Goal: Task Accomplishment & Management: Complete application form

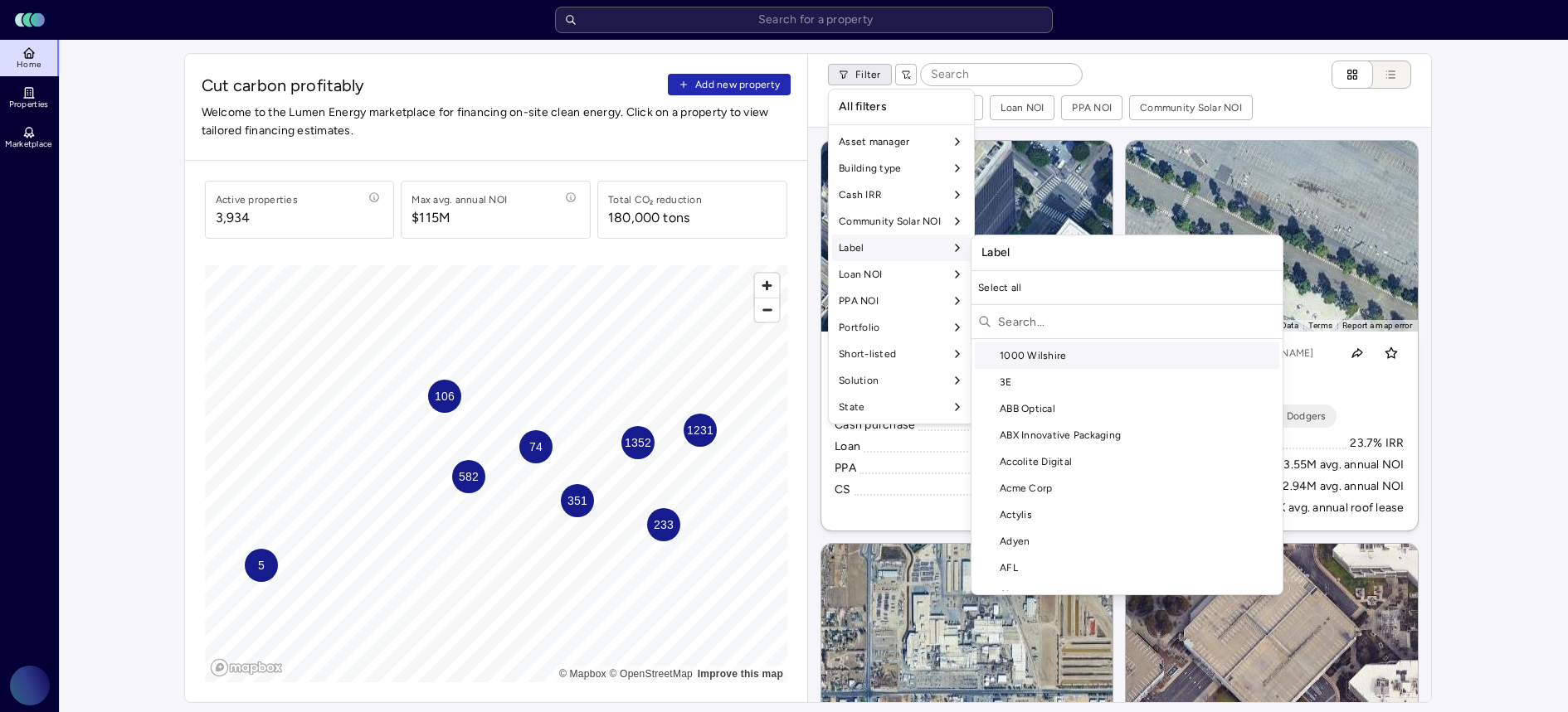
click at [1030, 319] on input "text" at bounding box center [1137, 321] width 278 height 26
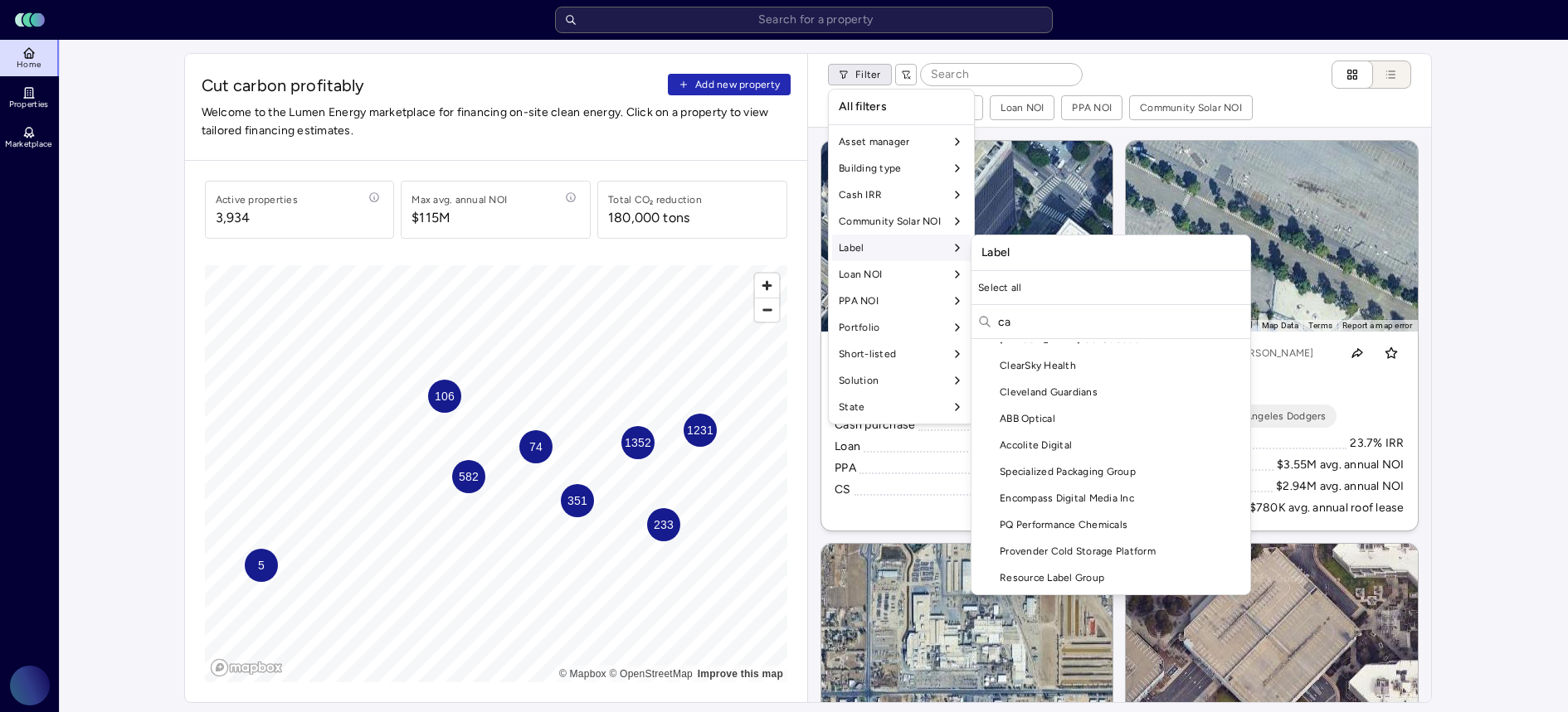
type input "c"
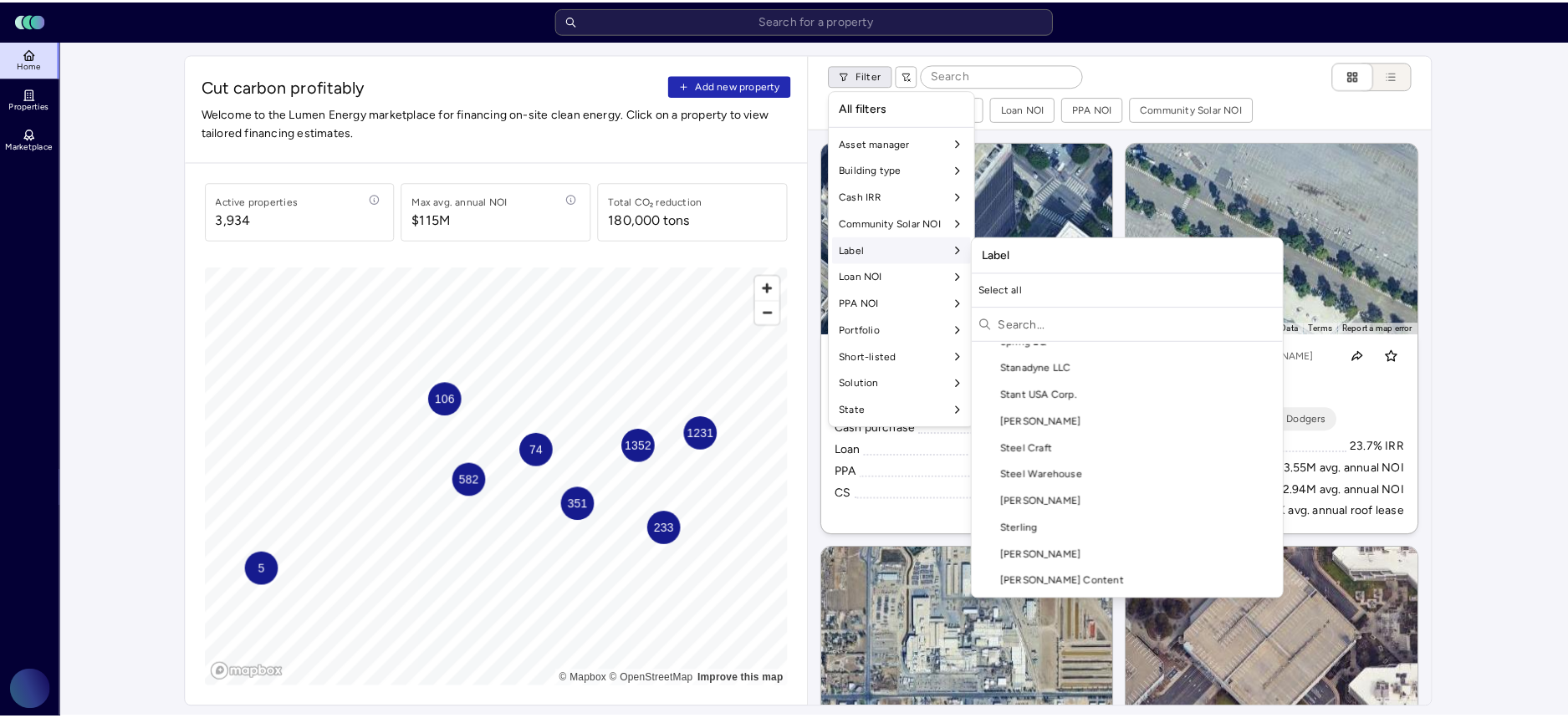
scroll to position [134, 0]
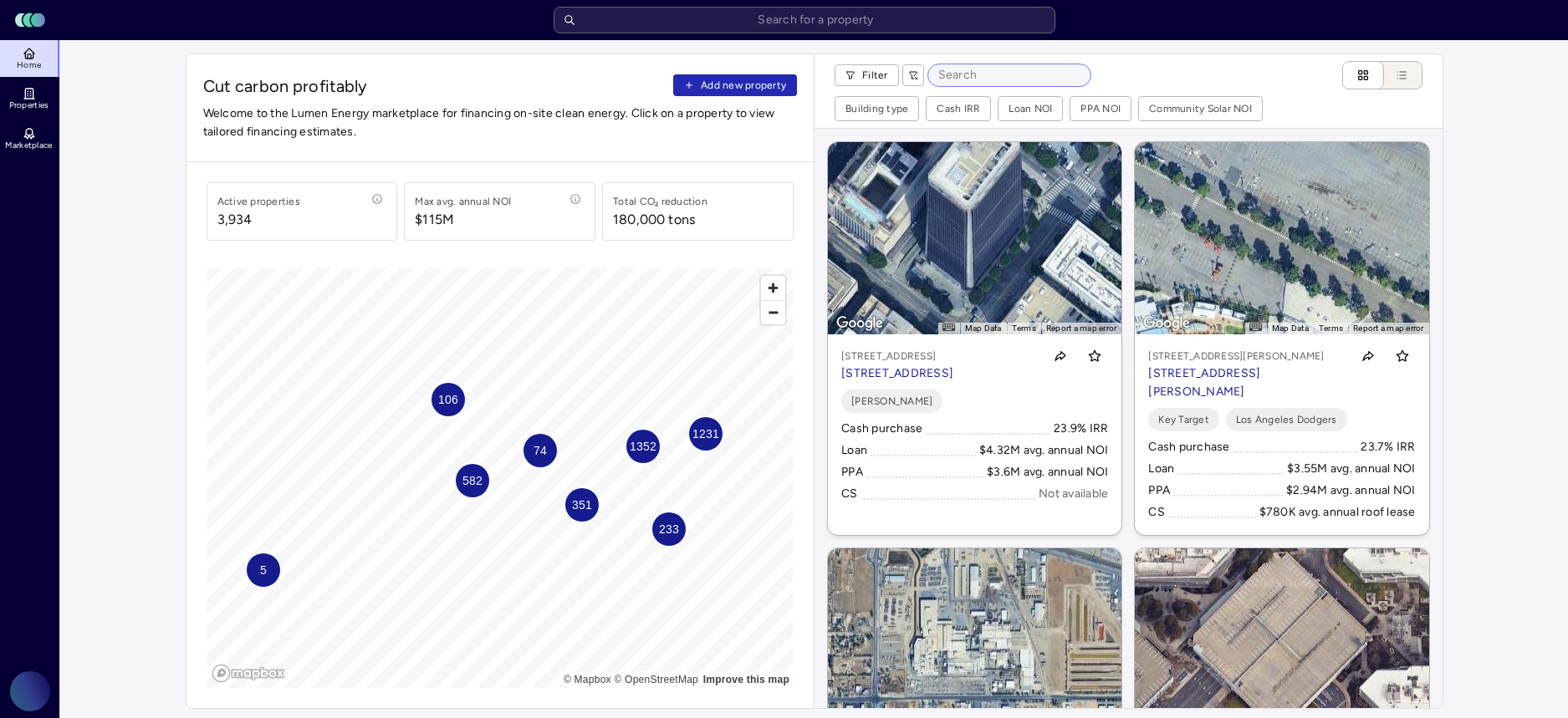
click at [987, 82] on input at bounding box center [1009, 76] width 162 height 22
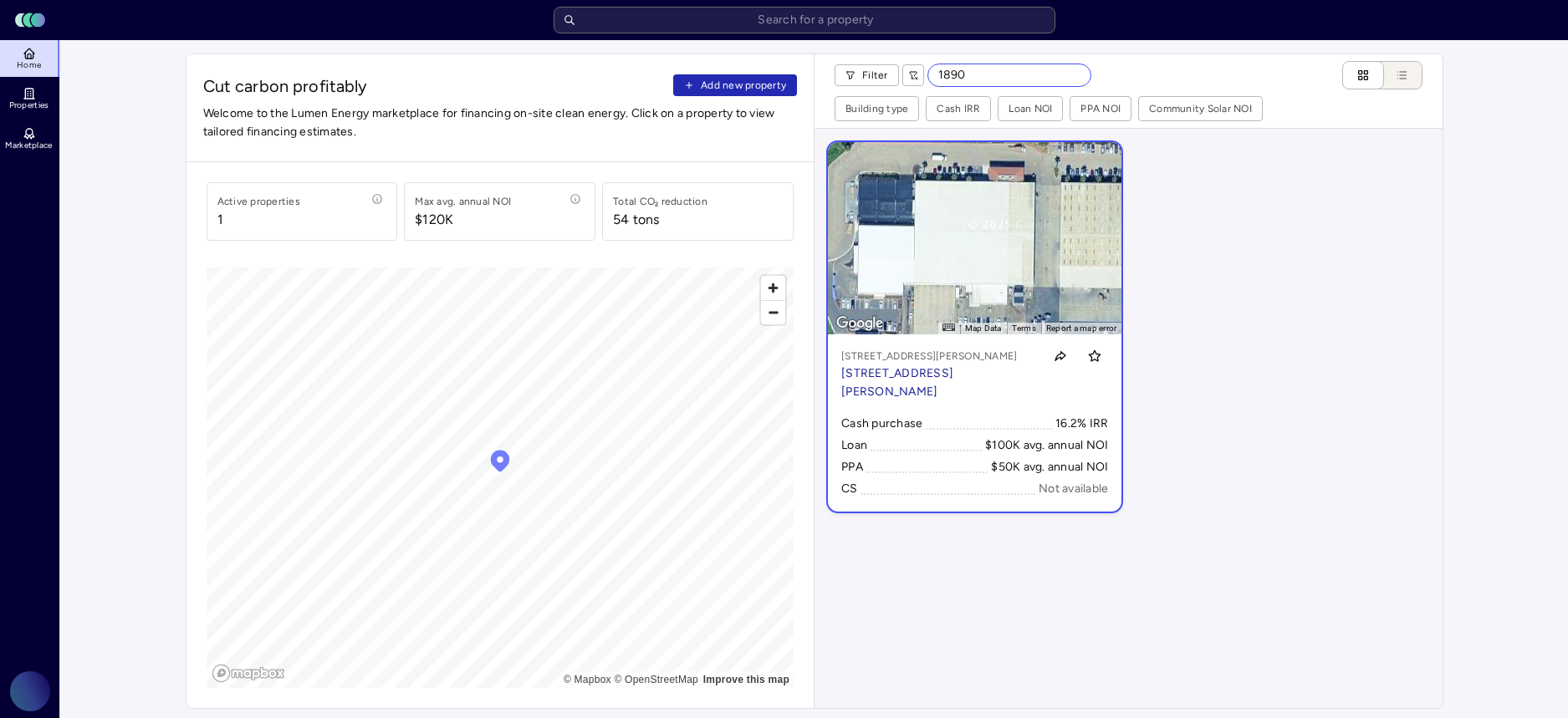
type input "1890"
click at [1039, 233] on link "← Move left → Move right ↑ Move up ↓ Move down + Zoom in - Zoom out Home Jump l…" at bounding box center [975, 327] width 294 height 369
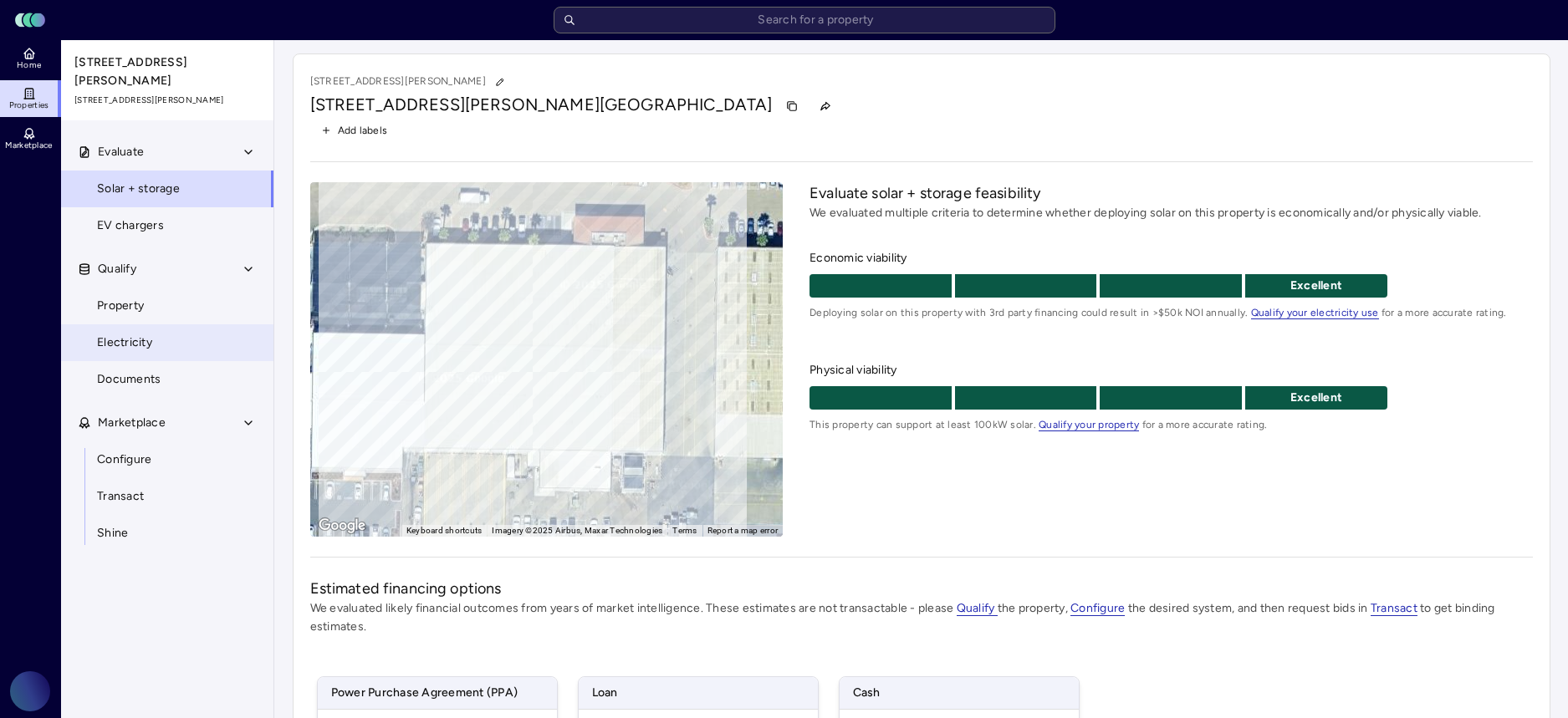
click at [145, 334] on span "Electricity" at bounding box center [125, 343] width 56 height 18
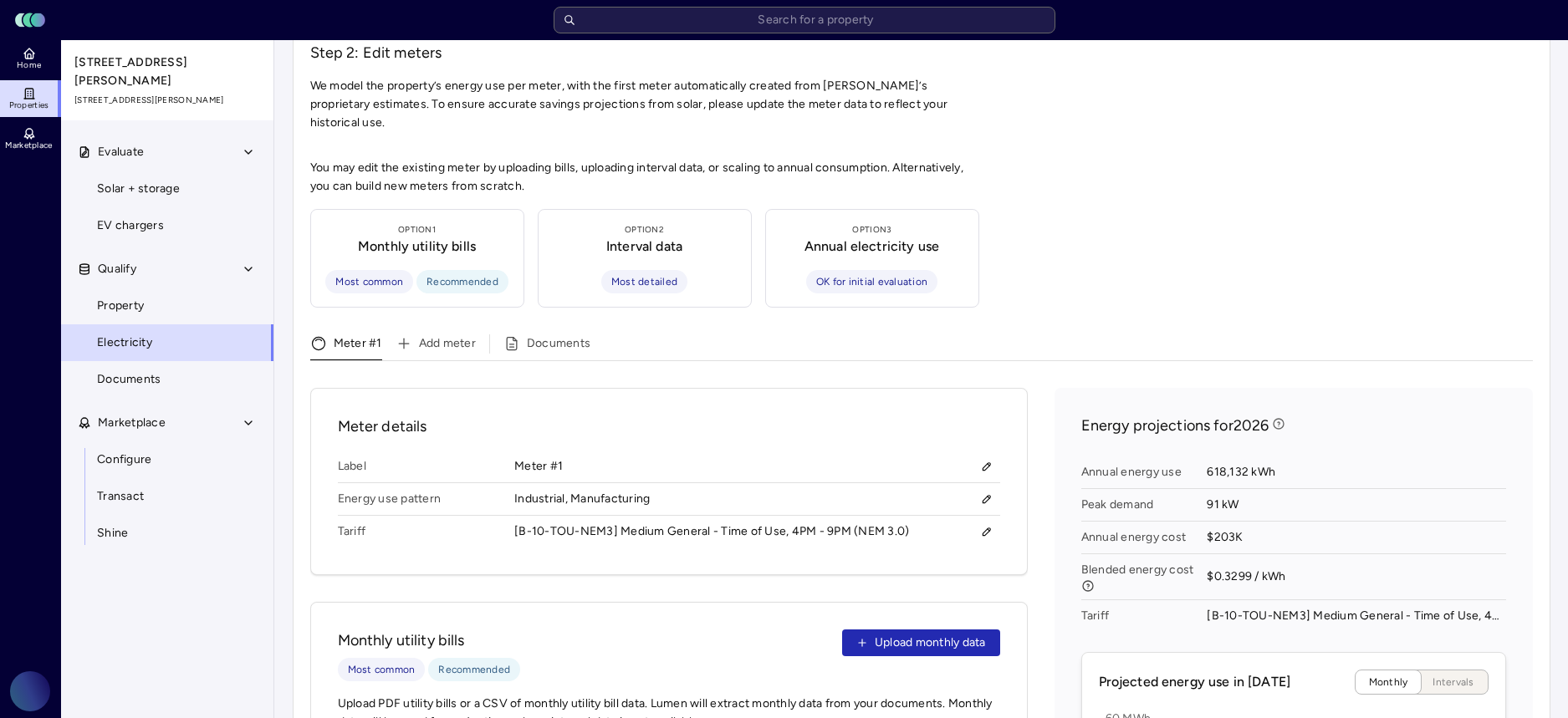
scroll to position [733, 0]
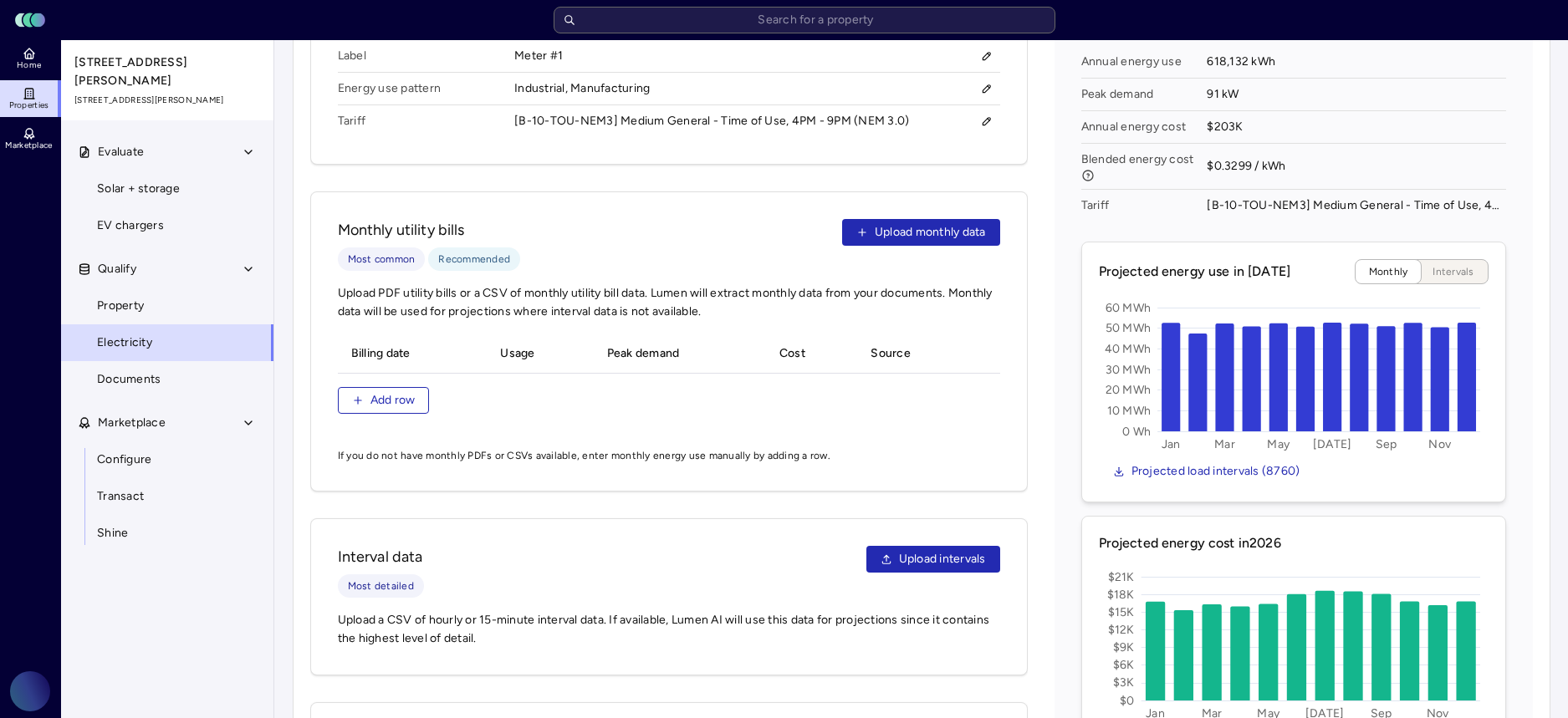
click at [862, 232] on div "Monthly utility bills Most common Recommended Upload monthly data" at bounding box center [669, 245] width 663 height 52
click at [867, 222] on button "Upload monthly data" at bounding box center [922, 232] width 158 height 26
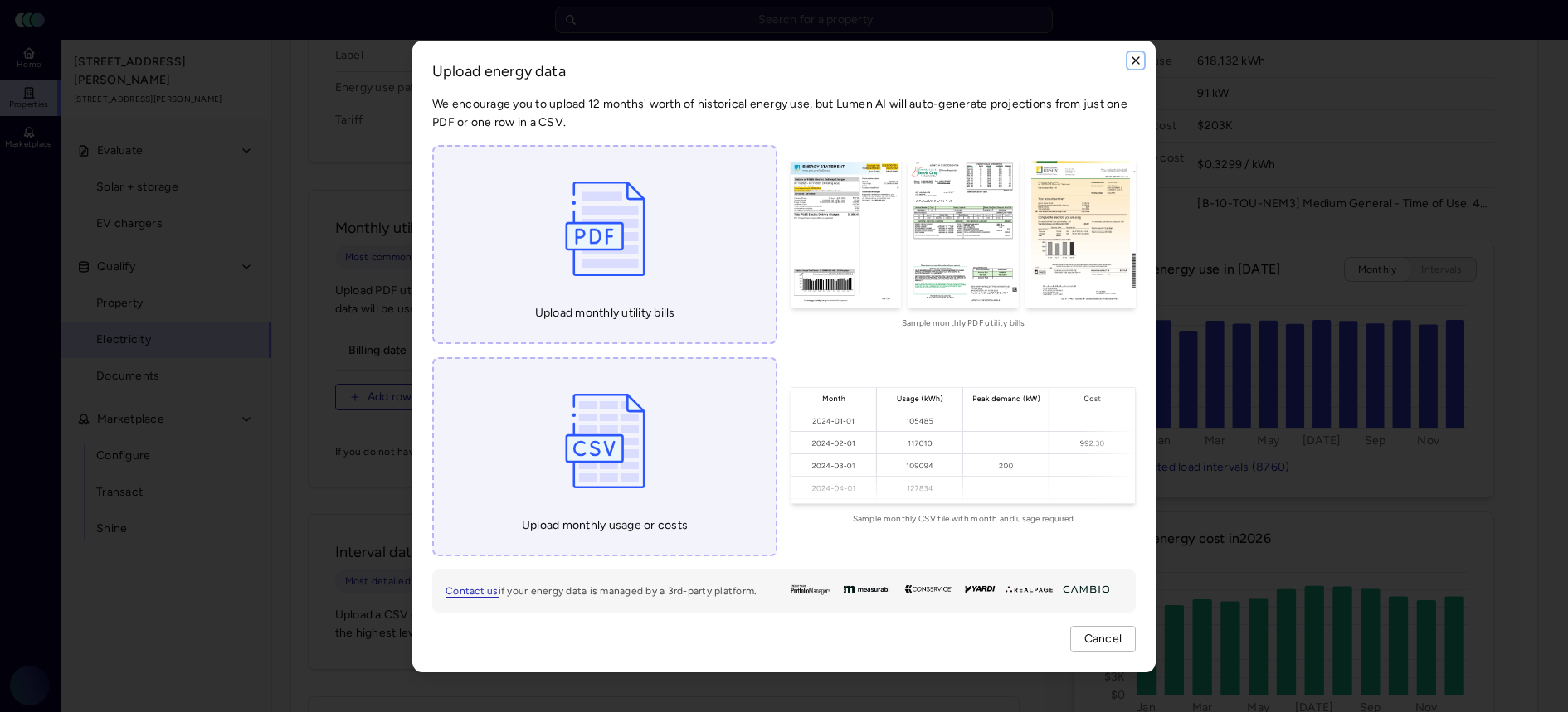
click at [1137, 67] on icon "button" at bounding box center [1136, 60] width 14 height 14
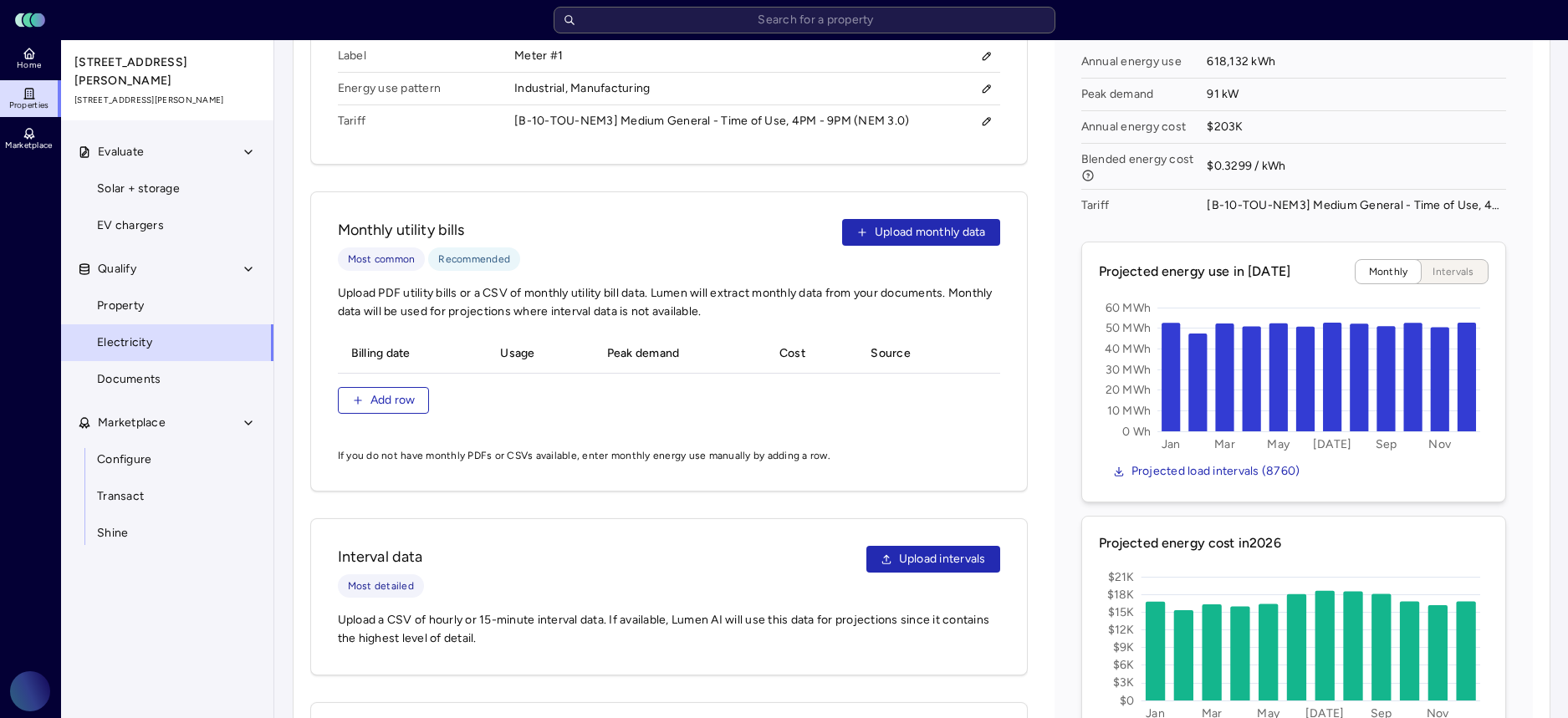
click at [277, 398] on div "Your estimates have been updated Electricity Step 1: Confirm utility details Ut…" at bounding box center [921, 123] width 1294 height 1633
click at [336, 381] on div "Monthly utility bills Most common Recommended Upload monthly data Upload PDF ut…" at bounding box center [669, 341] width 718 height 300
click at [348, 388] on button "Add row" at bounding box center [383, 400] width 92 height 26
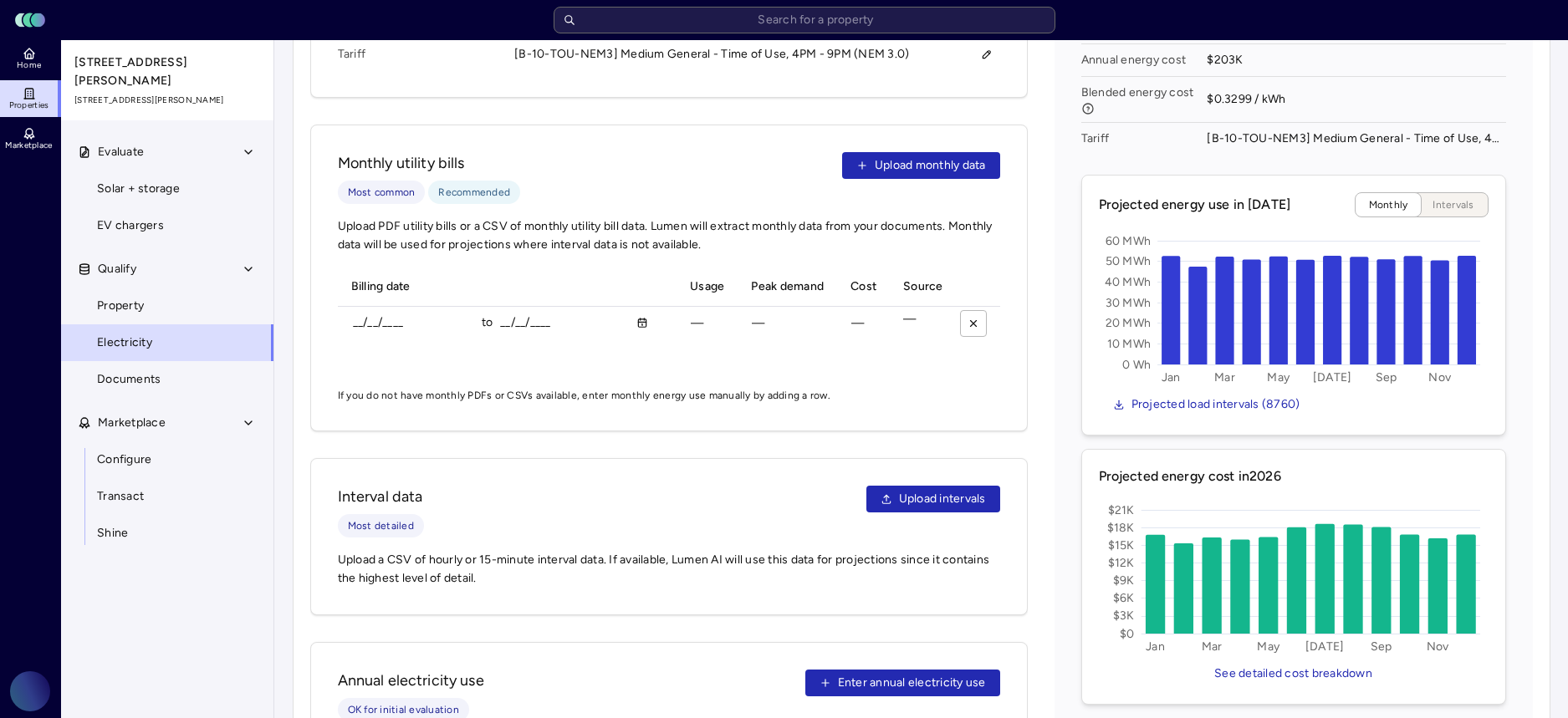
scroll to position [798, 0]
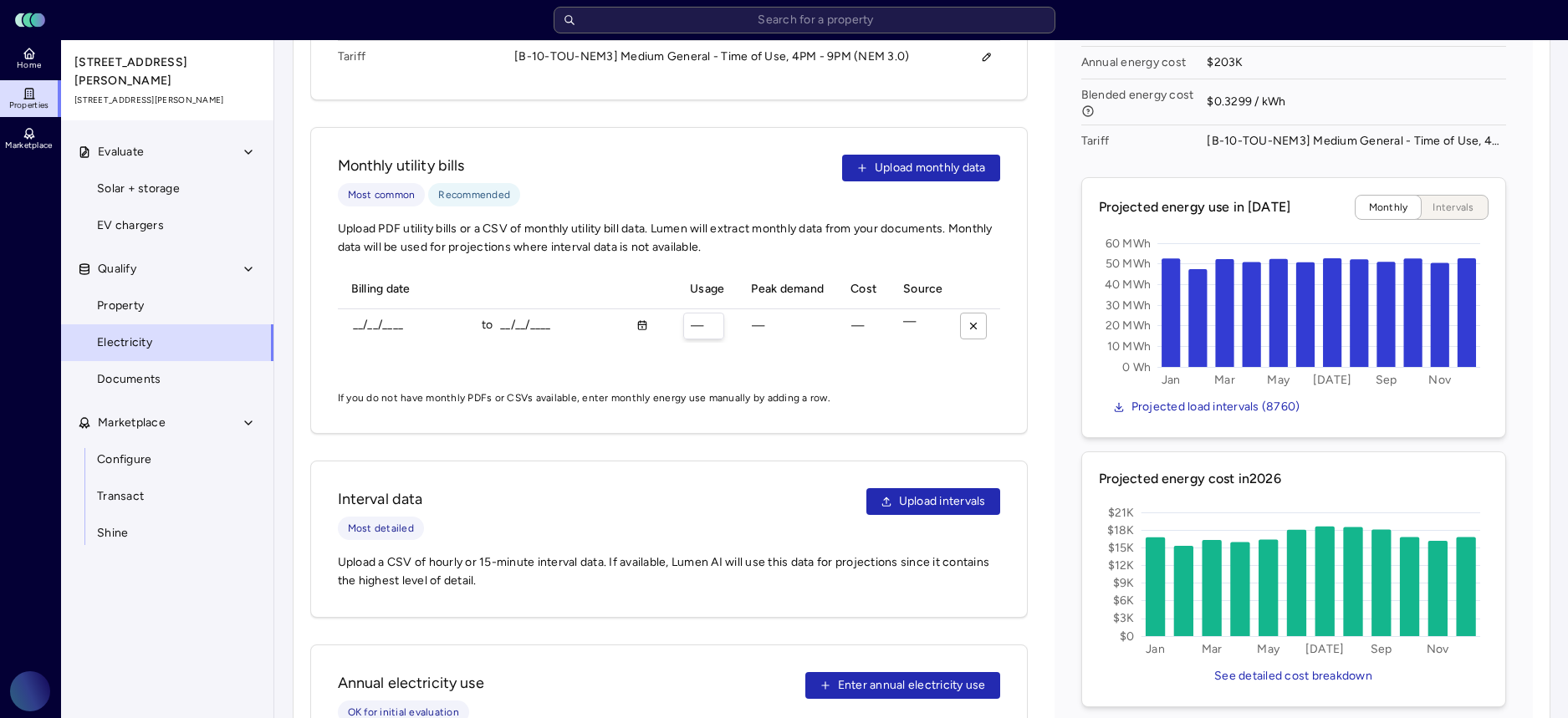
click at [698, 313] on div "kWh —" at bounding box center [703, 326] width 41 height 26
click at [362, 313] on input "__/__/____" at bounding box center [402, 326] width 99 height 25
type input "[DATE]"
click at [592, 315] on div "kWh —" at bounding box center [634, 326] width 86 height 26
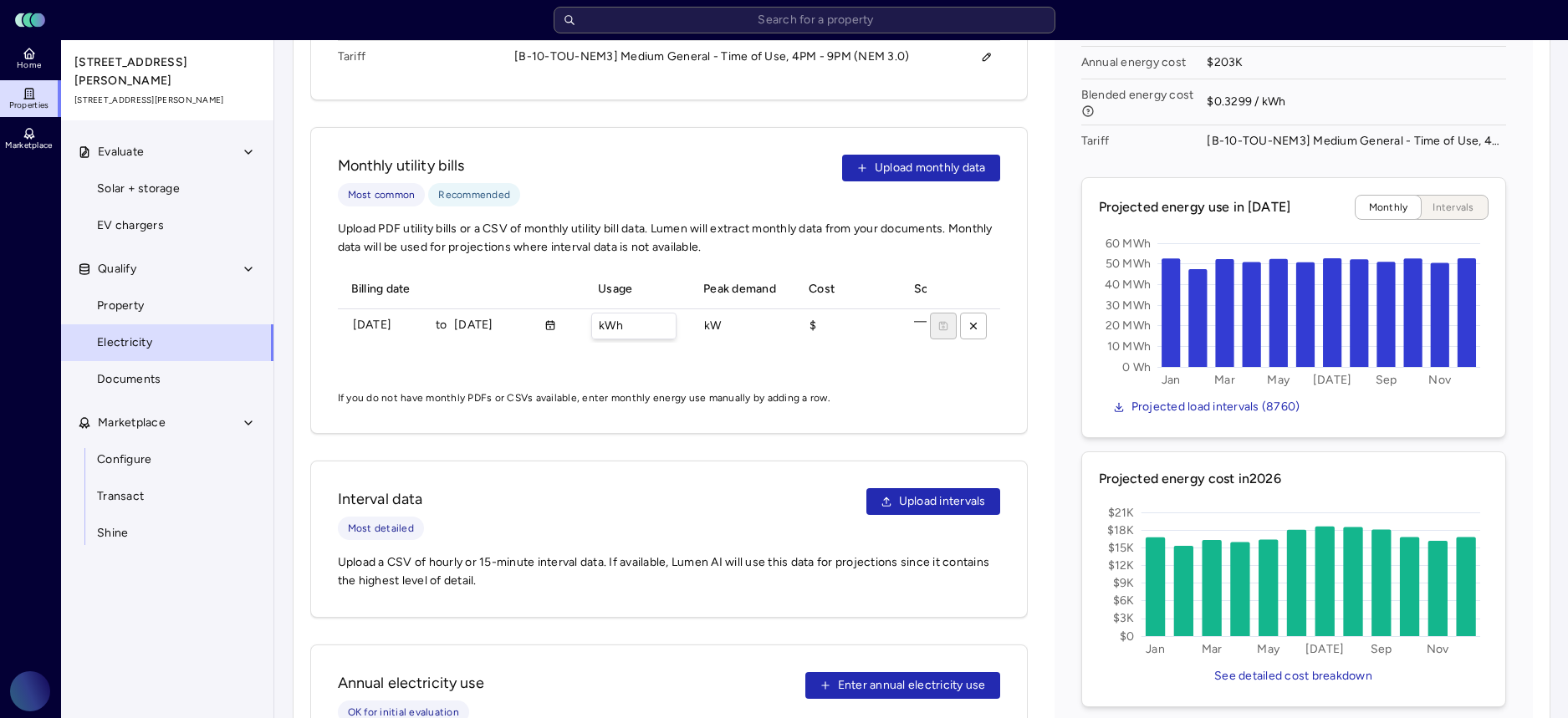
click at [600, 314] on input "kWh" at bounding box center [634, 327] width 84 height 25
type input "148225 kWh"
click at [825, 314] on input "$" at bounding box center [845, 327] width 84 height 25
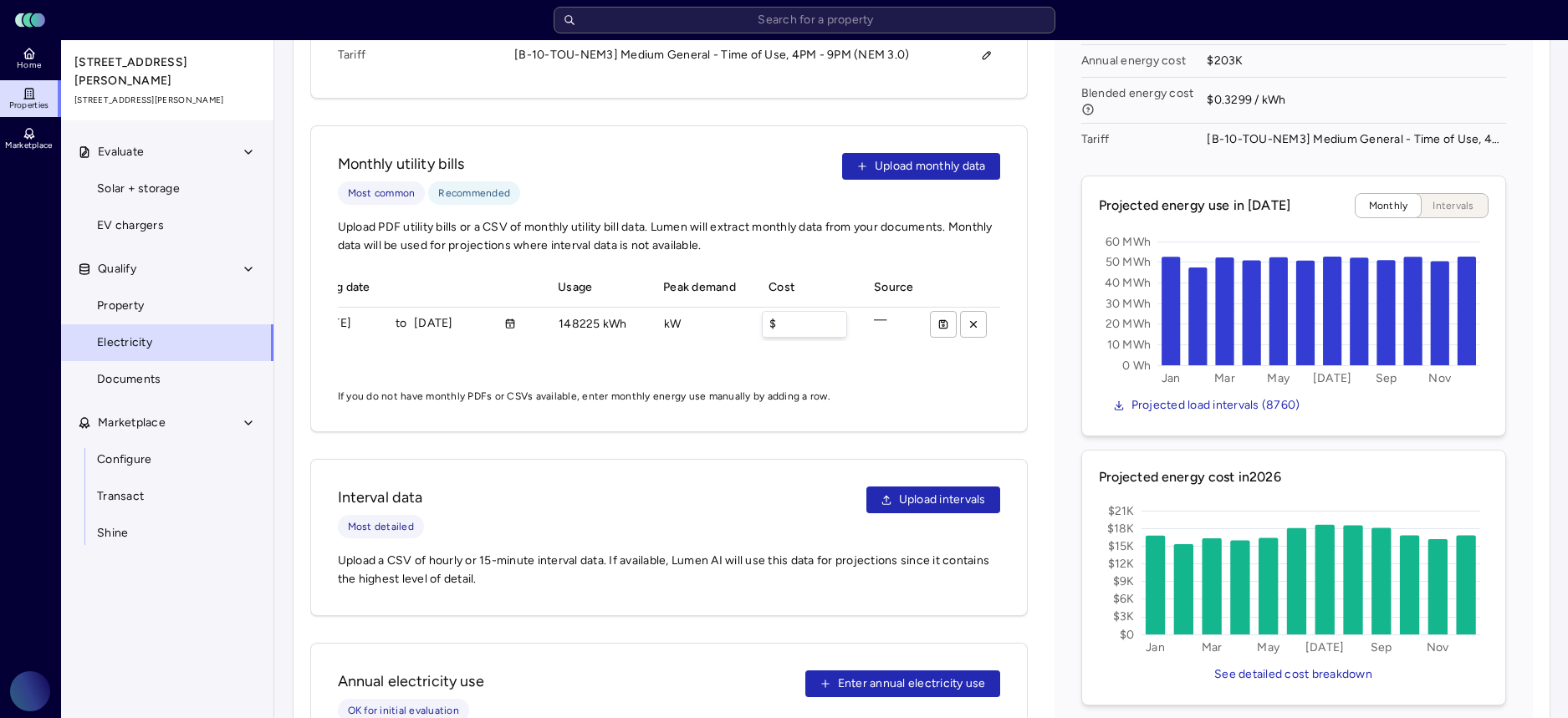
scroll to position [0, 0]
click at [614, 357] on div "Billing date Usage Peak demand Cost Source 01/06/2024 to 02/05/2024 148225 kWh …" at bounding box center [669, 321] width 663 height 106
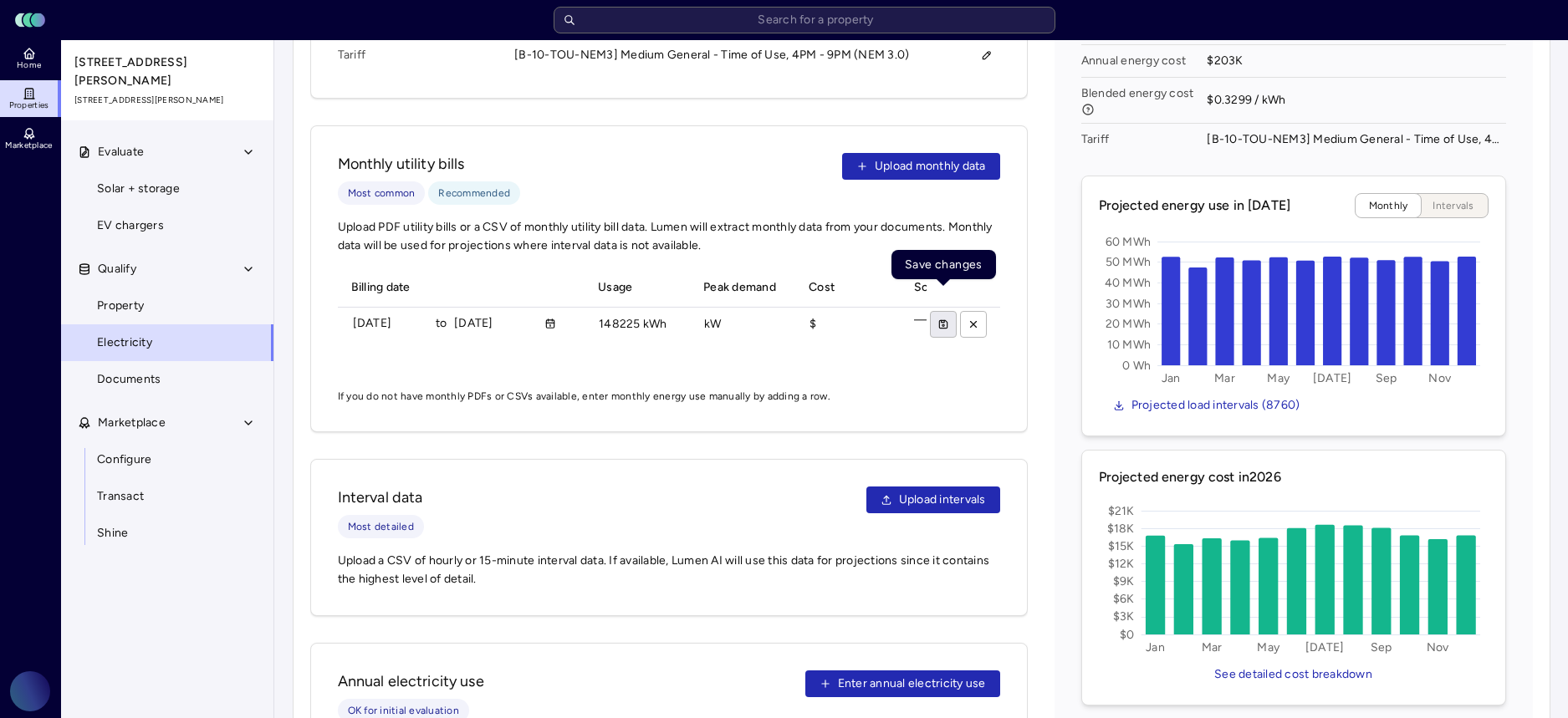
click at [937, 319] on icon "submit" at bounding box center [943, 324] width 12 height 12
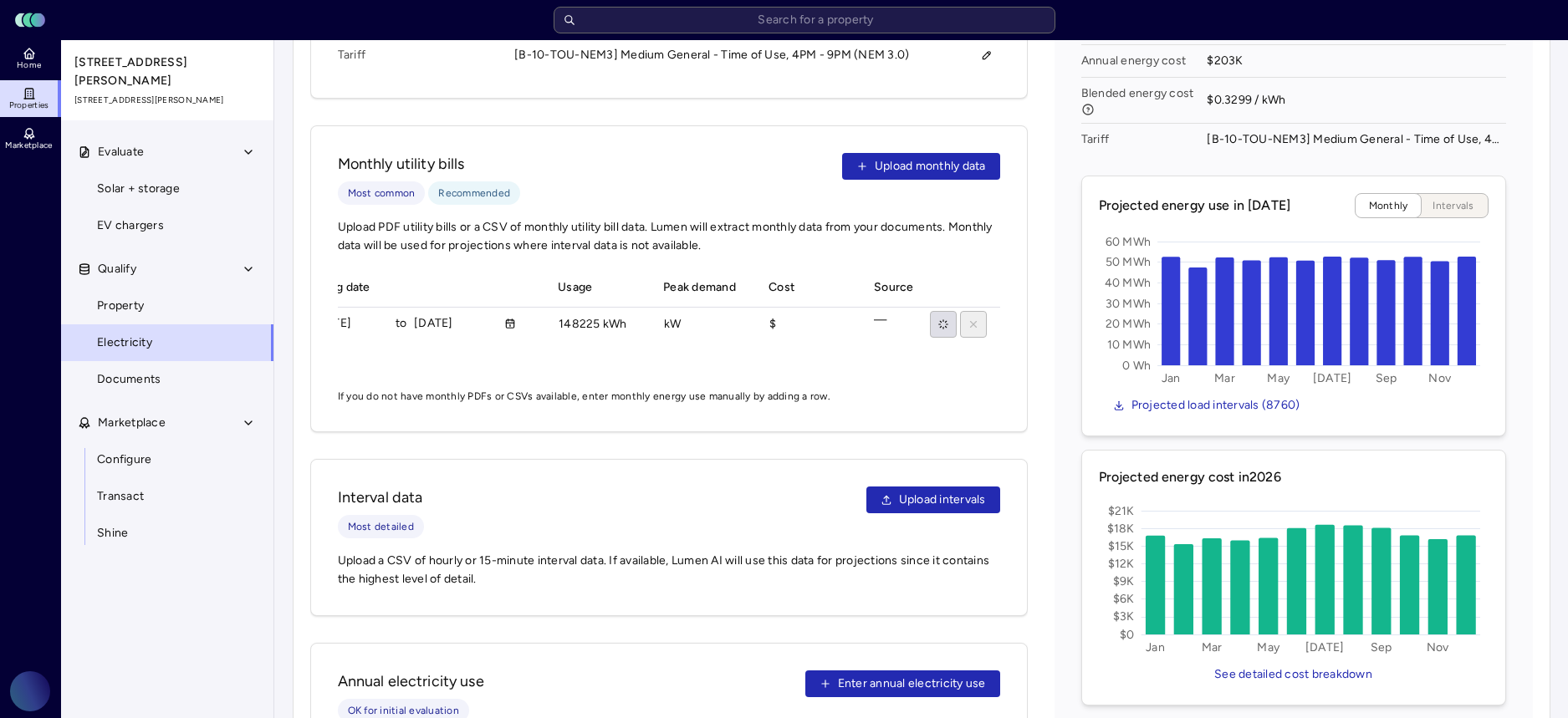
click at [879, 308] on td "—" at bounding box center [895, 325] width 67 height 35
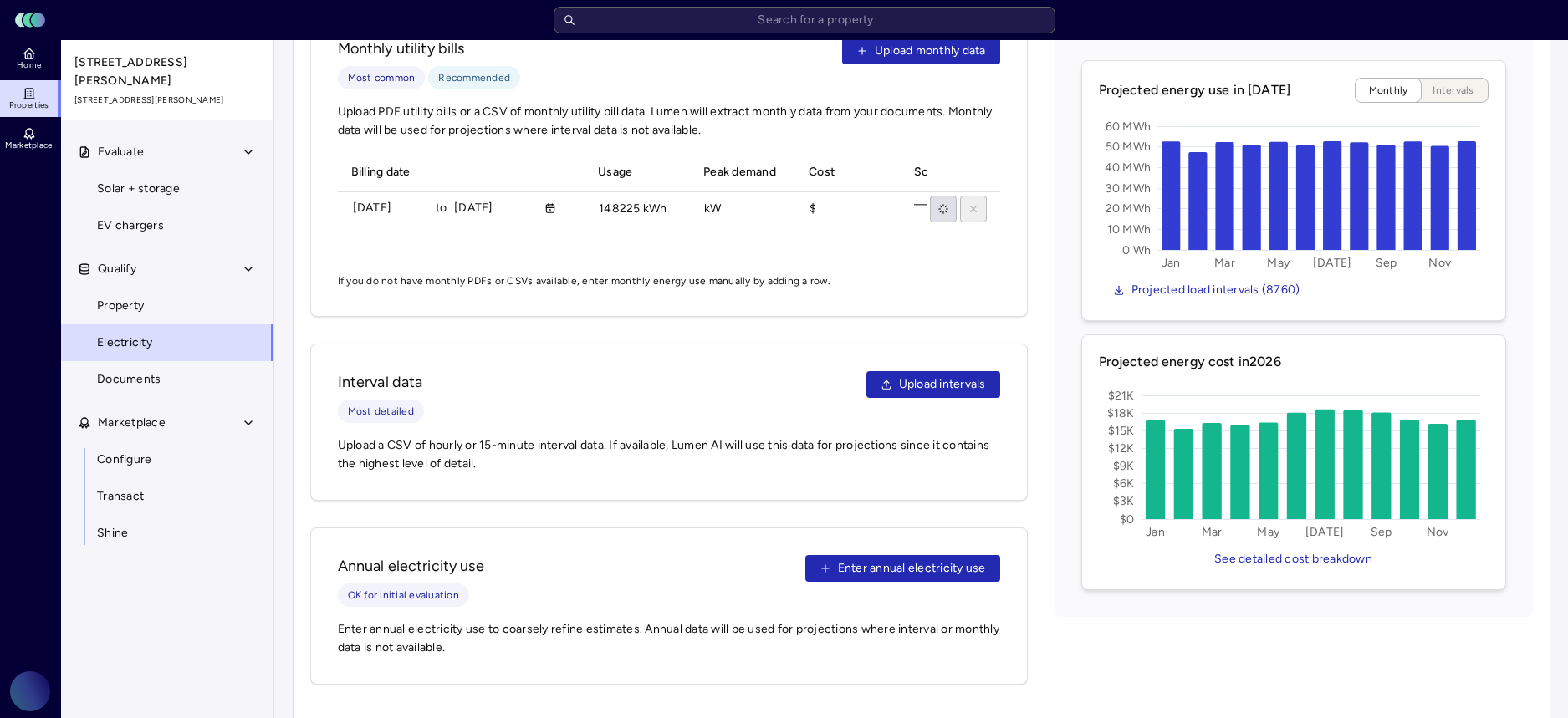
scroll to position [917, 0]
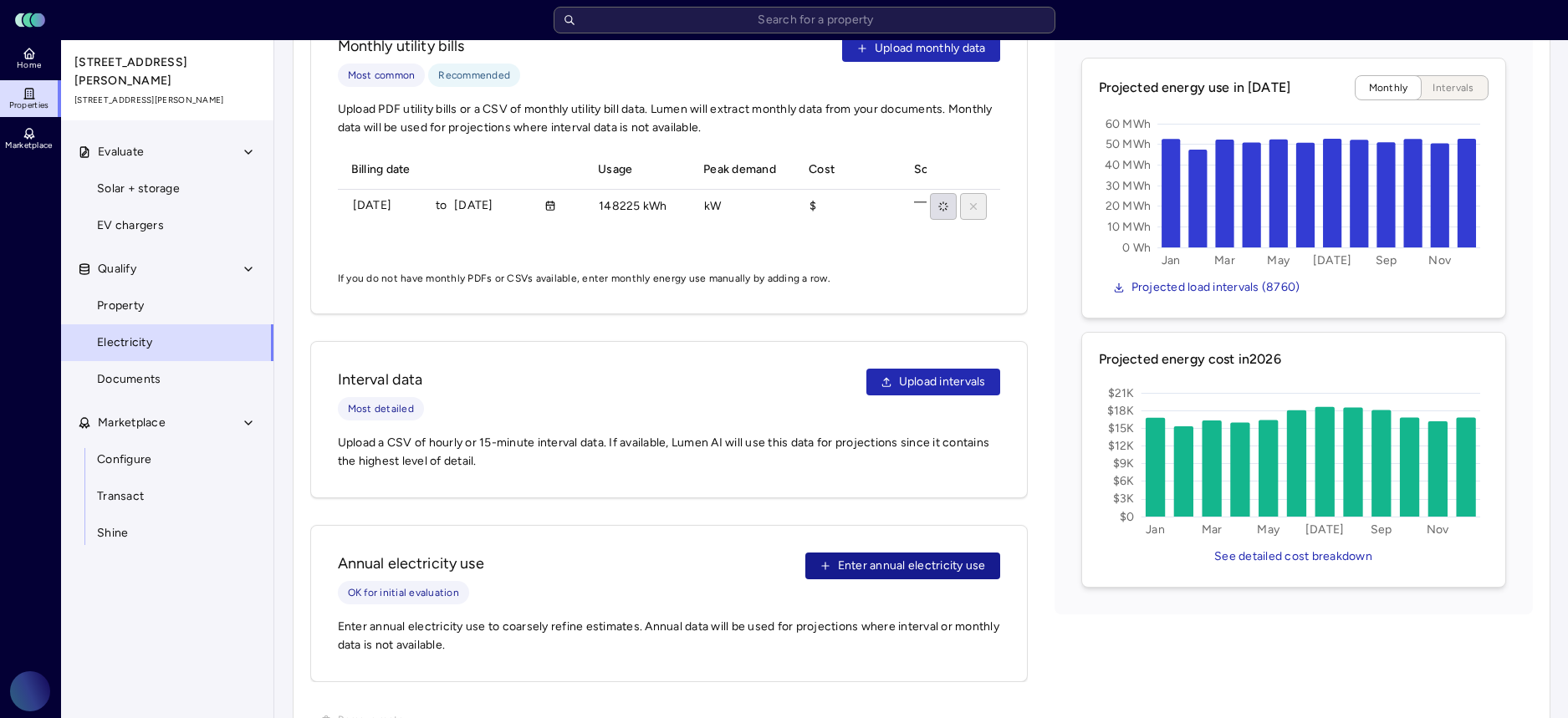
click at [858, 561] on span "Enter annual electricity use" at bounding box center [912, 566] width 148 height 18
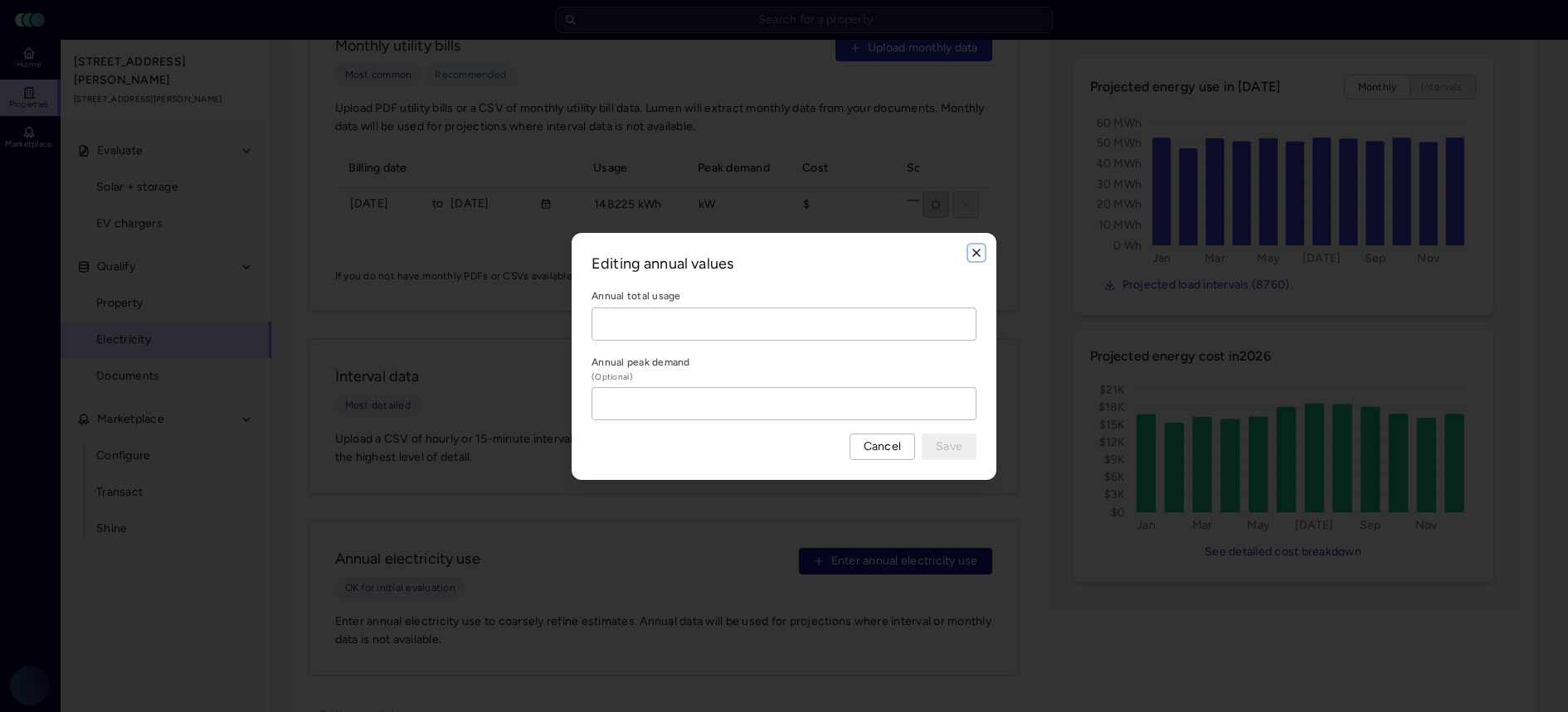
click at [971, 255] on icon "button" at bounding box center [976, 253] width 14 height 14
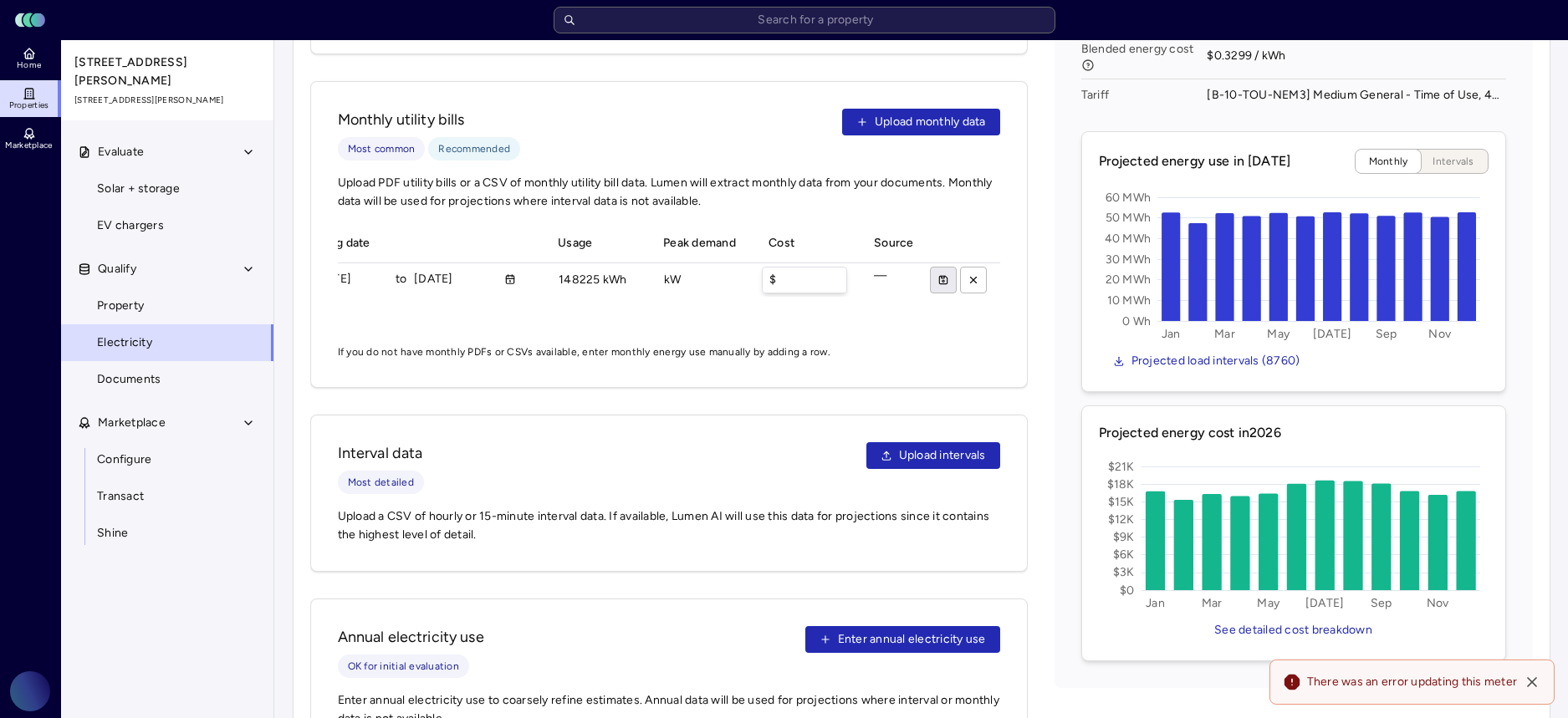
scroll to position [0, 0]
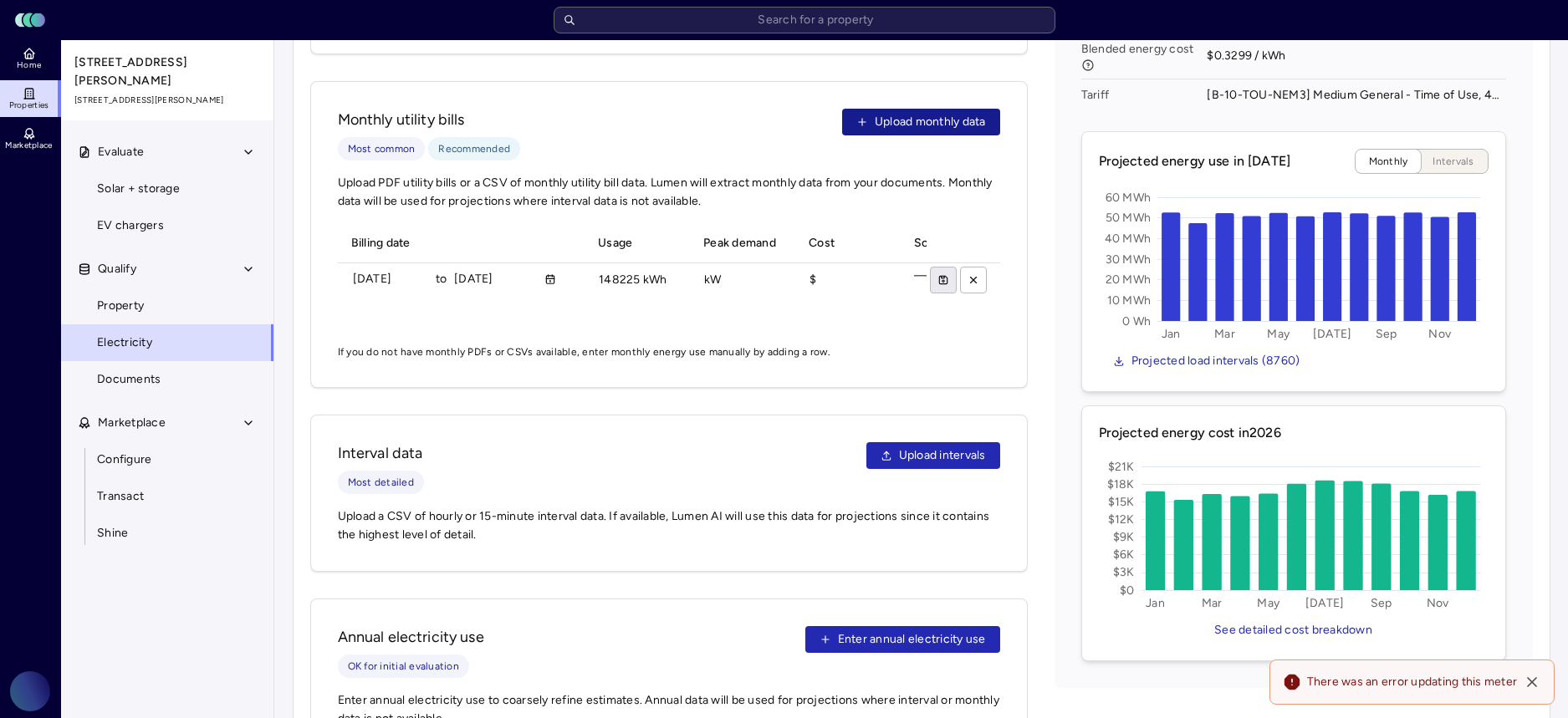
click at [898, 113] on span "Upload monthly data" at bounding box center [930, 122] width 111 height 18
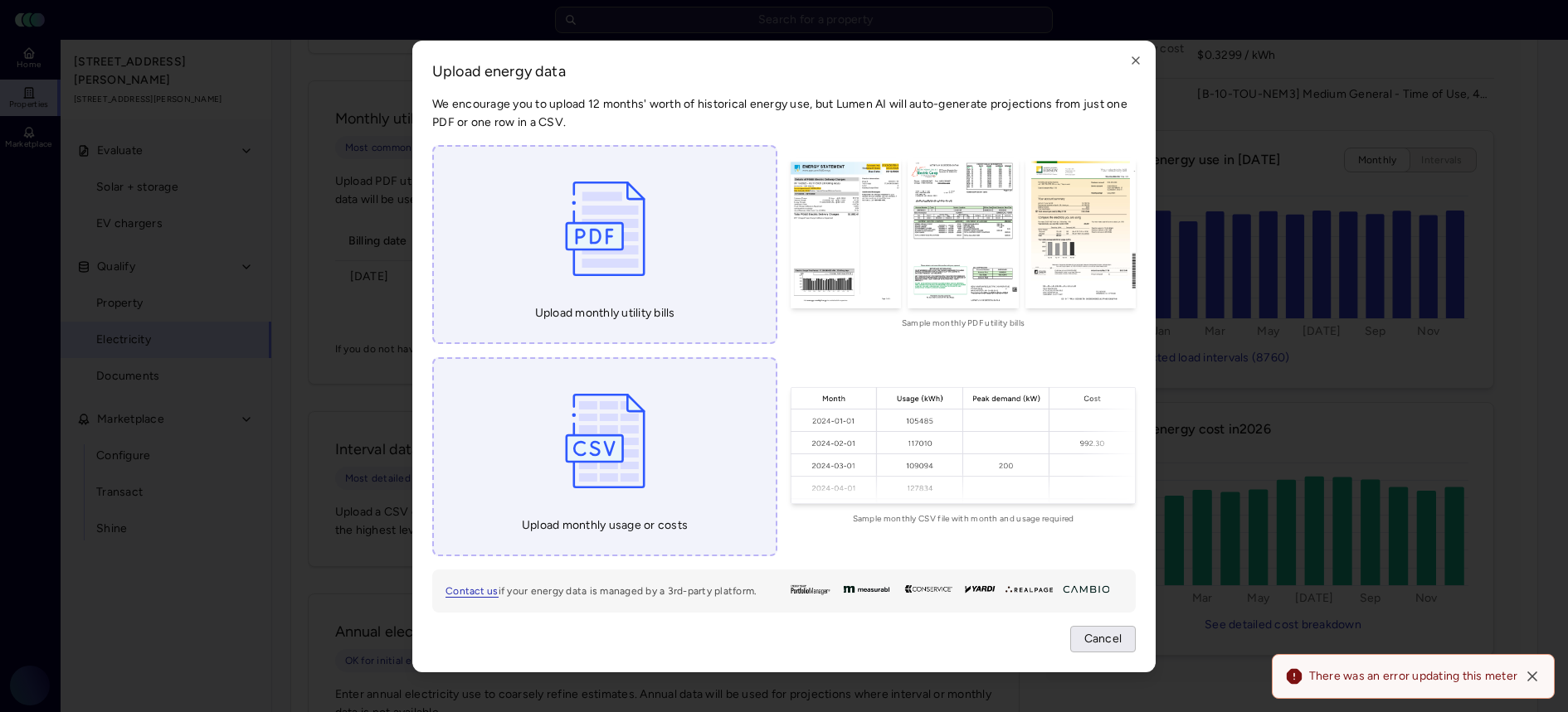
click at [1104, 638] on span "Cancel" at bounding box center [1103, 640] width 38 height 18
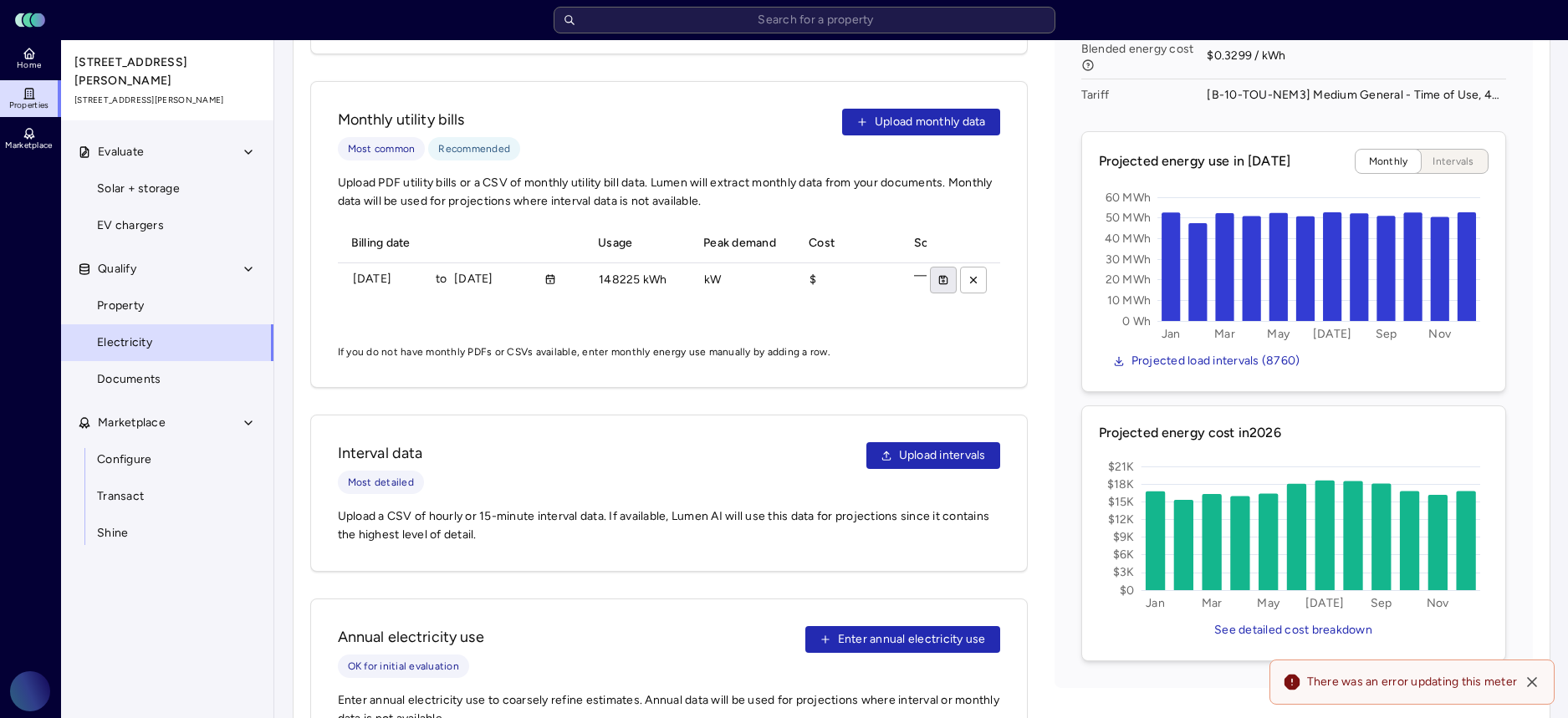
click at [529, 235] on th "Billing date" at bounding box center [461, 243] width 248 height 39
click at [420, 267] on input "[DATE]" at bounding box center [390, 279] width 76 height 25
click at [510, 305] on div "Billing date Usage Peak demand Cost Source 01/06/2024 to 02/05/2024 148225 kWh …" at bounding box center [669, 277] width 663 height 106
click at [971, 274] on icon "button" at bounding box center [973, 279] width 12 height 12
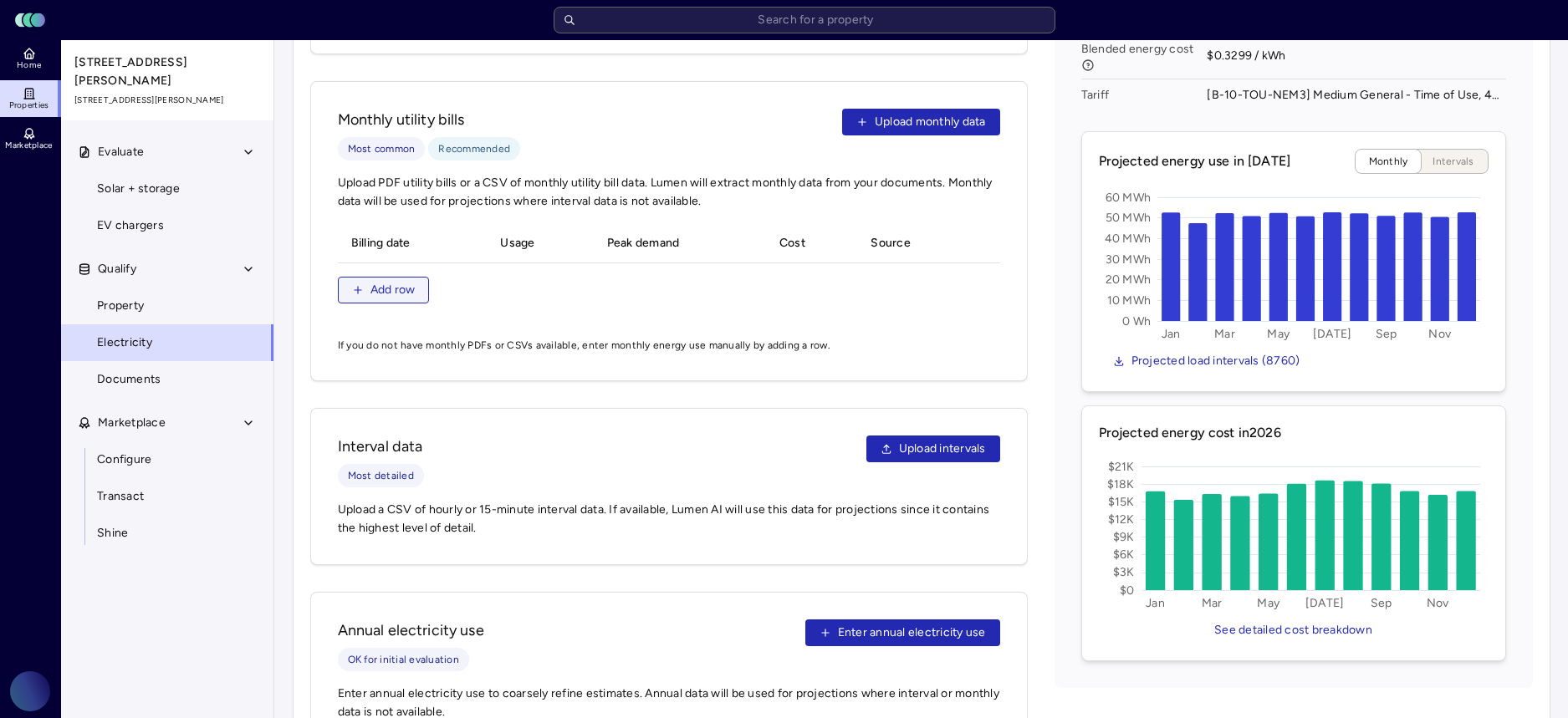
click at [367, 281] on button "Add row" at bounding box center [383, 289] width 92 height 26
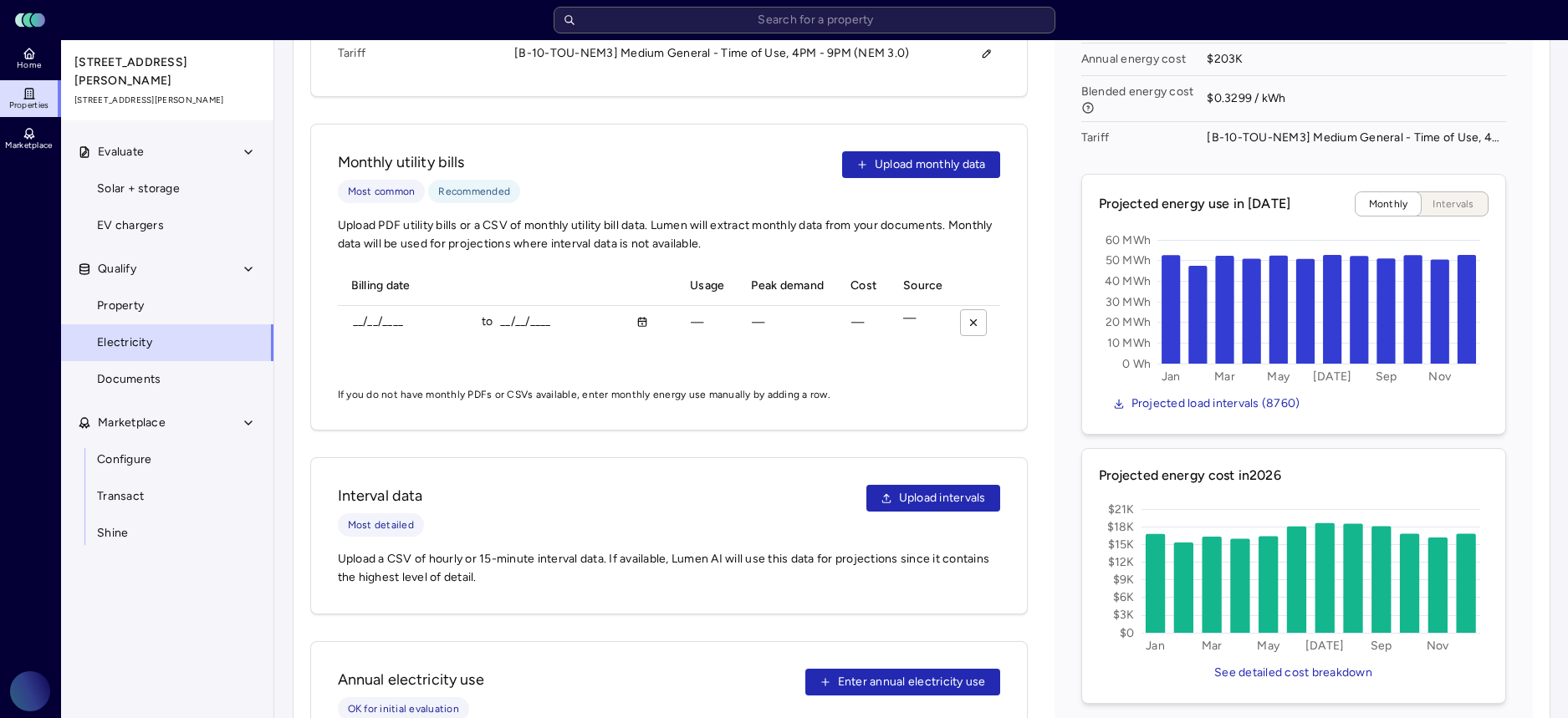
scroll to position [703, 0]
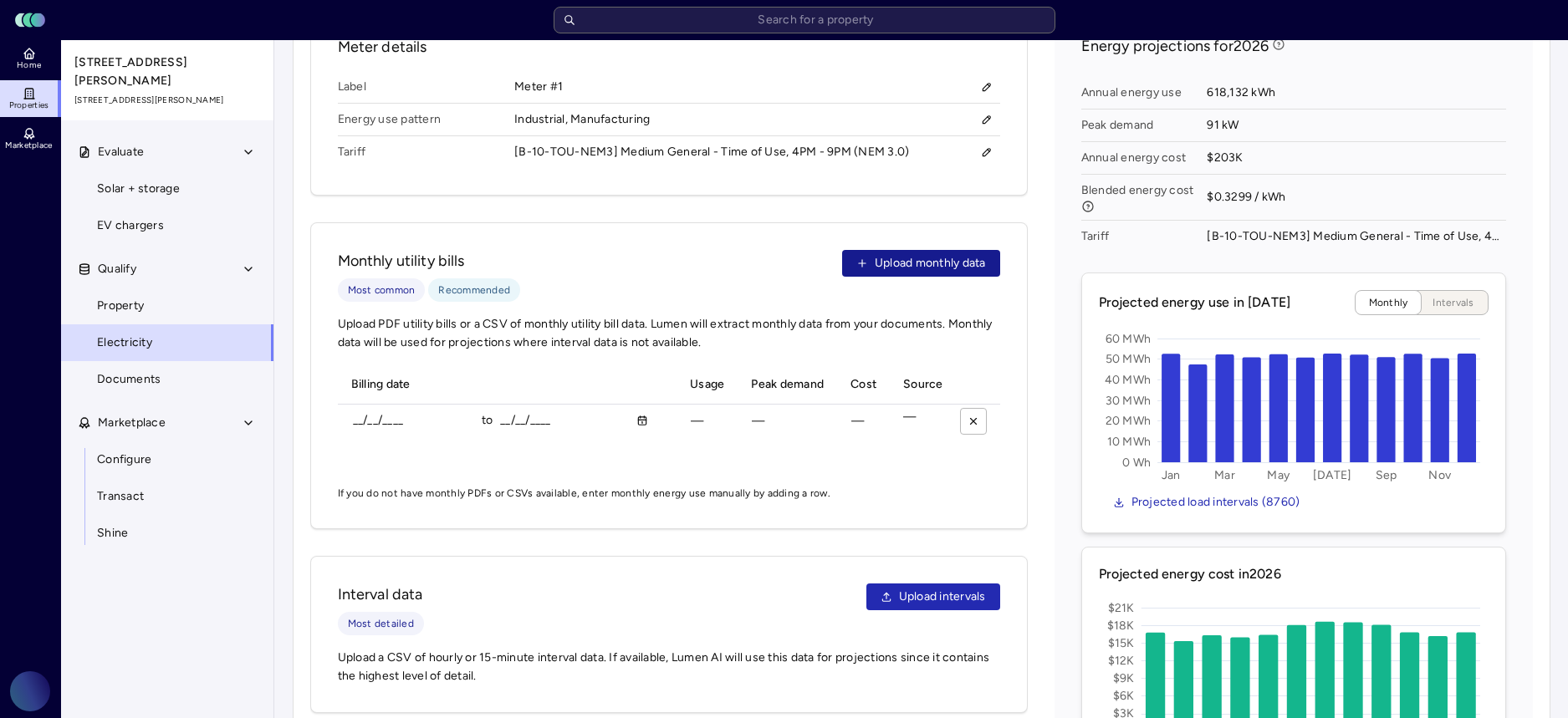
click at [875, 254] on span "Upload monthly data" at bounding box center [930, 263] width 111 height 18
click at [926, 254] on span "Upload monthly data" at bounding box center [930, 263] width 111 height 18
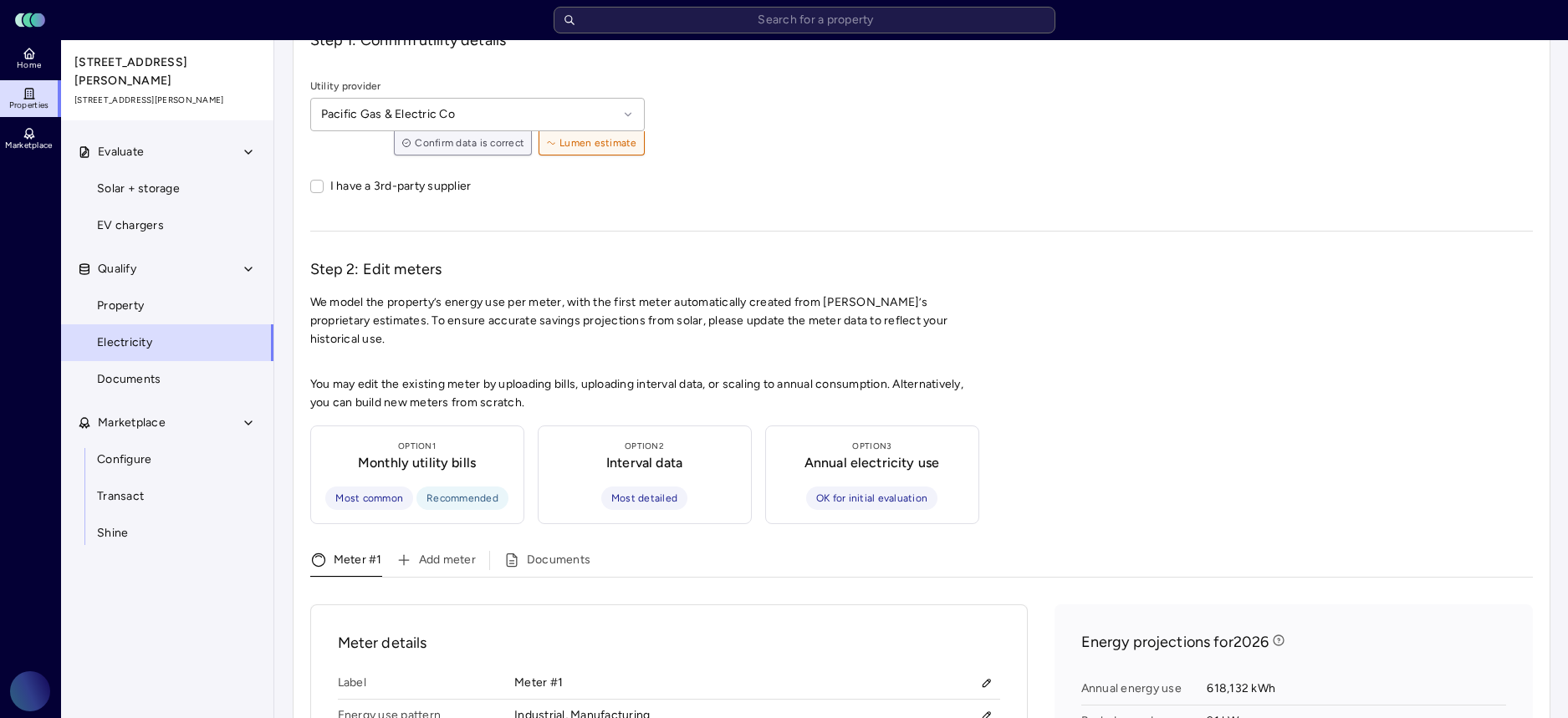
scroll to position [943, 0]
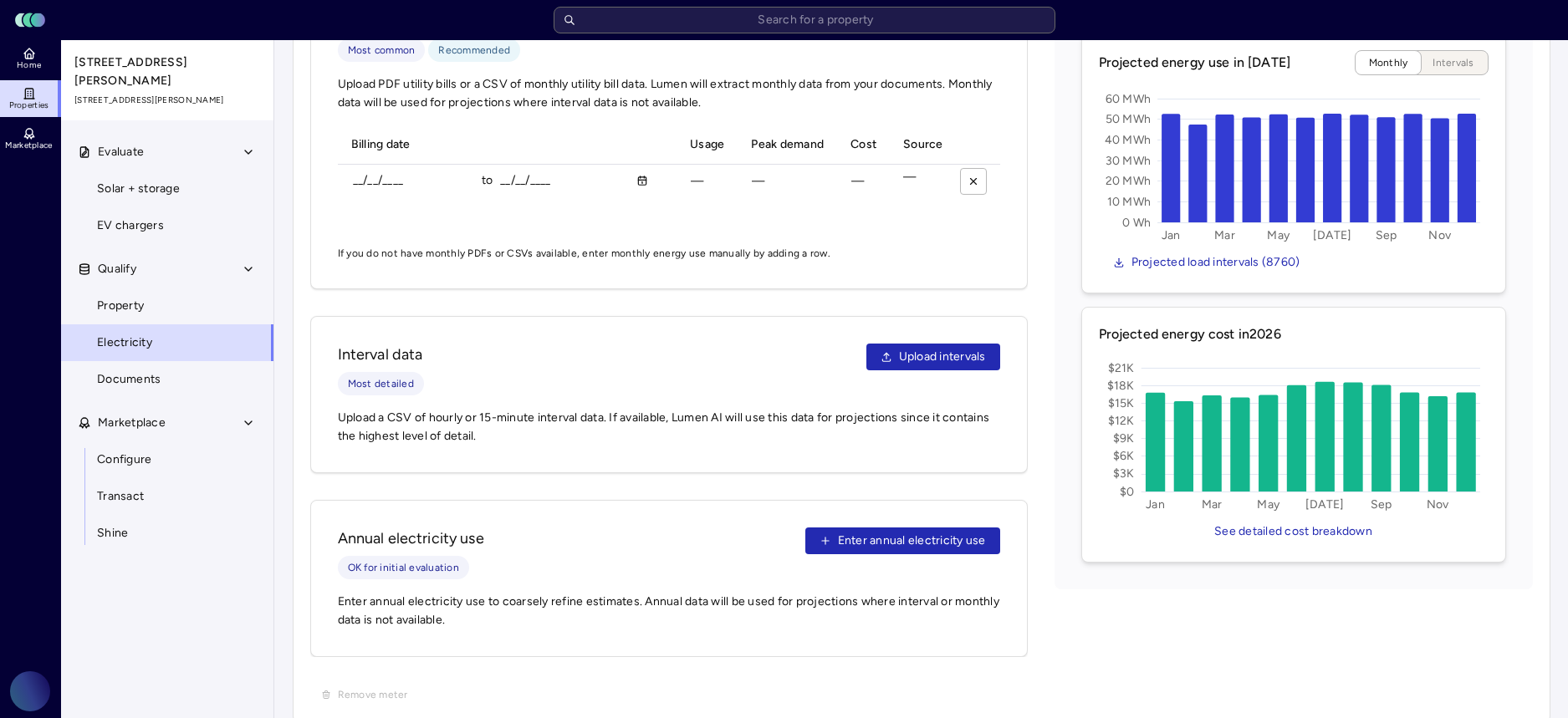
click at [821, 362] on div "Interval data Most detailed Upload intervals" at bounding box center [669, 369] width 663 height 52
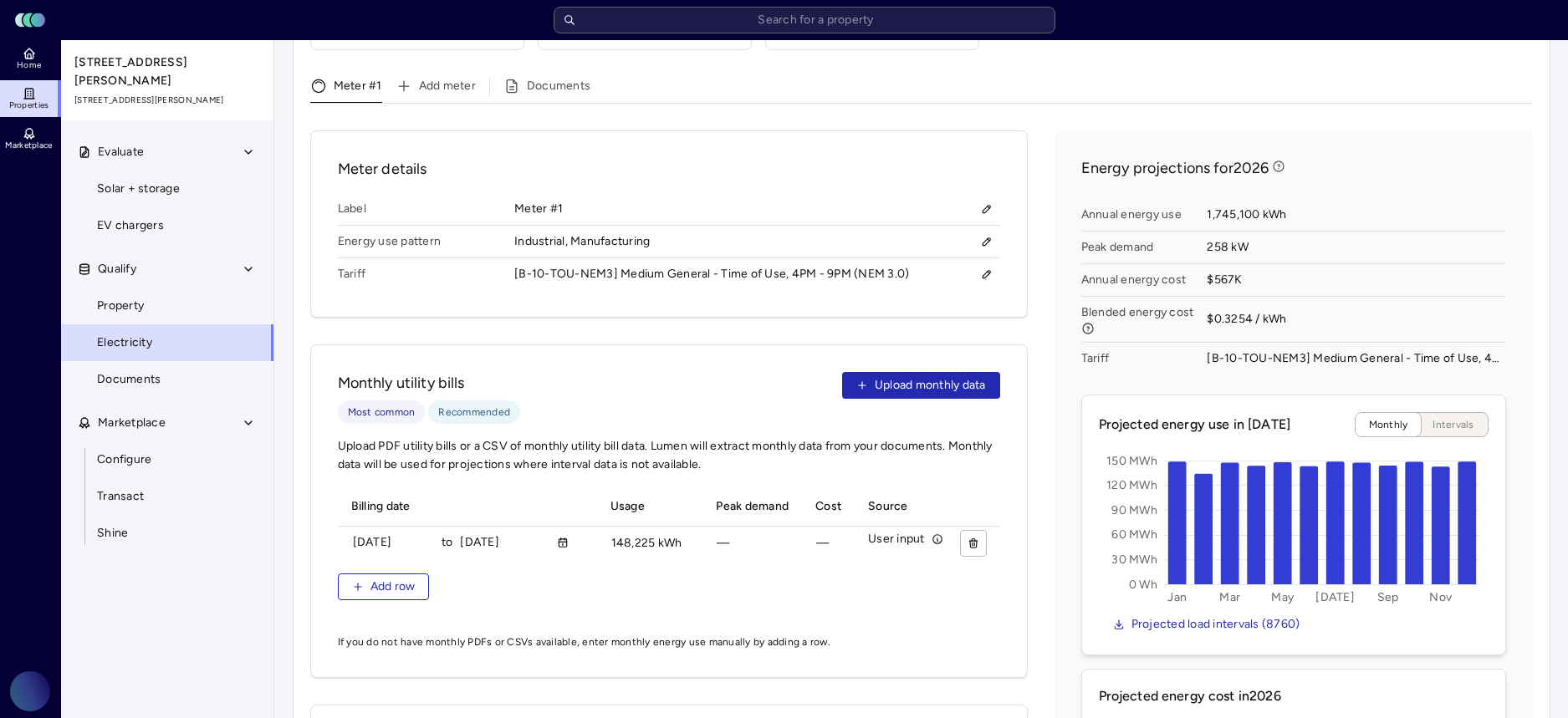
scroll to position [597, 0]
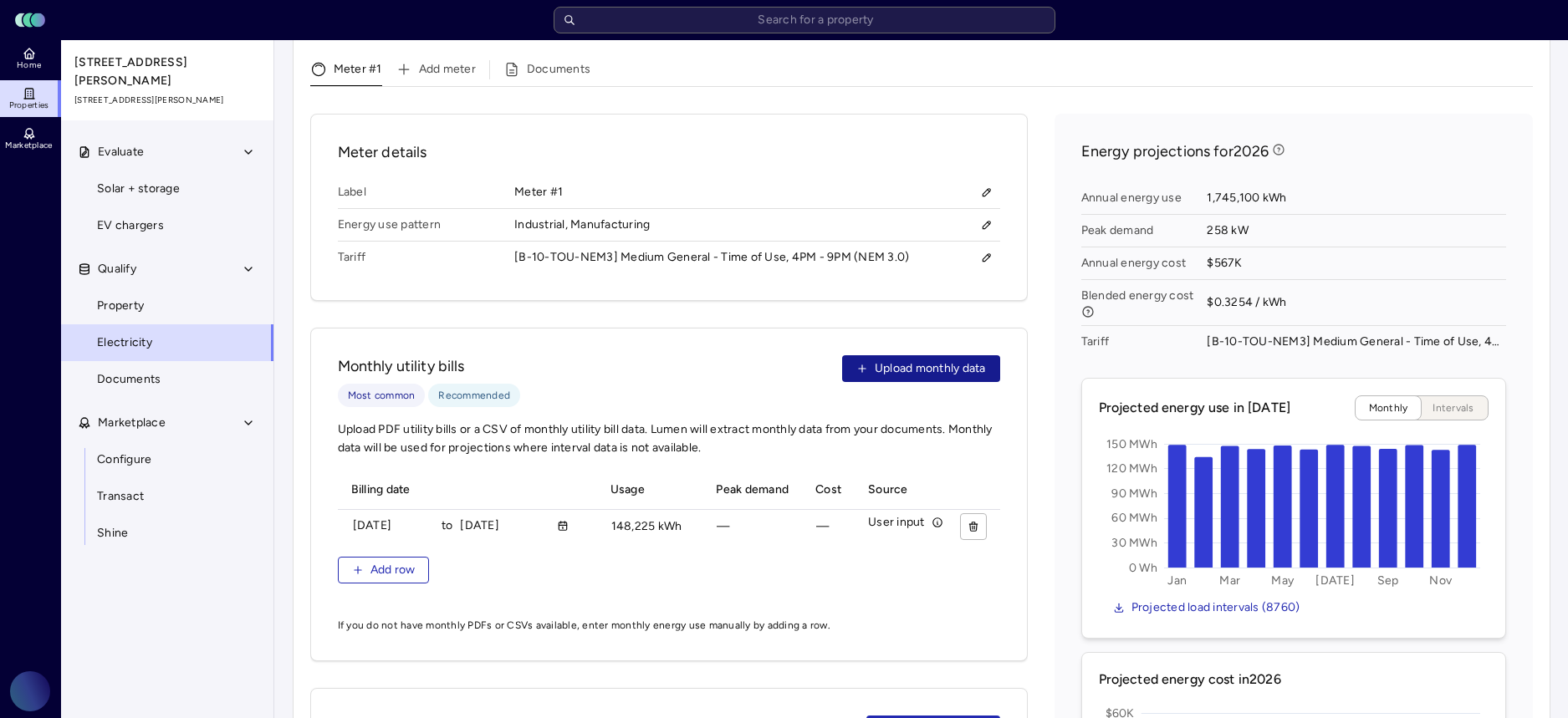
click at [942, 359] on span "Upload monthly data" at bounding box center [930, 369] width 111 height 18
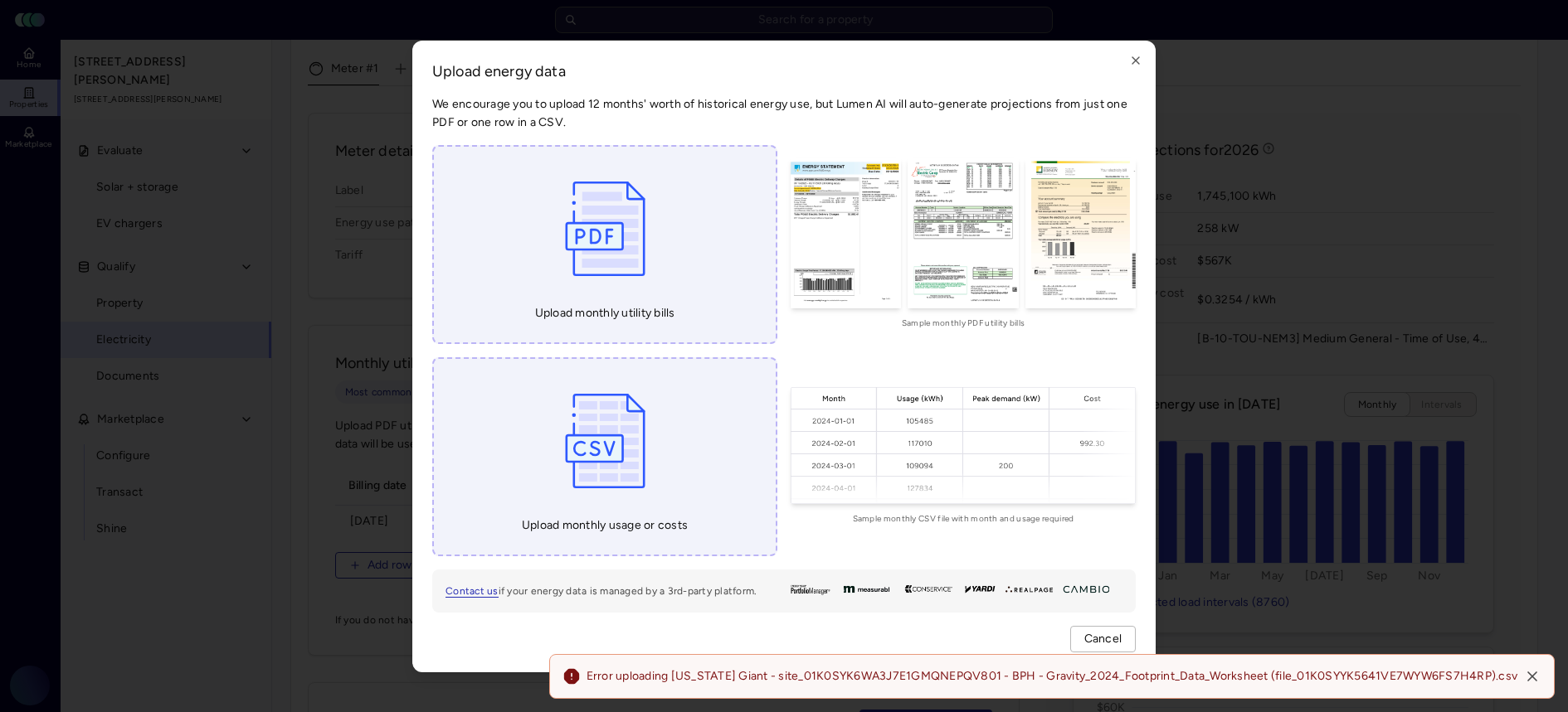
click at [1088, 88] on div "Upload energy data We encourage you to upload 12 months' worth of historical en…" at bounding box center [784, 356] width 743 height 632
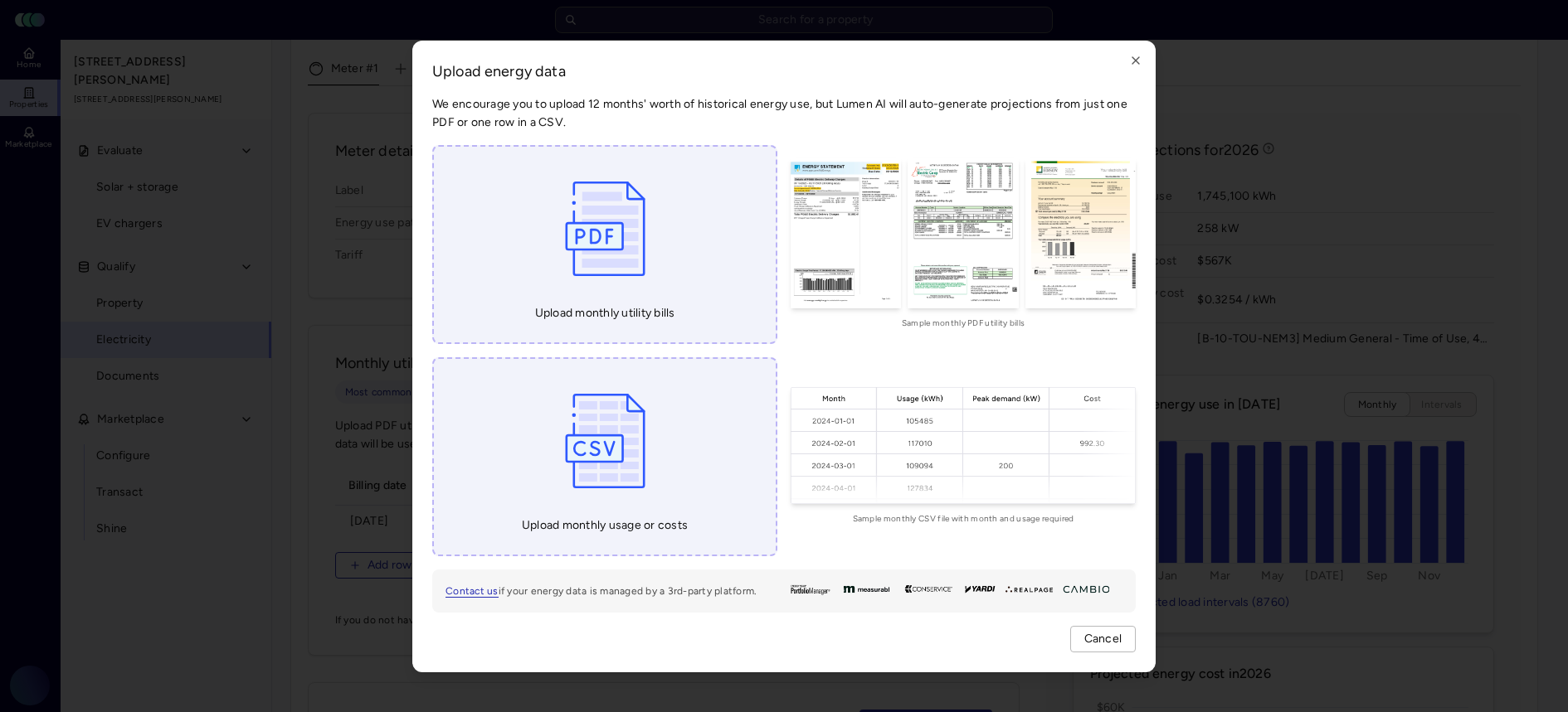
click at [1129, 67] on h2 "Upload energy data" at bounding box center [784, 71] width 703 height 22
click at [1133, 56] on icon "button" at bounding box center [1136, 60] width 14 height 14
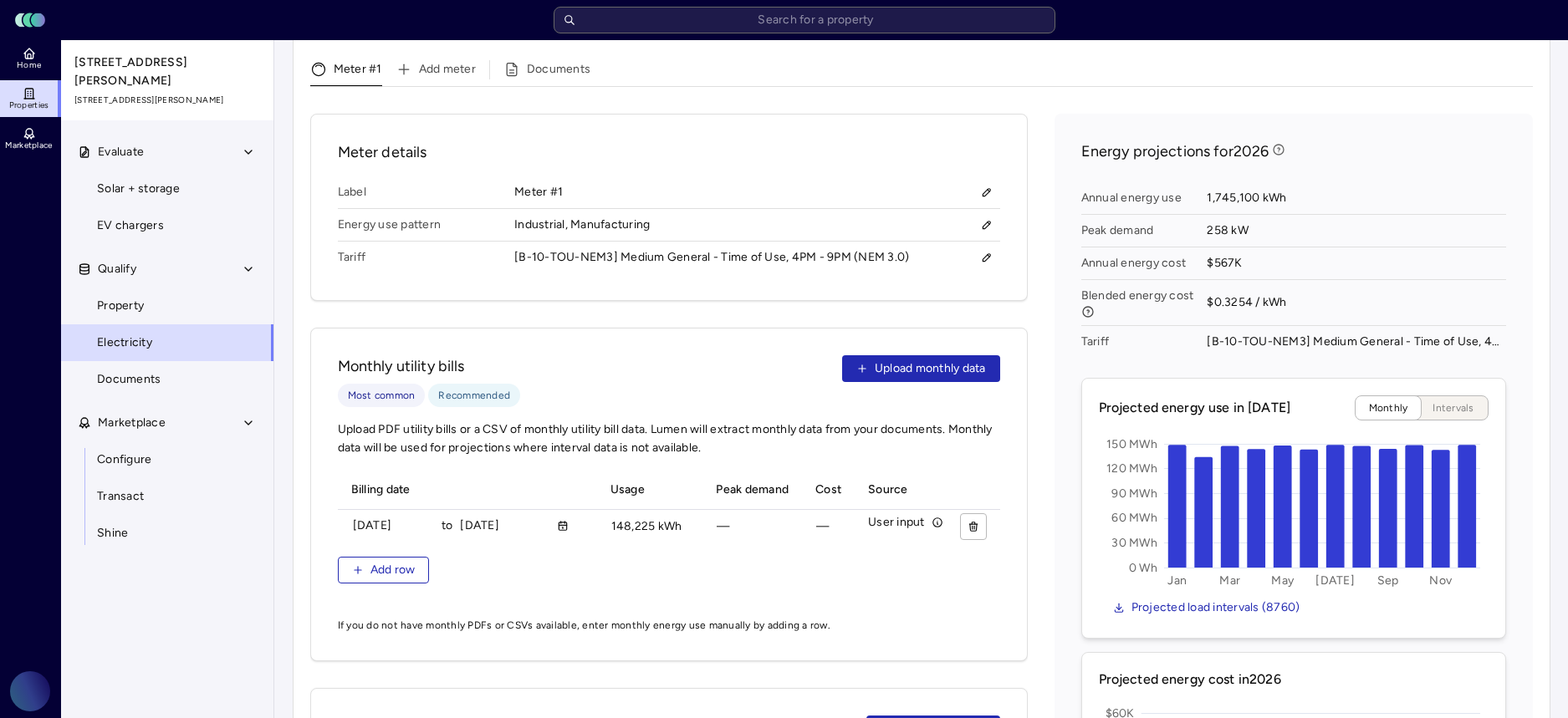
scroll to position [620, 0]
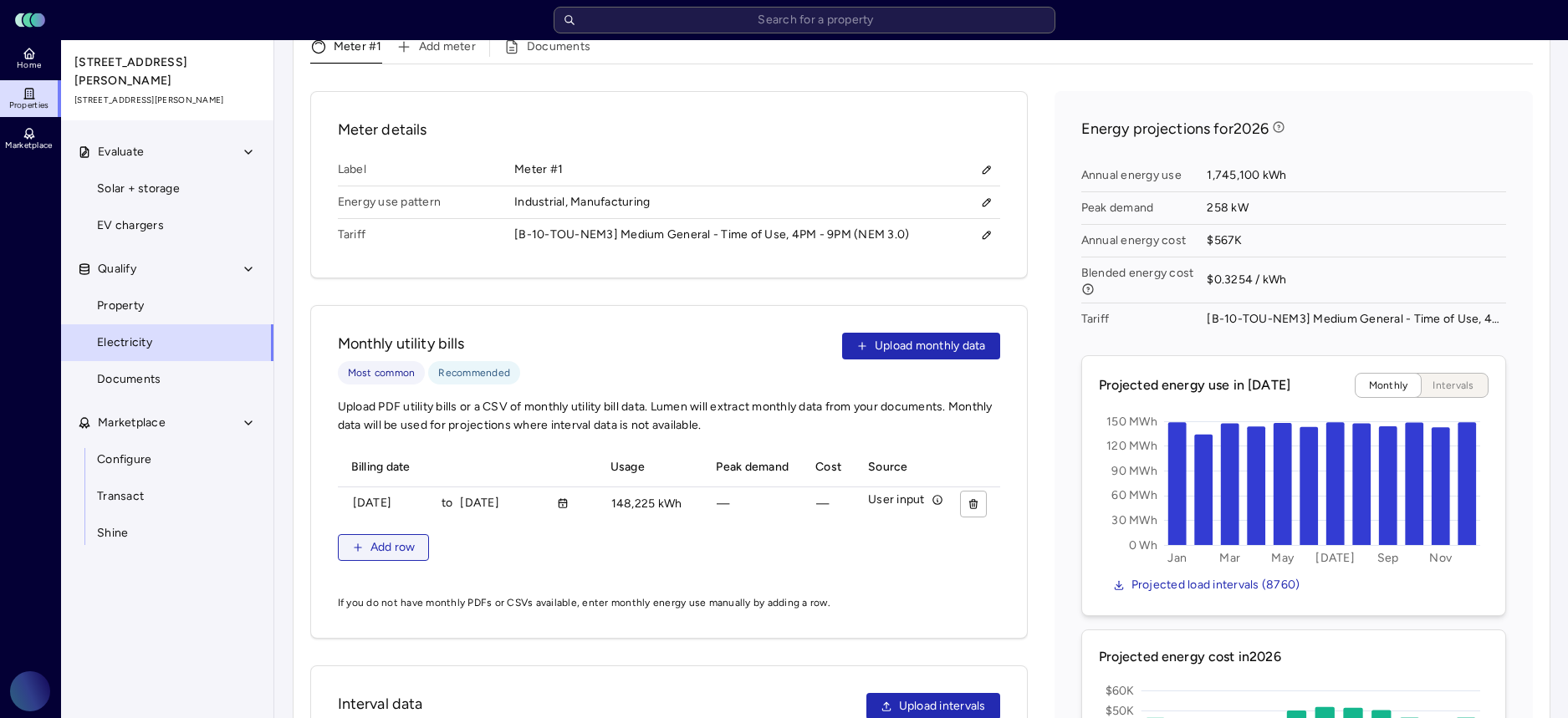
click at [409, 539] on span "Add row" at bounding box center [393, 548] width 46 height 18
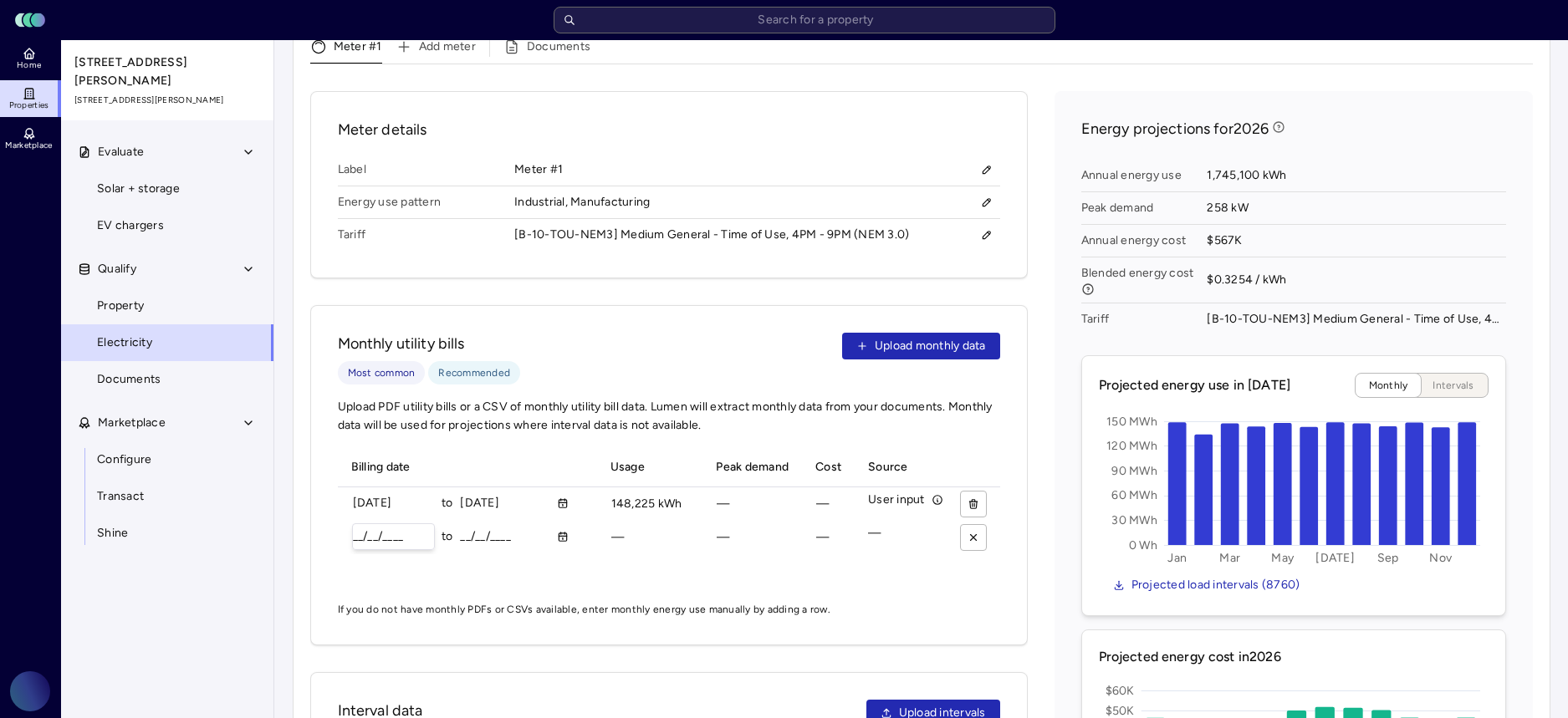
click at [359, 524] on input "__/__/____" at bounding box center [393, 537] width 81 height 25
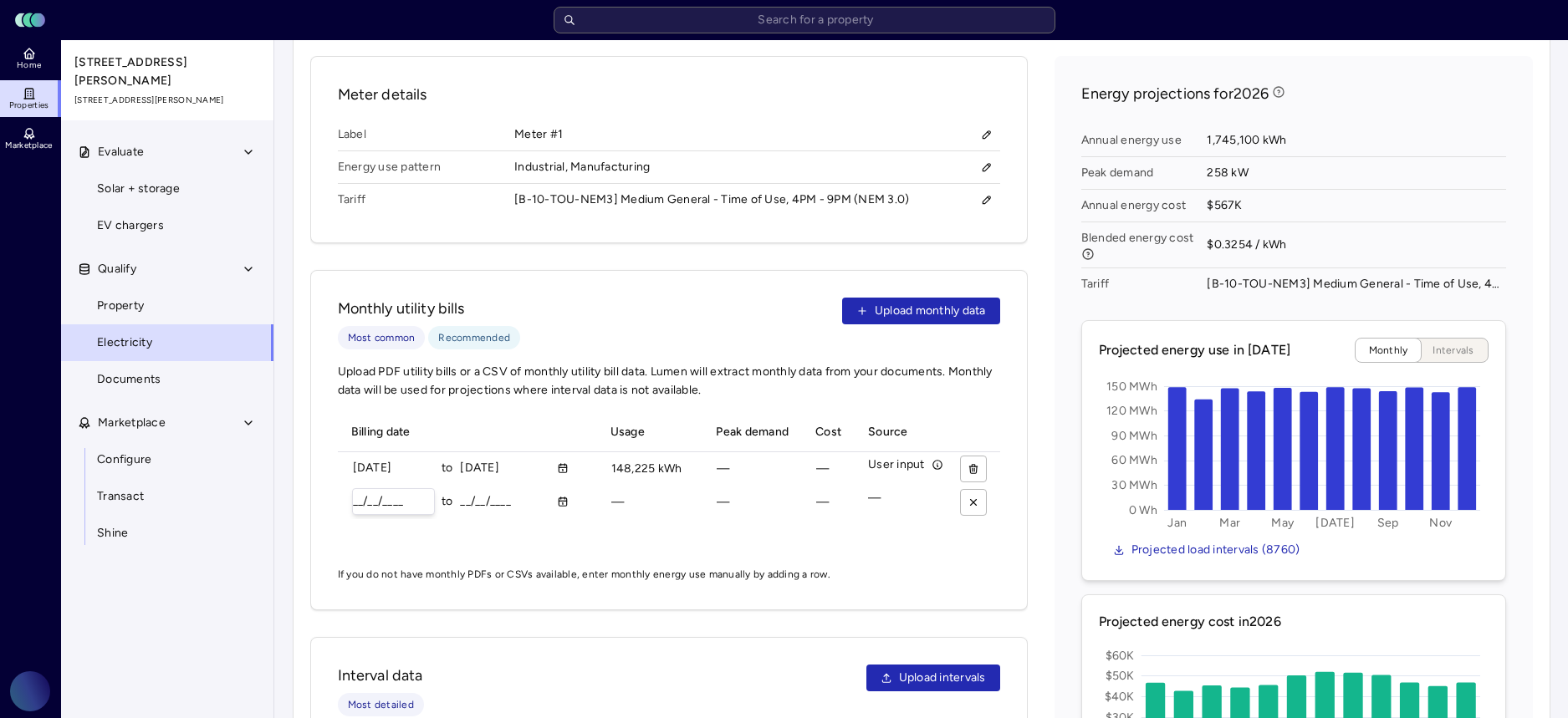
scroll to position [666, 0]
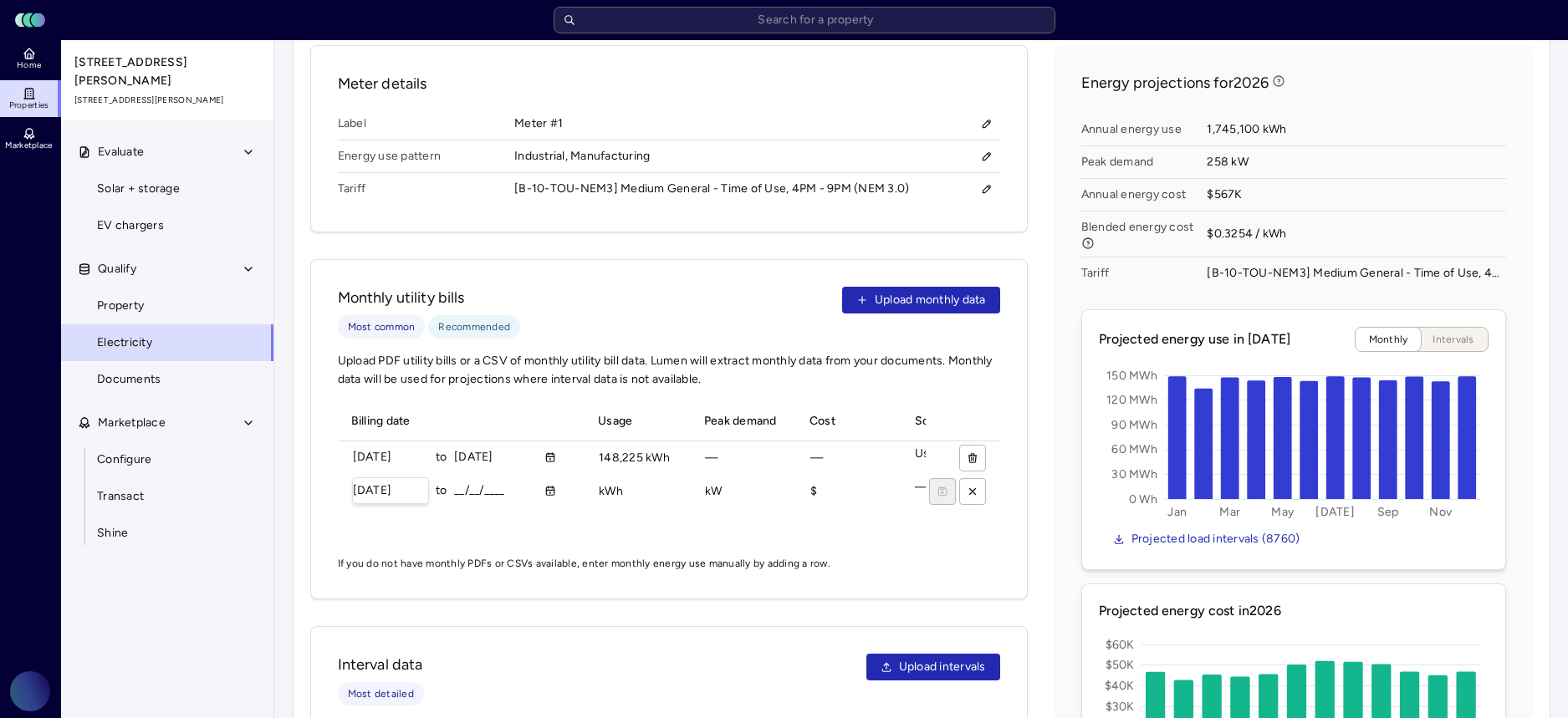
type input "[DATE]"
type input "143073 kWh"
click at [1007, 526] on div "Monthly utility bills Most common Recommended Upload monthly data Upload PDF ut…" at bounding box center [669, 430] width 718 height 340
click at [949, 479] on button "submit" at bounding box center [943, 491] width 26 height 26
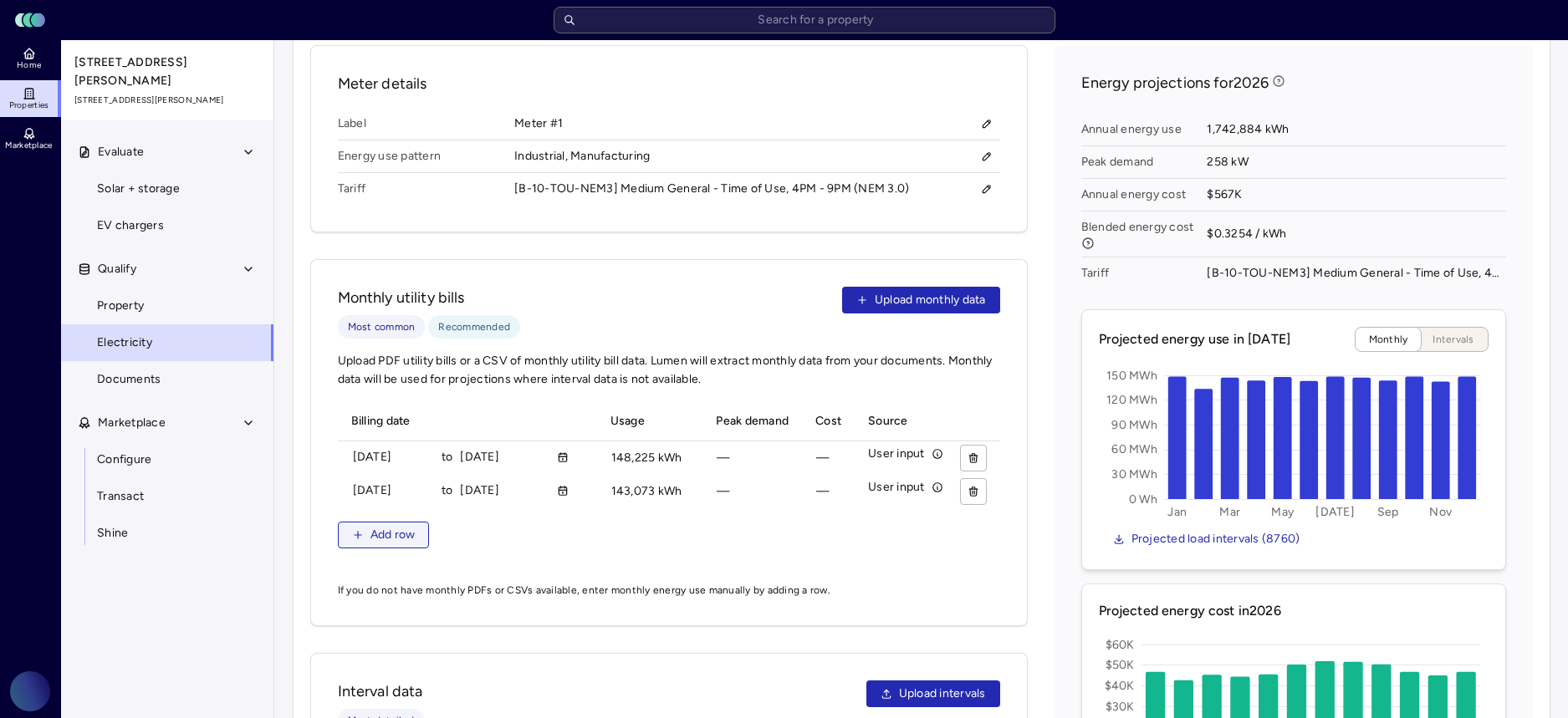
click at [400, 526] on span "Add row" at bounding box center [393, 535] width 46 height 18
click at [356, 511] on input "__/__/____" at bounding box center [393, 524] width 81 height 25
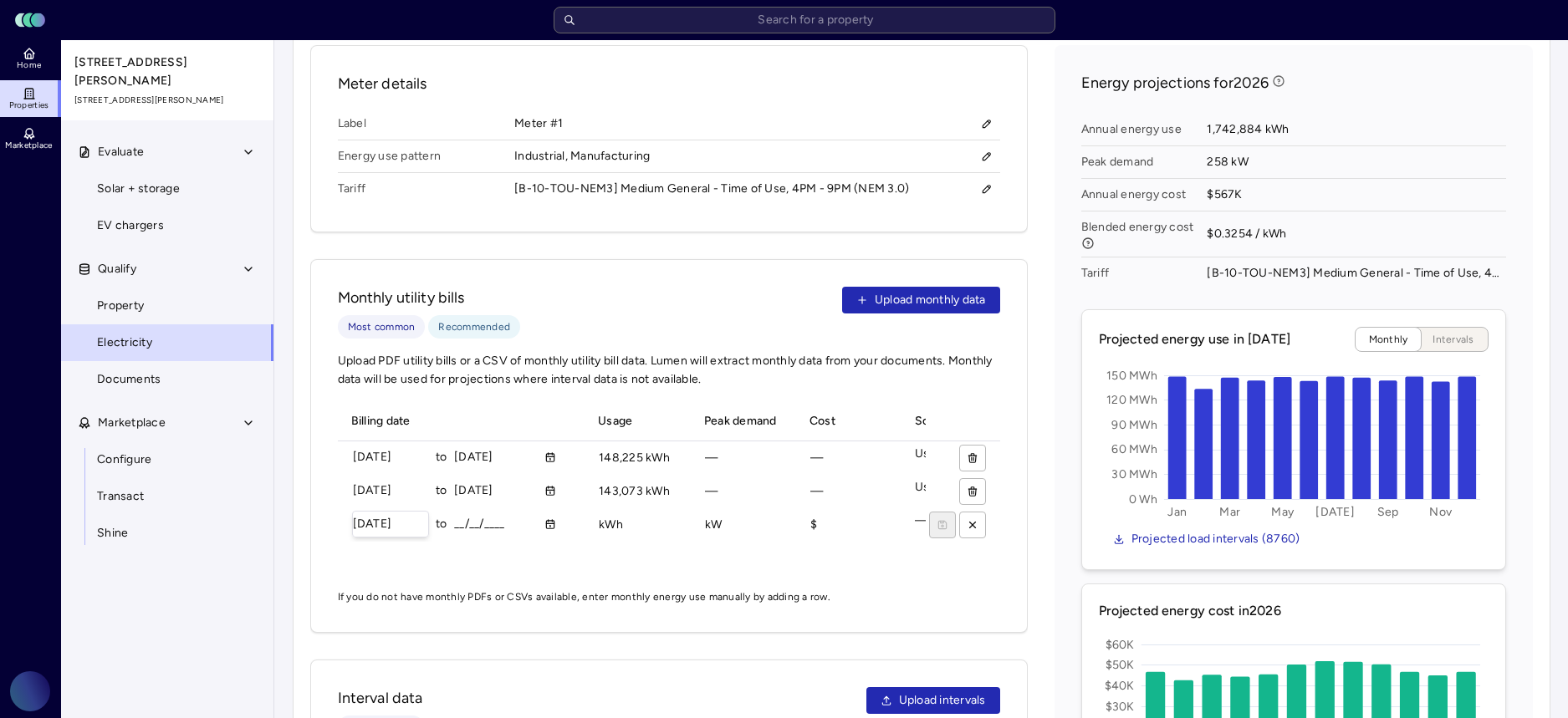
type input "[DATE]"
type input "239729 kWh"
click at [946, 511] on button "submit" at bounding box center [943, 524] width 26 height 26
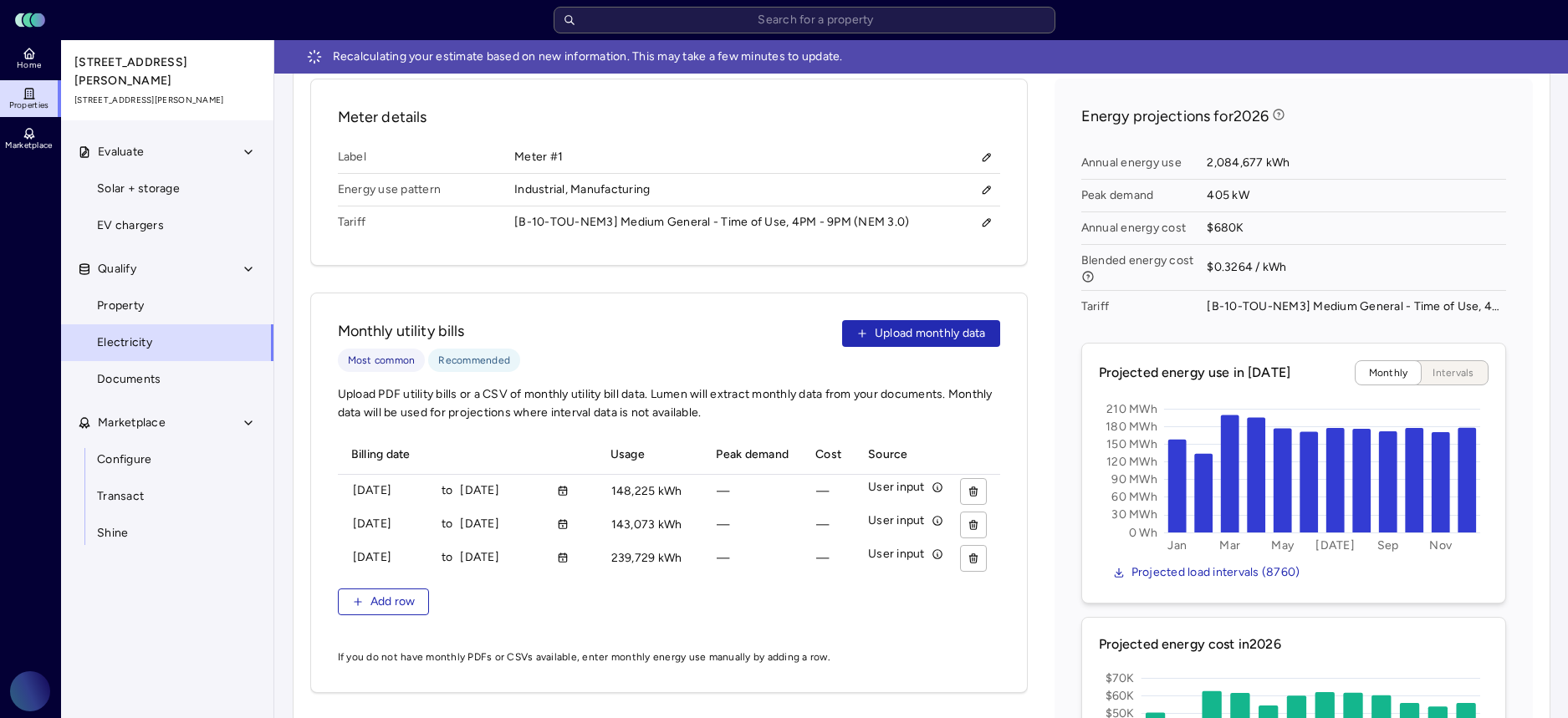
click at [362, 551] on div "Billing date Usage Peak demand Cost Source [DATE] to [DATE] 148225 kWh 148,225 …" at bounding box center [669, 536] width 663 height 200
click at [383, 593] on span "Add row" at bounding box center [393, 602] width 46 height 18
click at [357, 579] on input "__/__/____" at bounding box center [393, 592] width 81 height 25
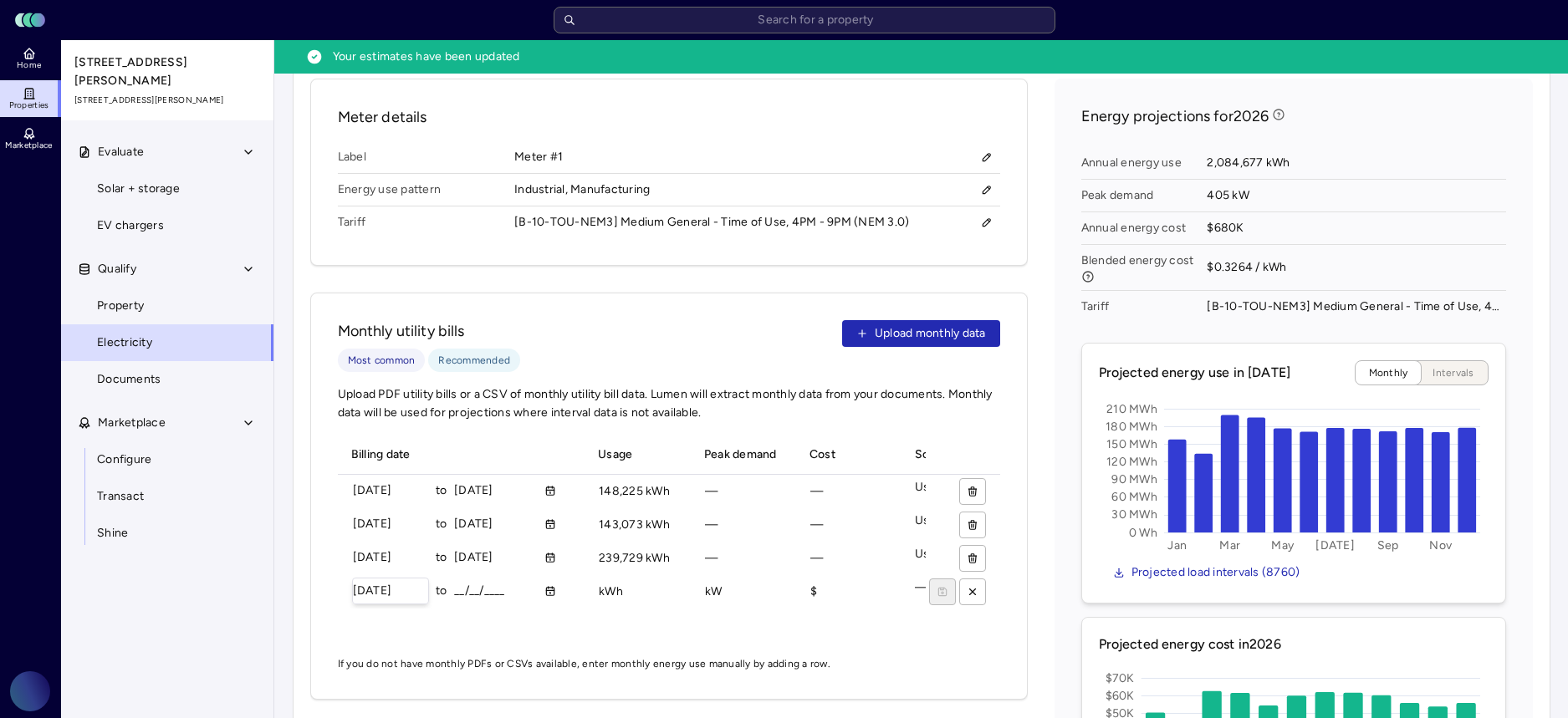
type input "[DATE]"
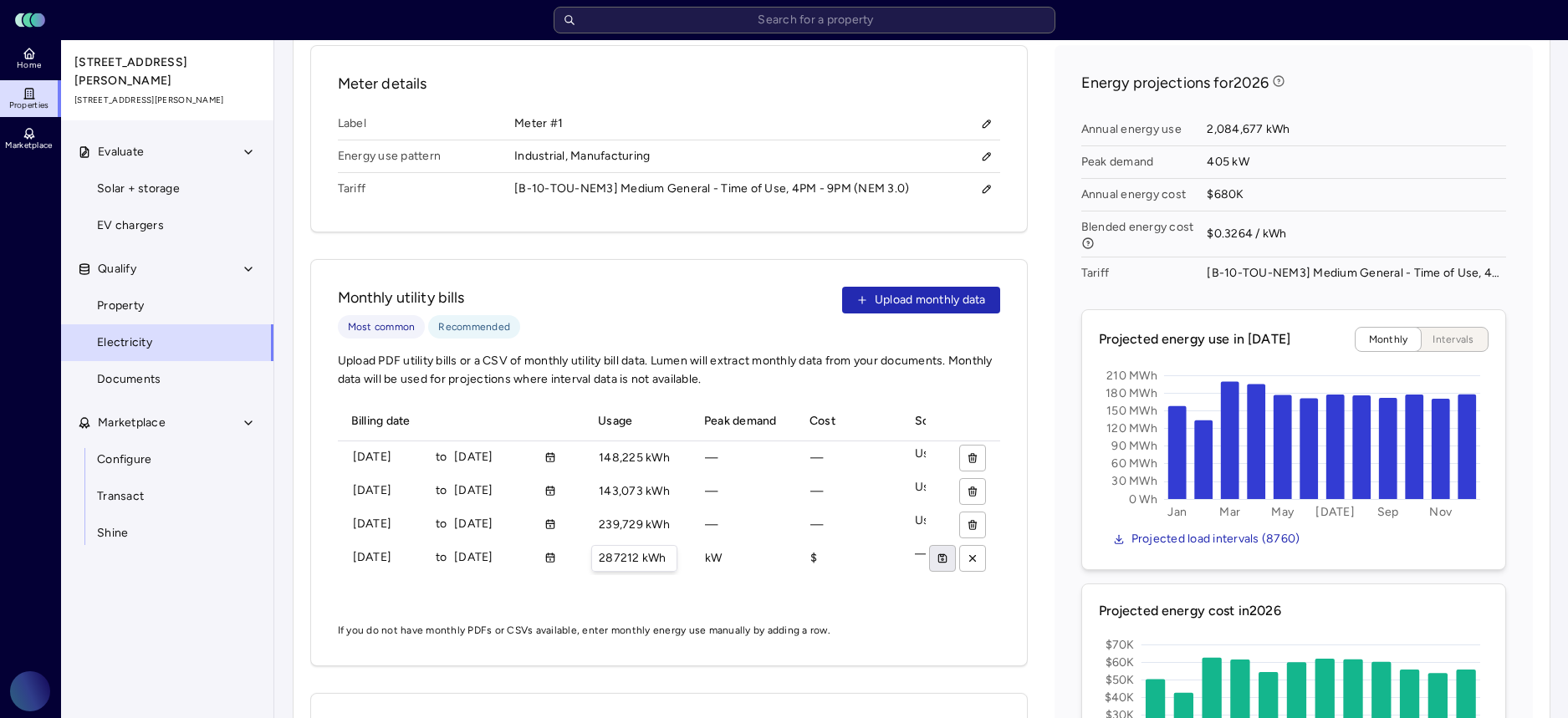
type input "287212 kWh"
click at [945, 554] on icon "submit" at bounding box center [943, 555] width 4 height 2
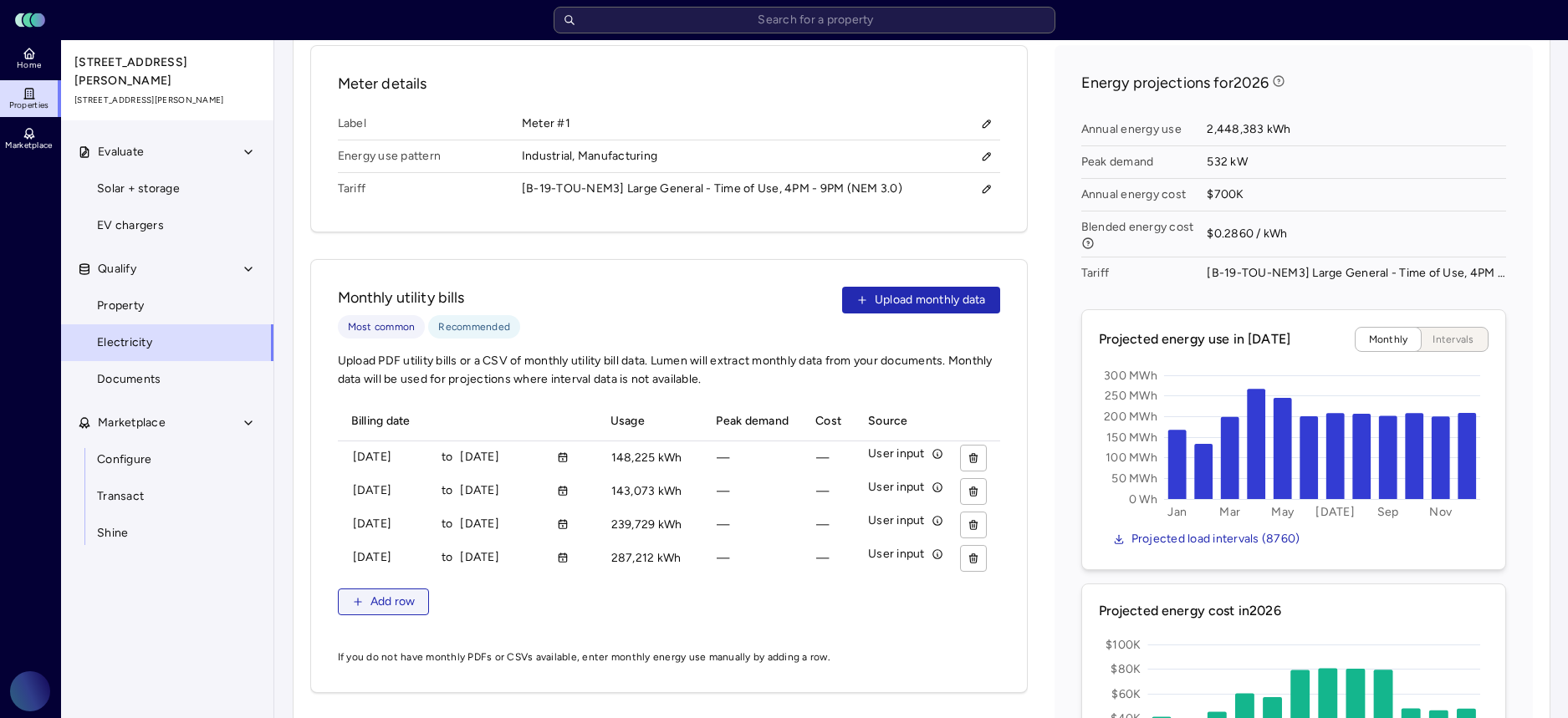
click at [368, 589] on button "Add row" at bounding box center [383, 602] width 92 height 26
click at [357, 579] on input "__/__/____" at bounding box center [393, 592] width 81 height 25
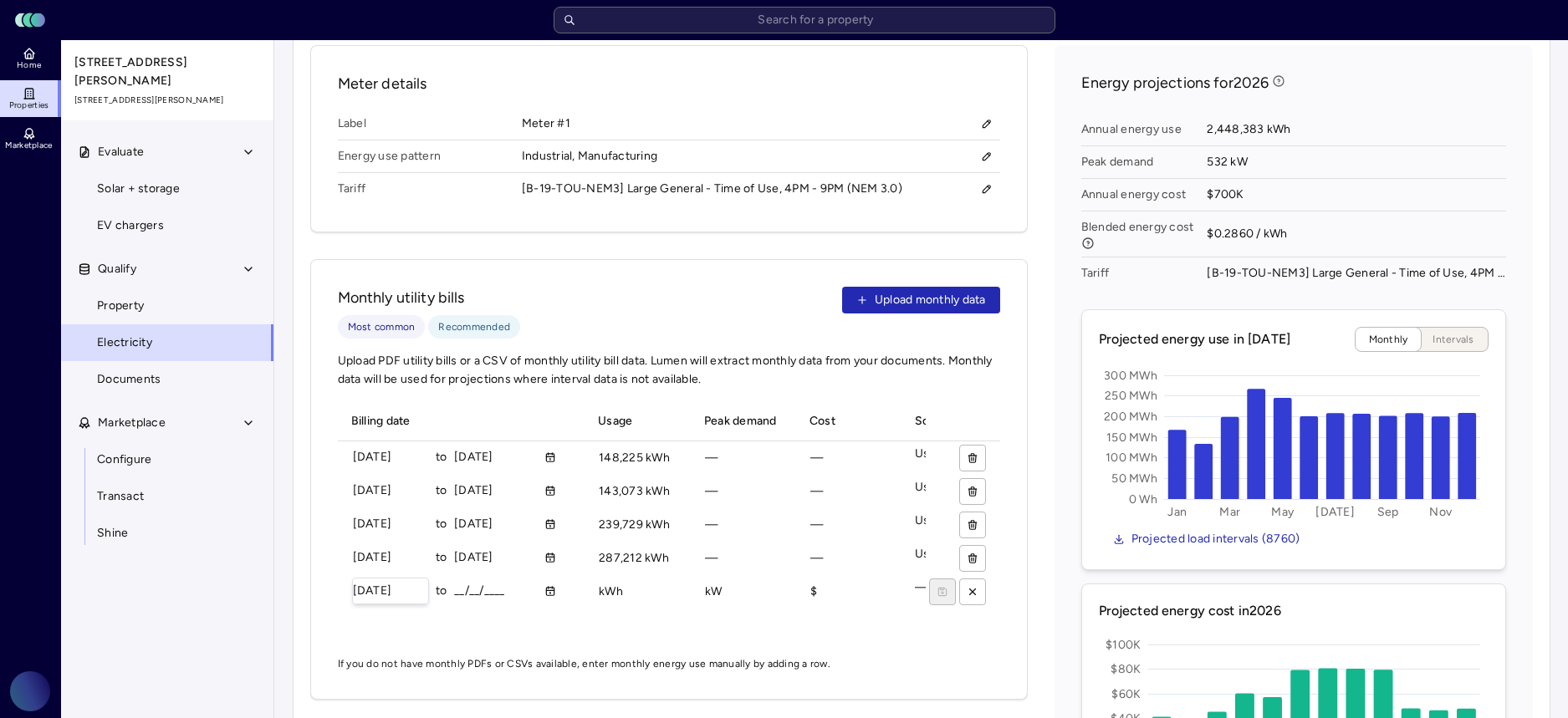
type input "[DATE]"
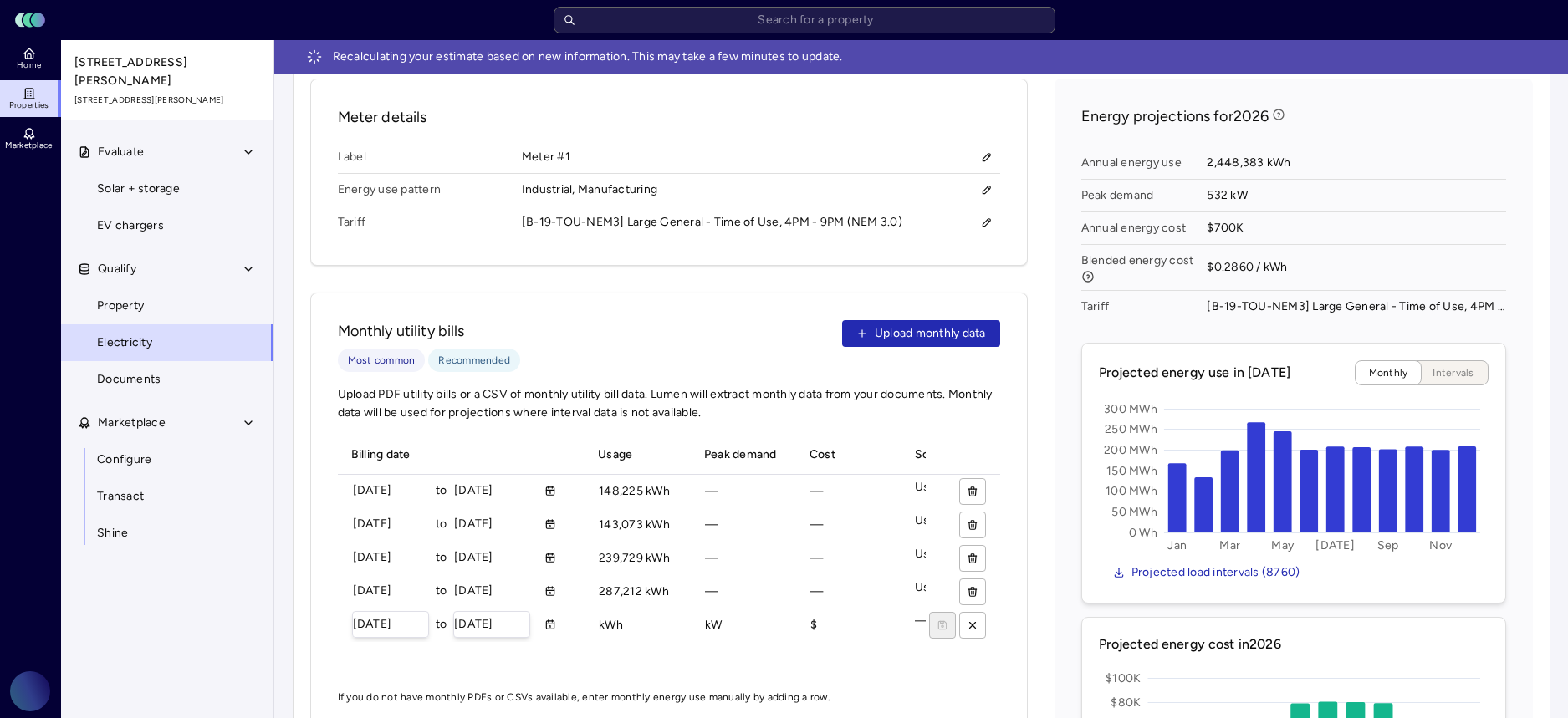
type input "[DATE]"
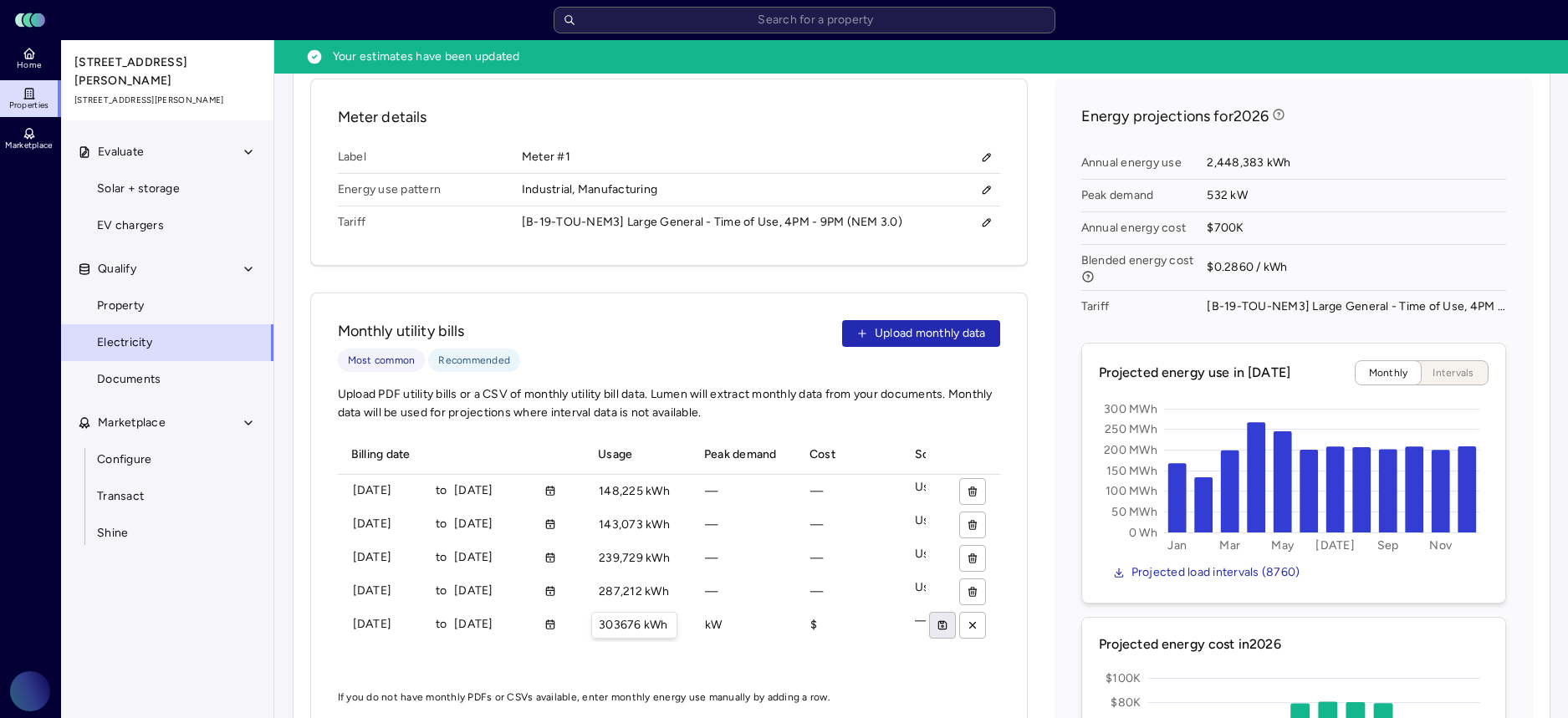
type input "303676 kWh"
click at [942, 620] on icon "submit" at bounding box center [943, 625] width 12 height 12
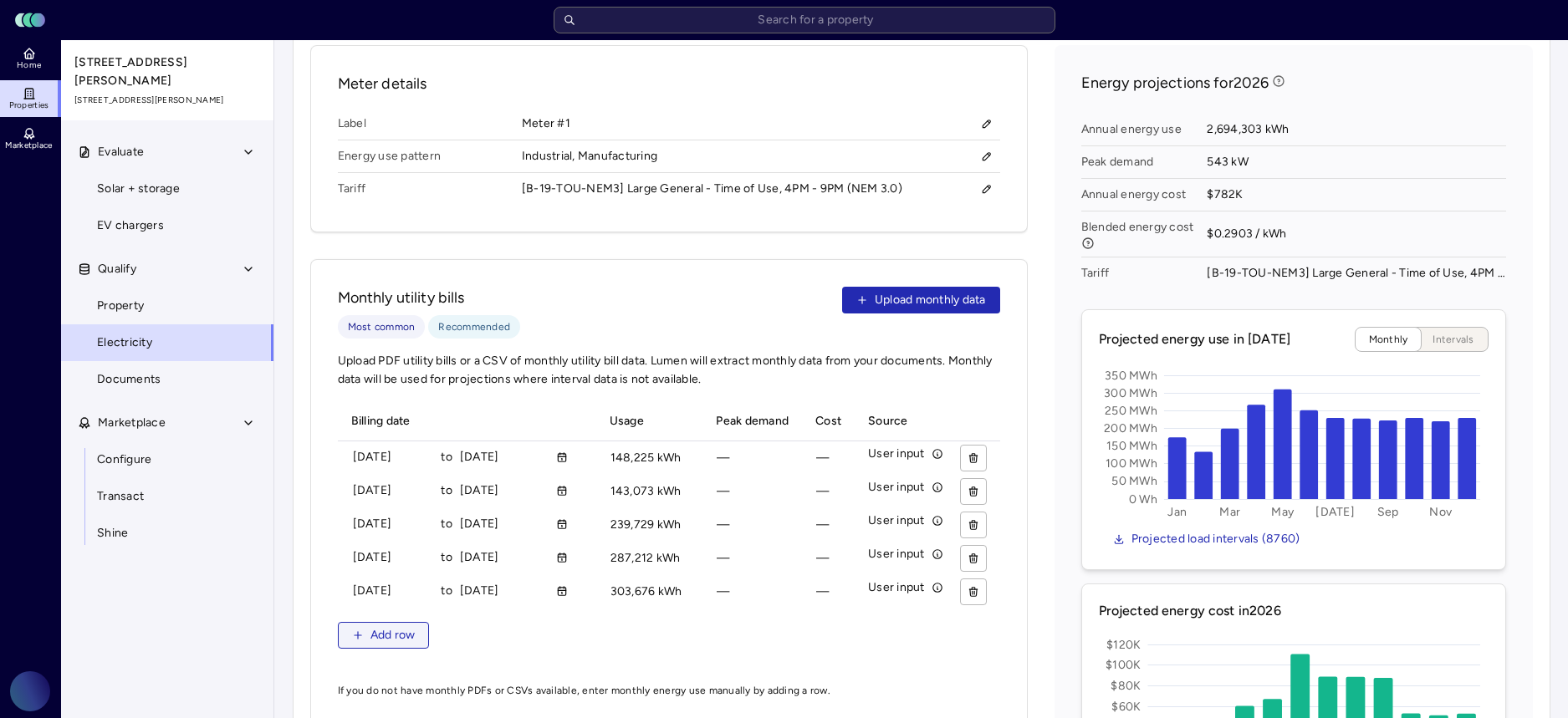
click at [365, 622] on button "Add row" at bounding box center [383, 635] width 92 height 26
click at [352, 612] on div "__/__/____" at bounding box center [393, 624] width 83 height 26
click at [356, 612] on input "__/__/____" at bounding box center [393, 625] width 81 height 25
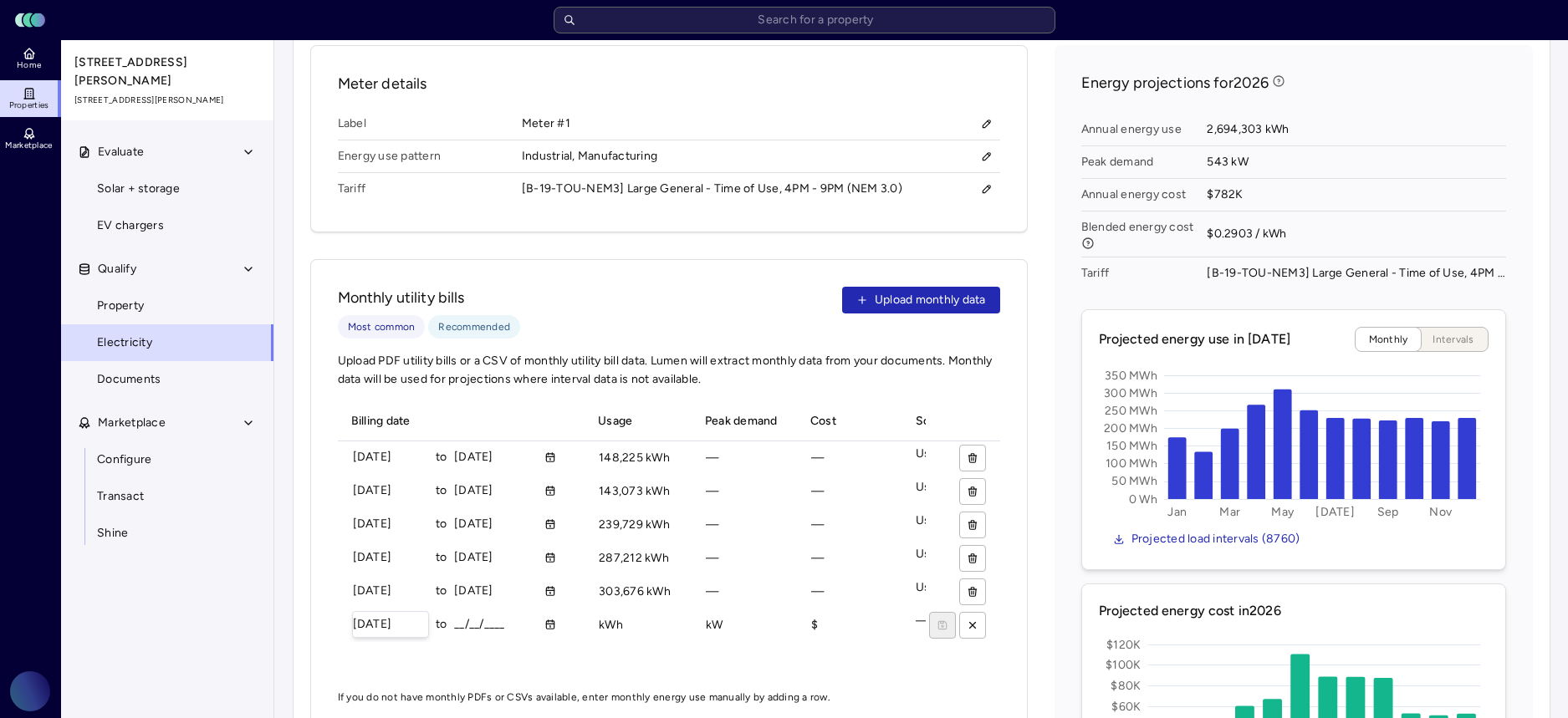
type input "[DATE]"
type input "265350 kWh"
click at [930, 612] on button "submit" at bounding box center [943, 625] width 26 height 26
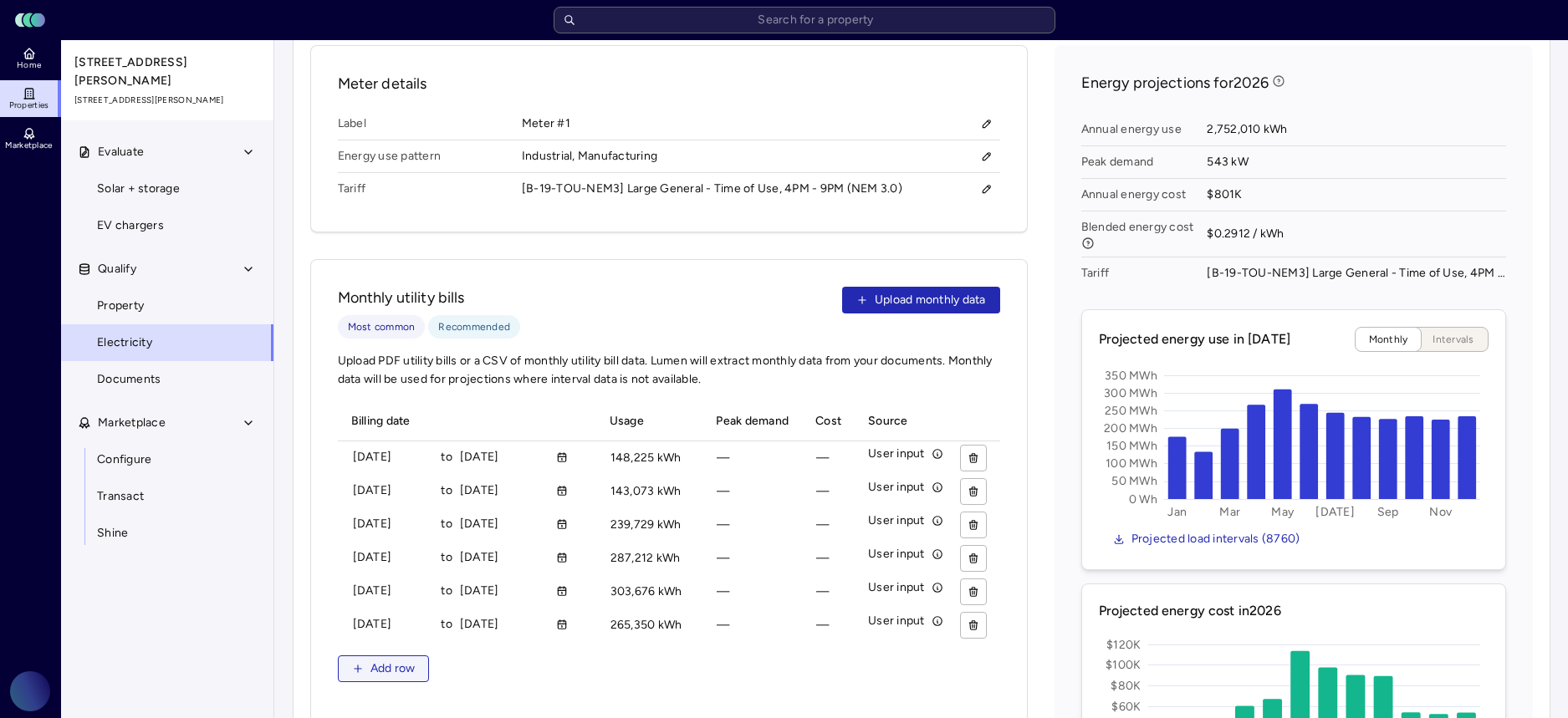
click at [371, 660] on span "Add row" at bounding box center [393, 669] width 46 height 18
click at [357, 646] on input "__/__/____" at bounding box center [393, 659] width 81 height 25
type input "[DATE]"
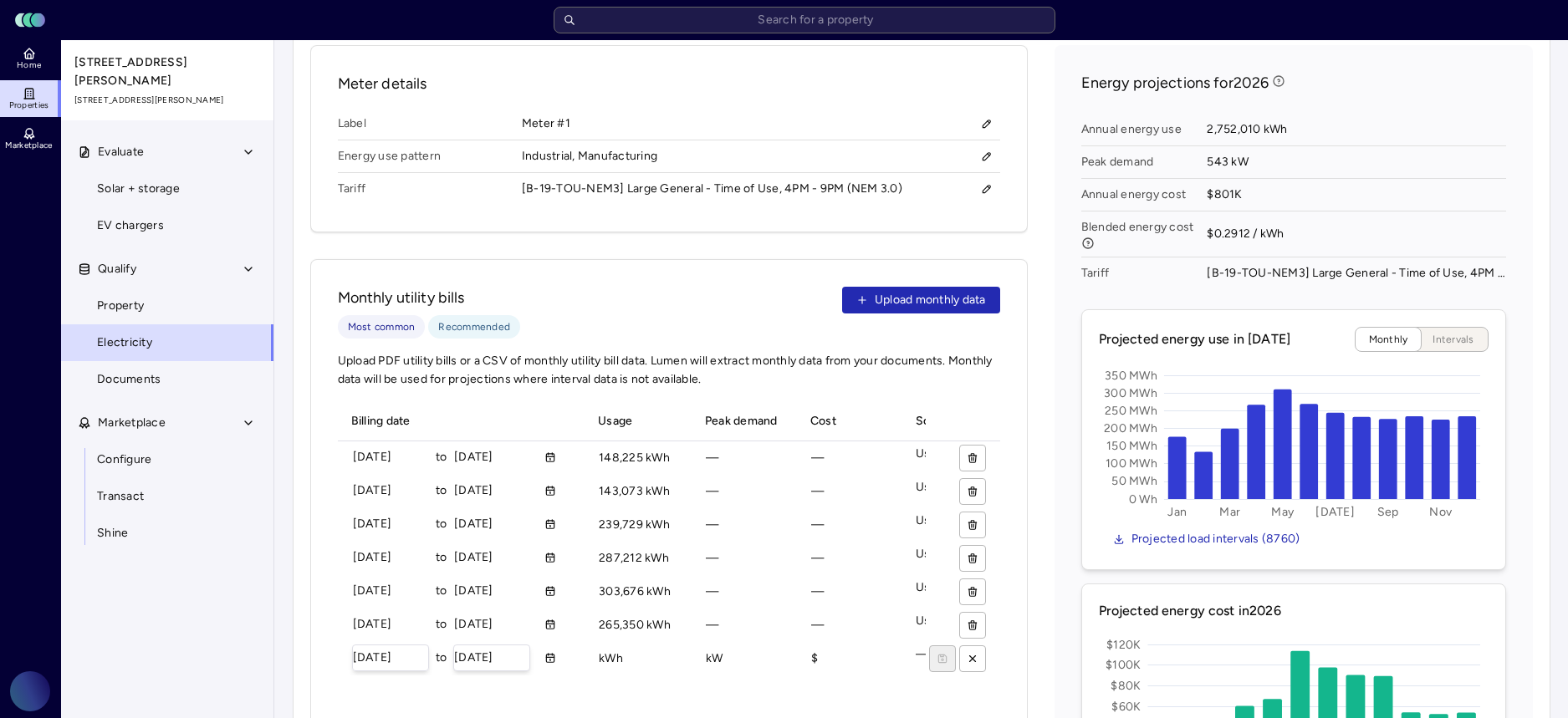
type input "[DATE]"
type input "180084 kWh"
click at [930, 646] on button "submit" at bounding box center [943, 659] width 26 height 26
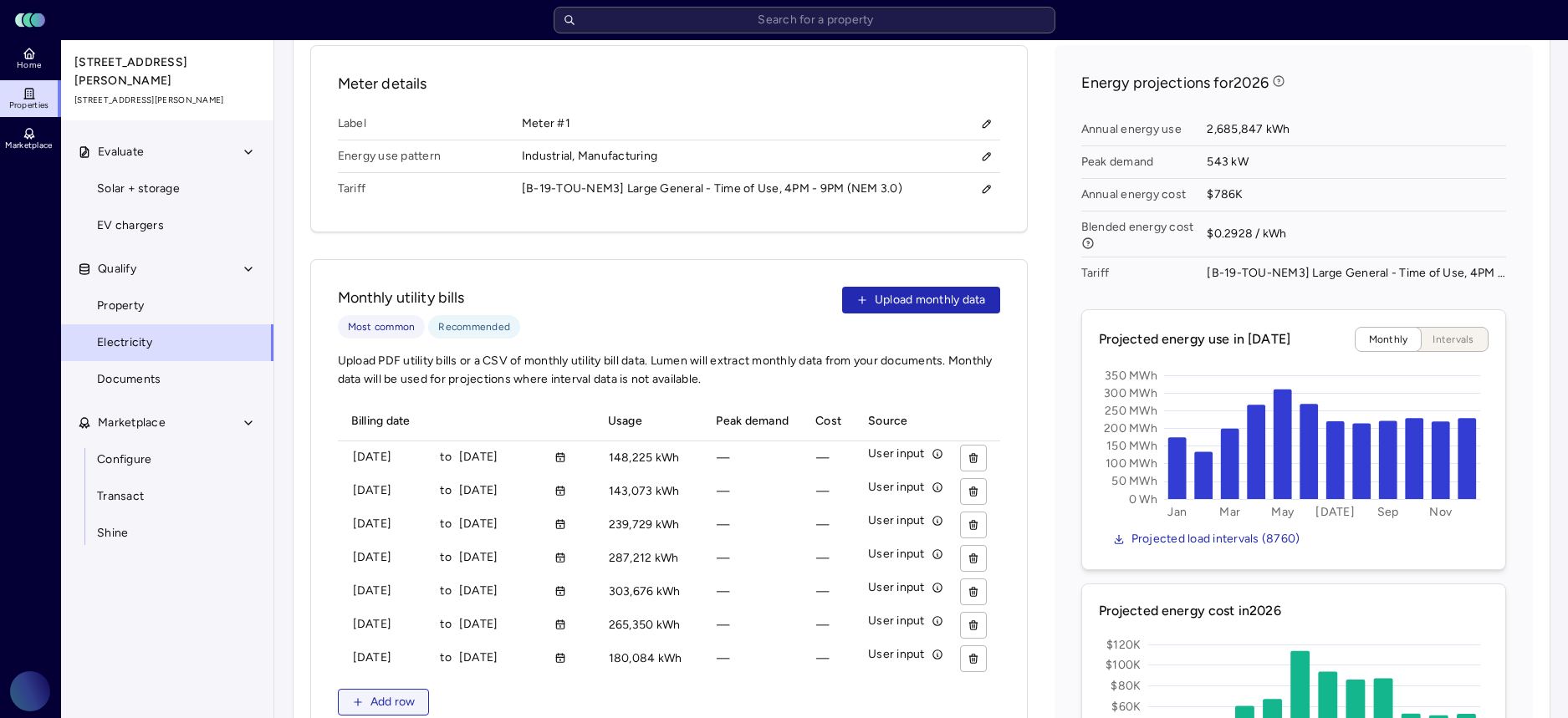
click at [410, 693] on span "Add row" at bounding box center [393, 703] width 46 height 18
click at [355, 679] on input "__/__/____" at bounding box center [393, 692] width 80 height 25
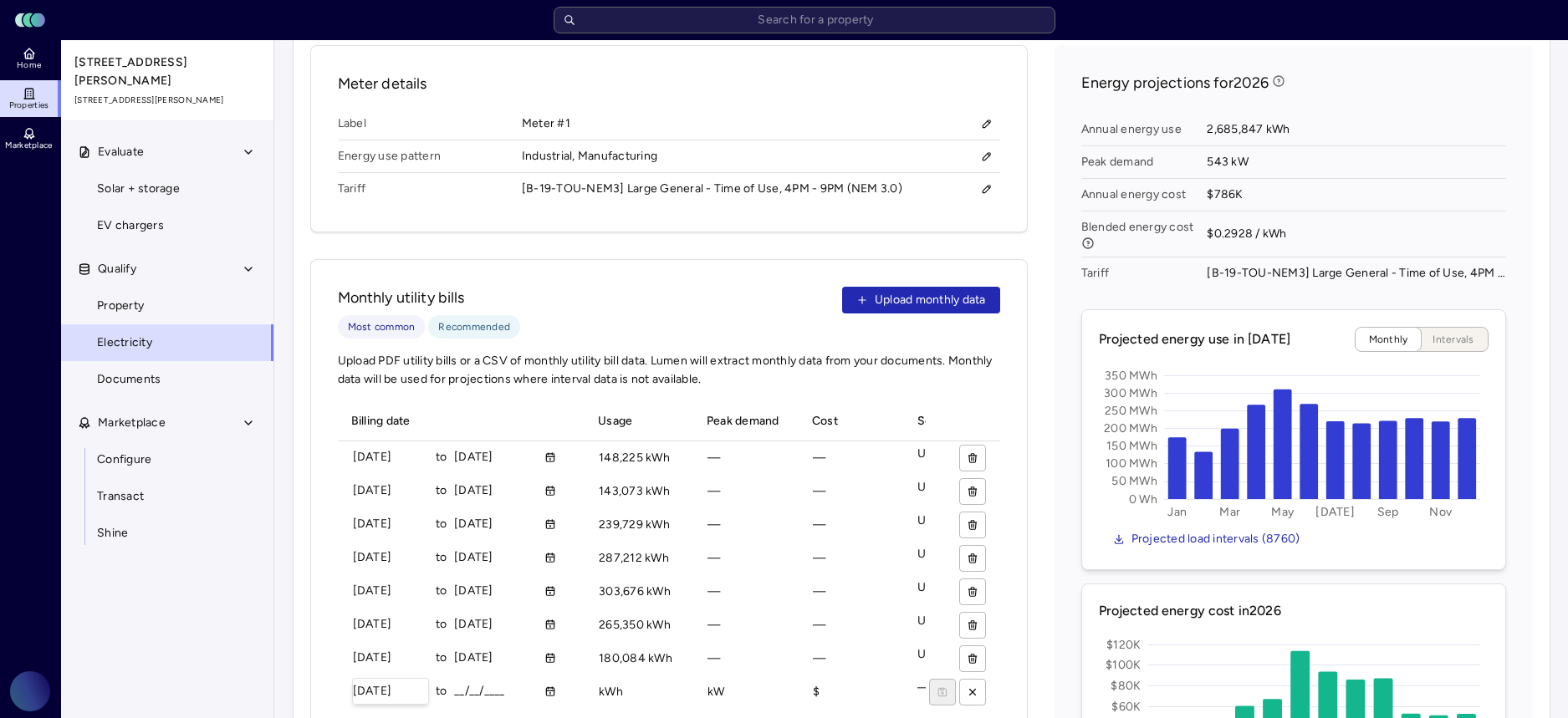
type input "[DATE]"
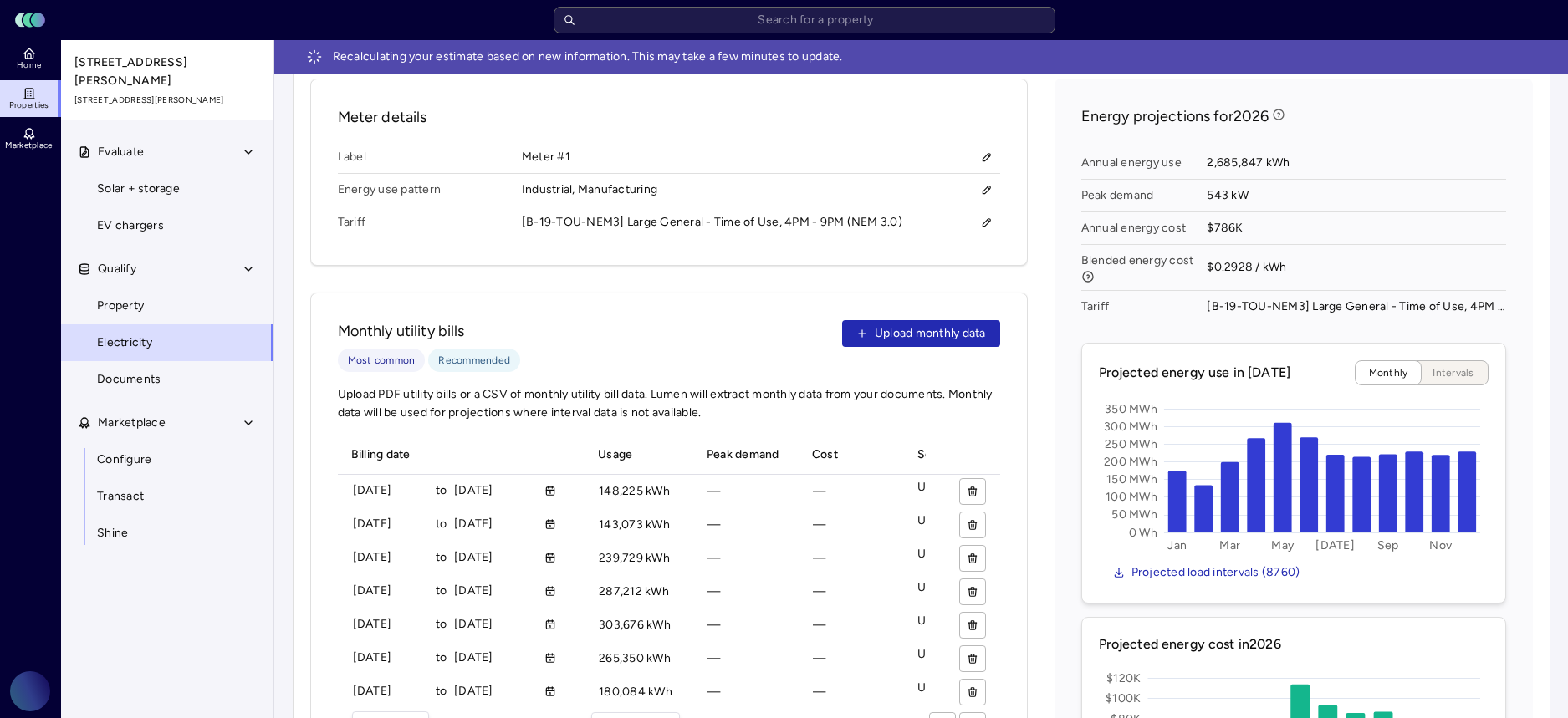
type input "174021 kWh"
click at [930, 713] on button "submit" at bounding box center [943, 725] width 26 height 26
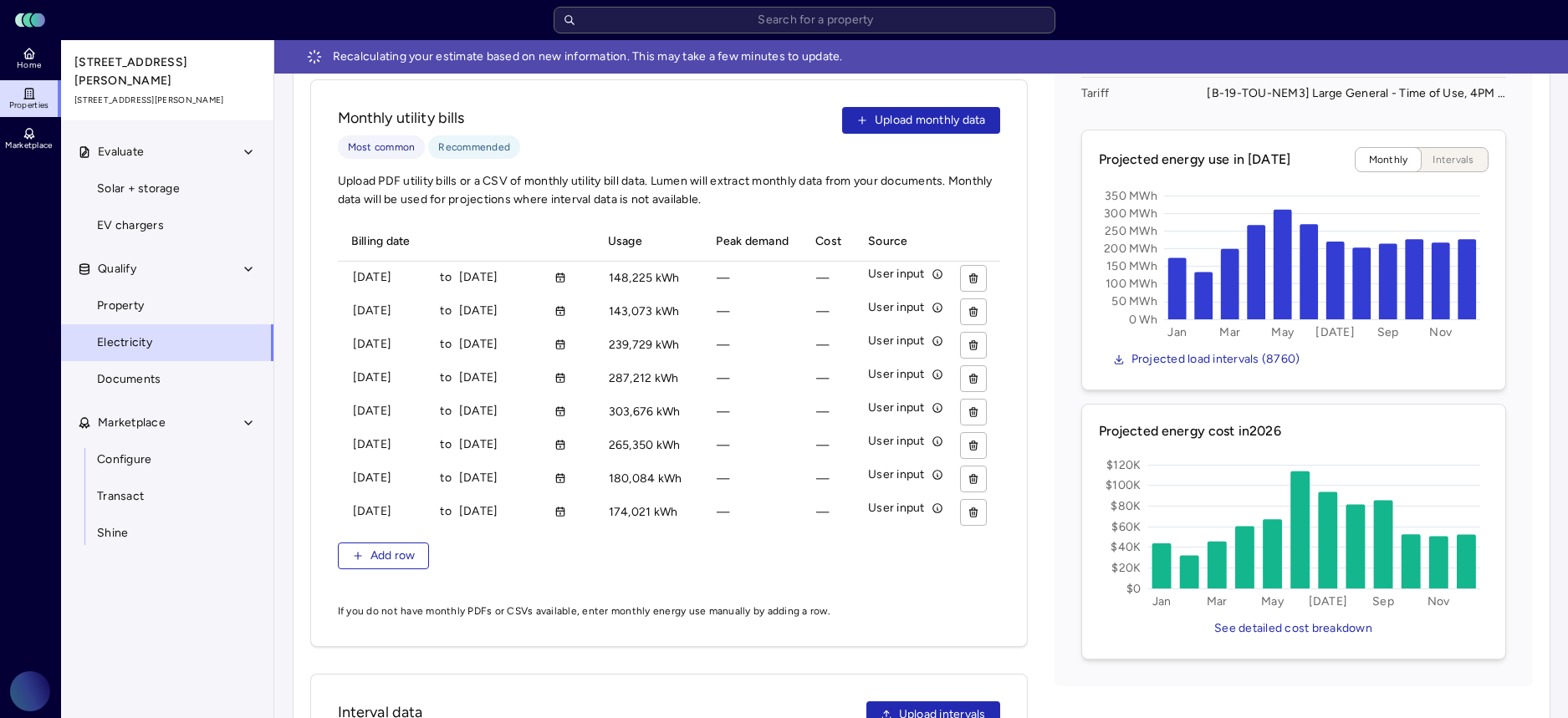
scroll to position [883, 0]
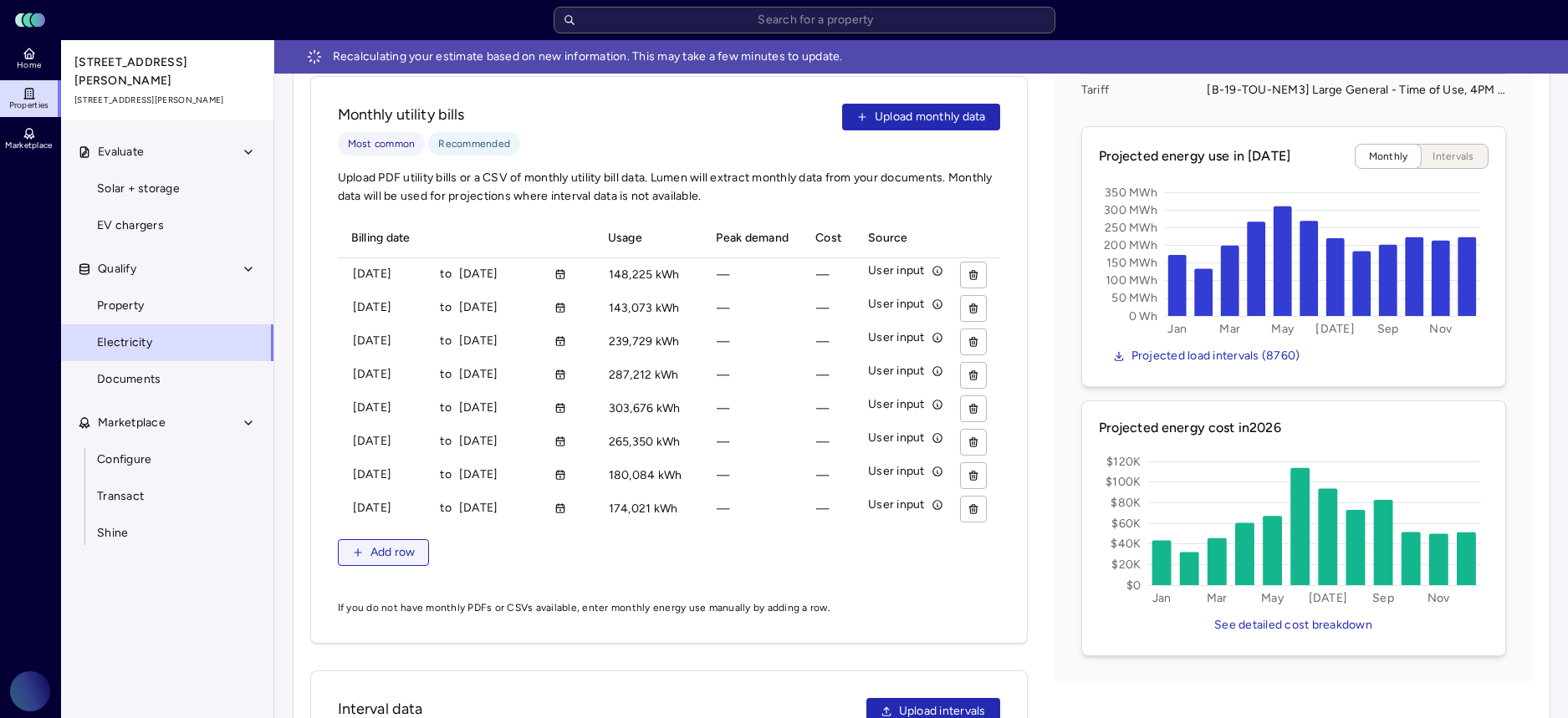
click at [371, 543] on span "Add row" at bounding box center [393, 552] width 46 height 18
click at [357, 530] on input "__/__/____" at bounding box center [393, 542] width 80 height 25
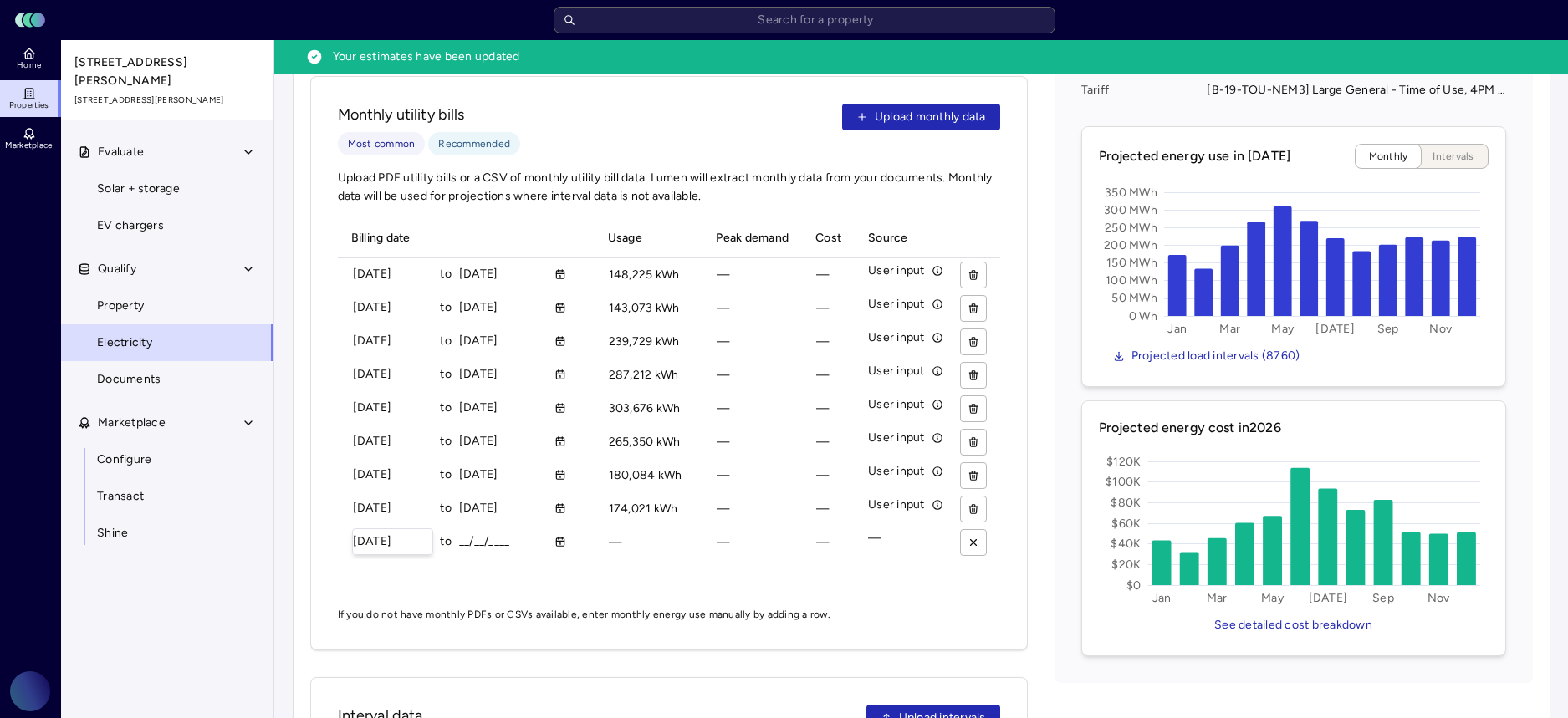
type input "[DATE]"
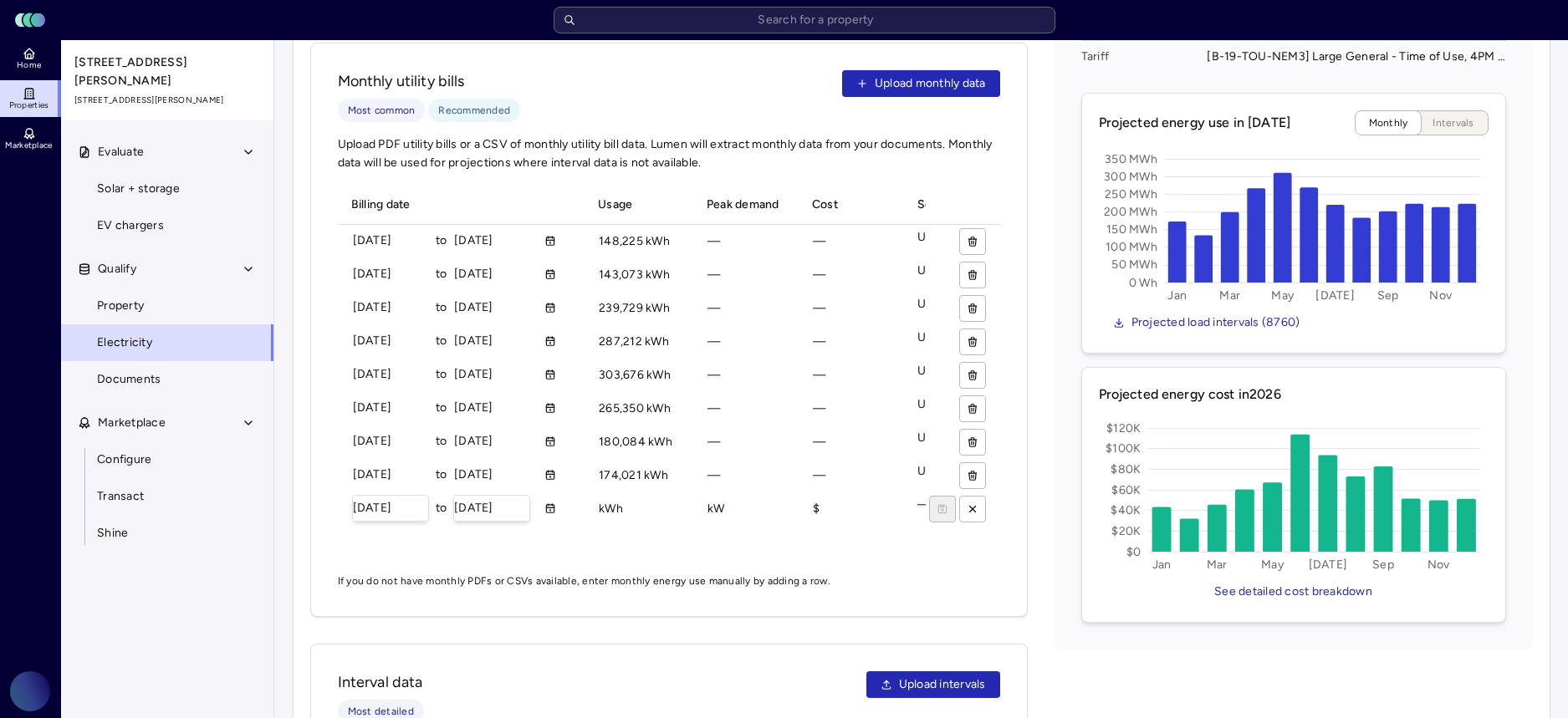
type input "[DATE]"
type input "196373 kWh"
click at [930, 496] on button "submit" at bounding box center [943, 509] width 26 height 26
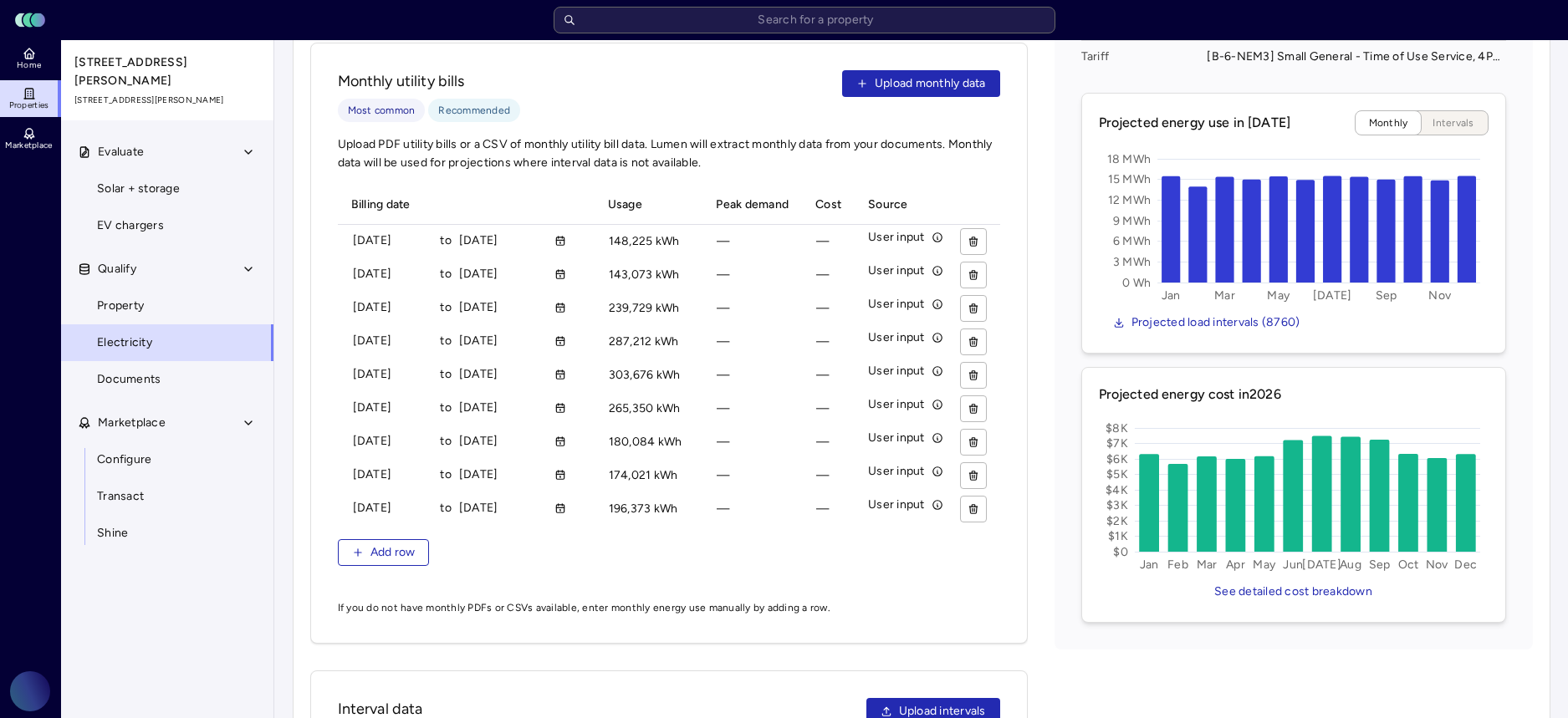
click at [358, 518] on div "Billing date Usage Peak demand Cost Source [DATE] to [DATE] 148225 kWh 148,225 …" at bounding box center [669, 386] width 663 height 400
click at [359, 542] on button "Add row" at bounding box center [383, 552] width 92 height 26
click at [355, 530] on input "__/__/____" at bounding box center [393, 542] width 80 height 25
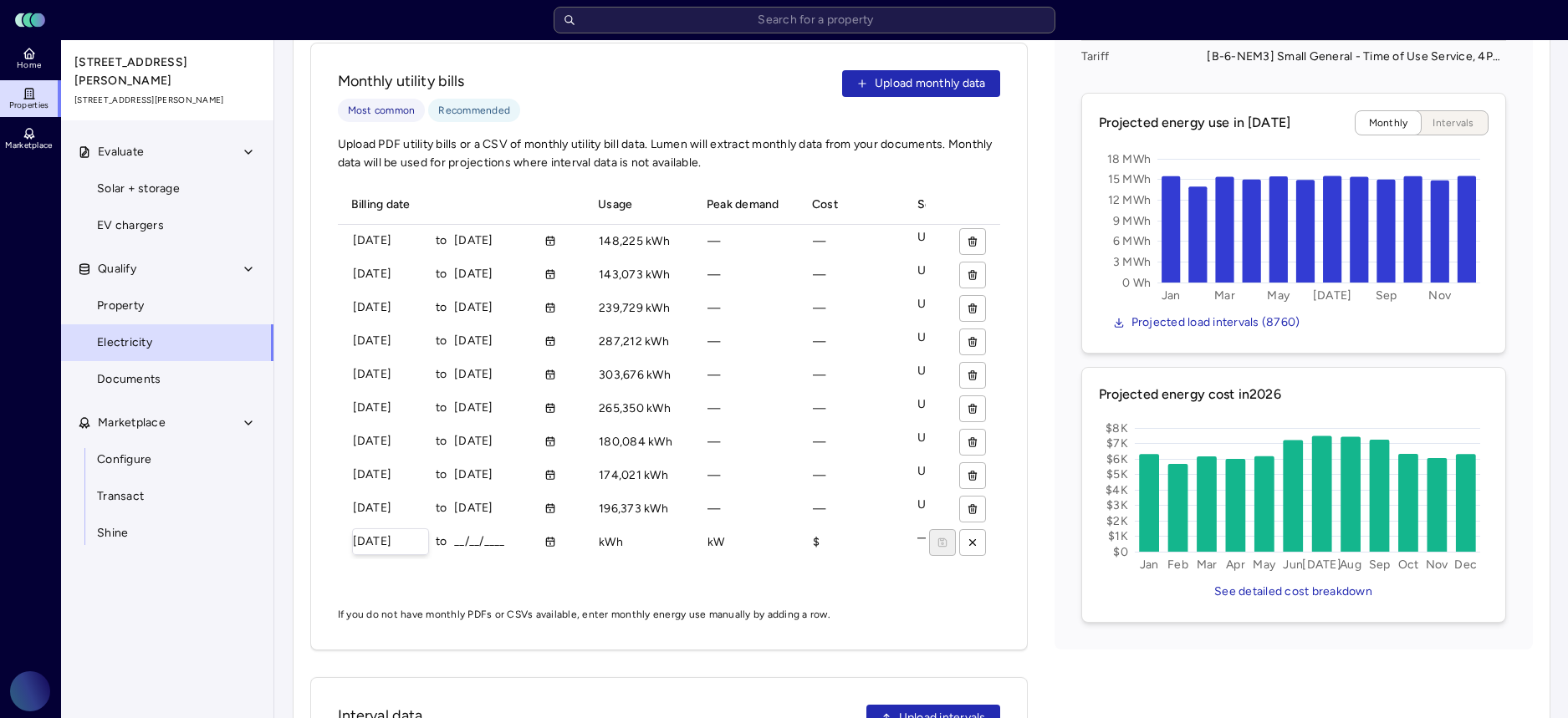
type input "[DATE]"
type input "199163 kWh"
click at [930, 530] on button "submit" at bounding box center [943, 542] width 26 height 26
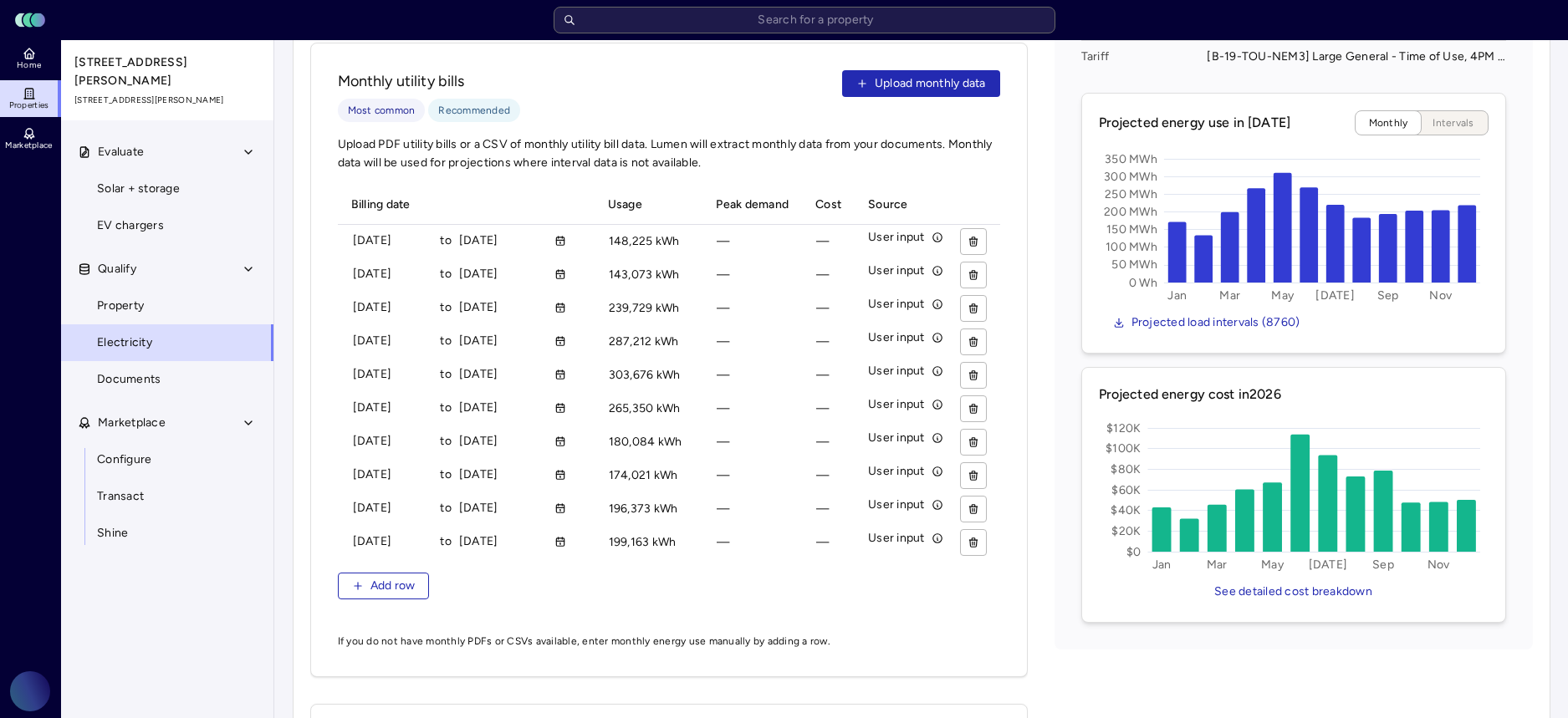
click at [372, 549] on div "Billing date Usage Peak demand Cost Source [DATE] to [DATE] 148225 kWh 148,225 …" at bounding box center [669, 402] width 663 height 434
click at [359, 581] on icon "button" at bounding box center [358, 586] width 12 height 12
click at [357, 563] on input "__/__/____" at bounding box center [393, 576] width 80 height 25
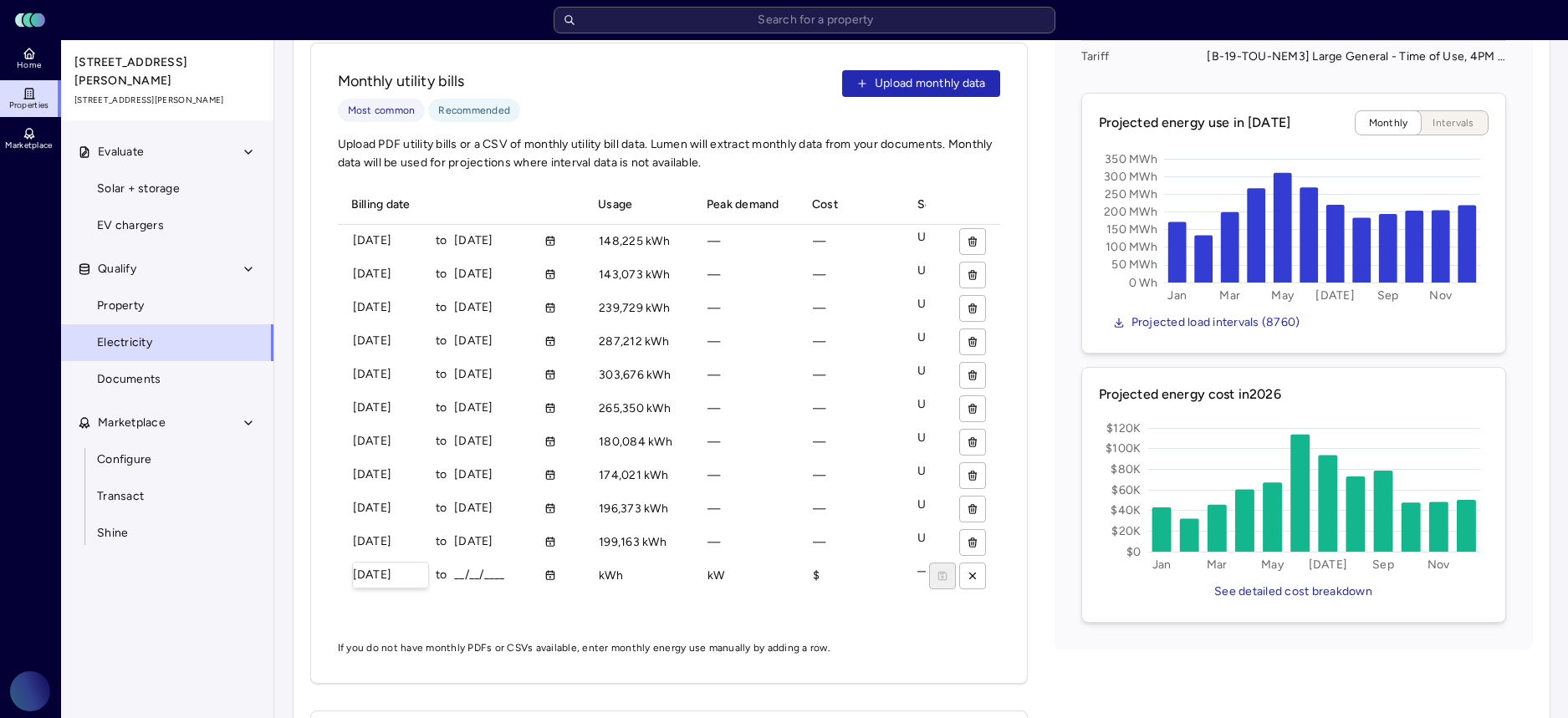
type input "[DATE]"
type input "148489 kWh"
click at [930, 563] on button "submit" at bounding box center [943, 576] width 26 height 26
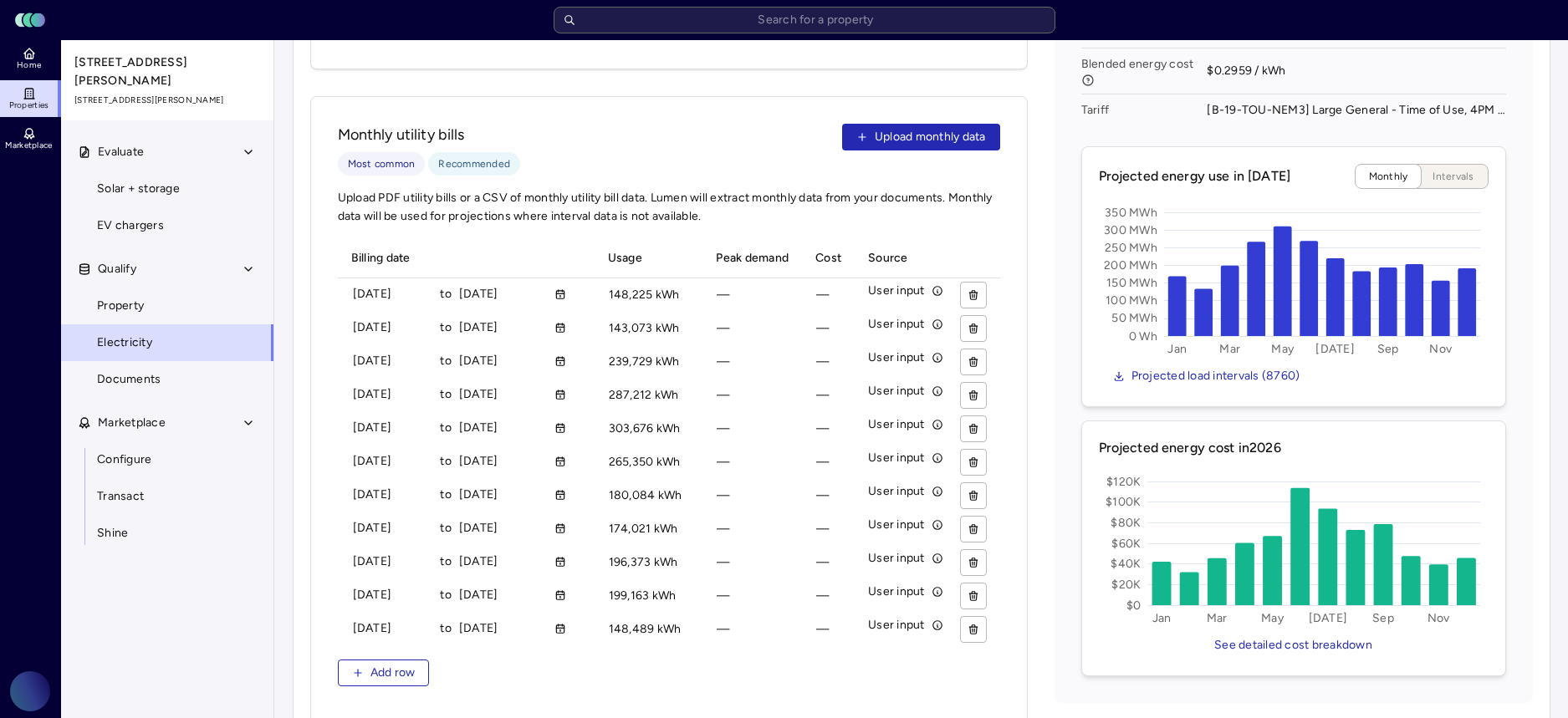
scroll to position [283, 0]
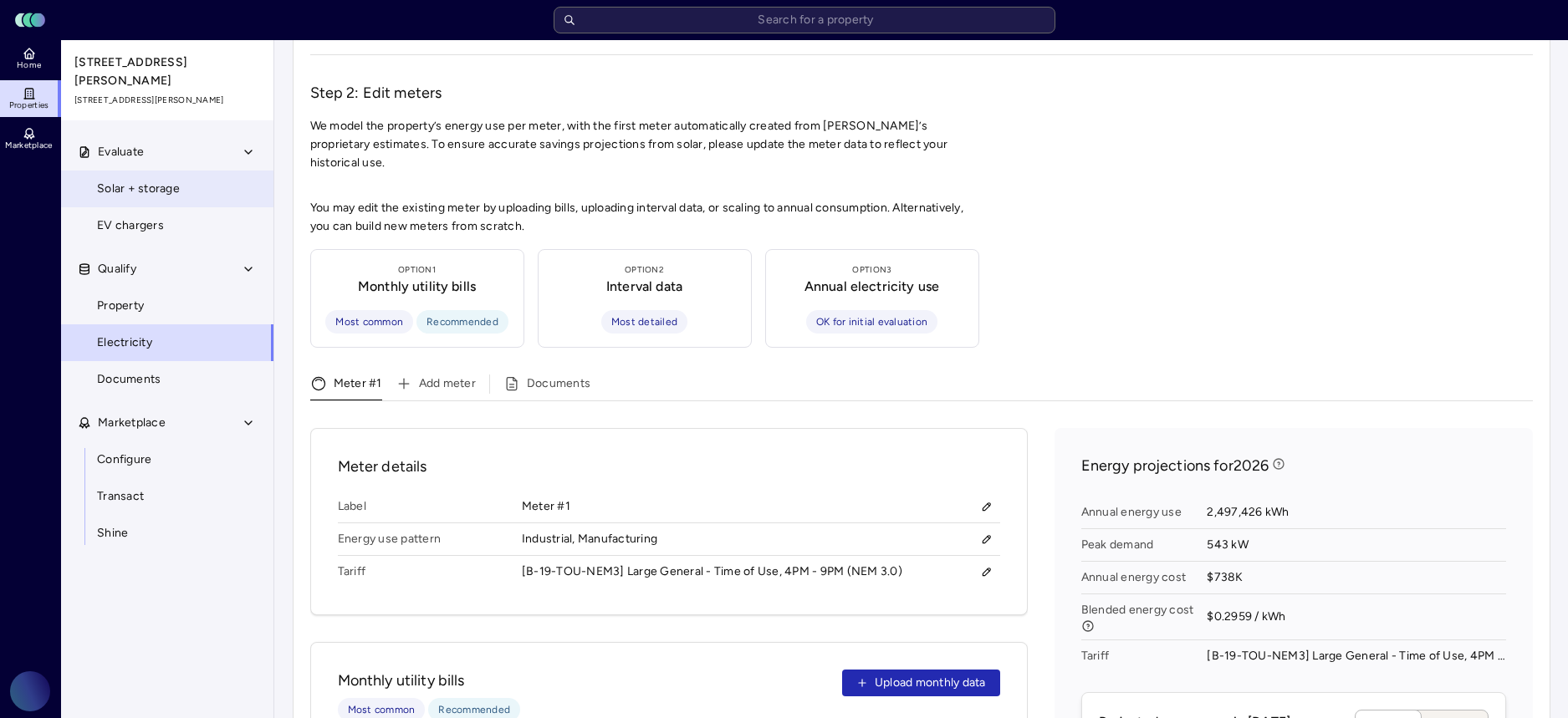
click at [219, 186] on link "Solar + storage" at bounding box center [167, 188] width 214 height 36
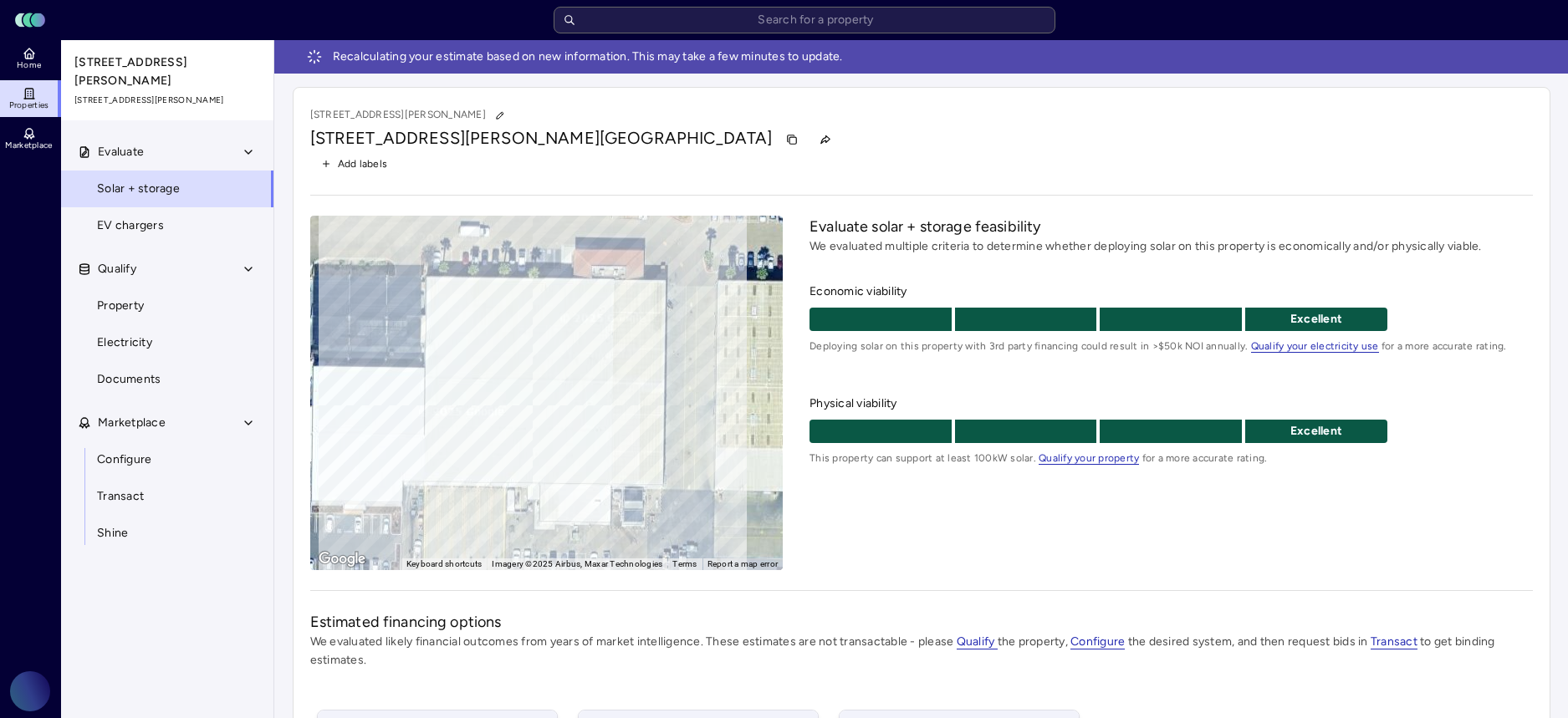
click at [363, 161] on span "Add labels" at bounding box center [362, 164] width 50 height 16
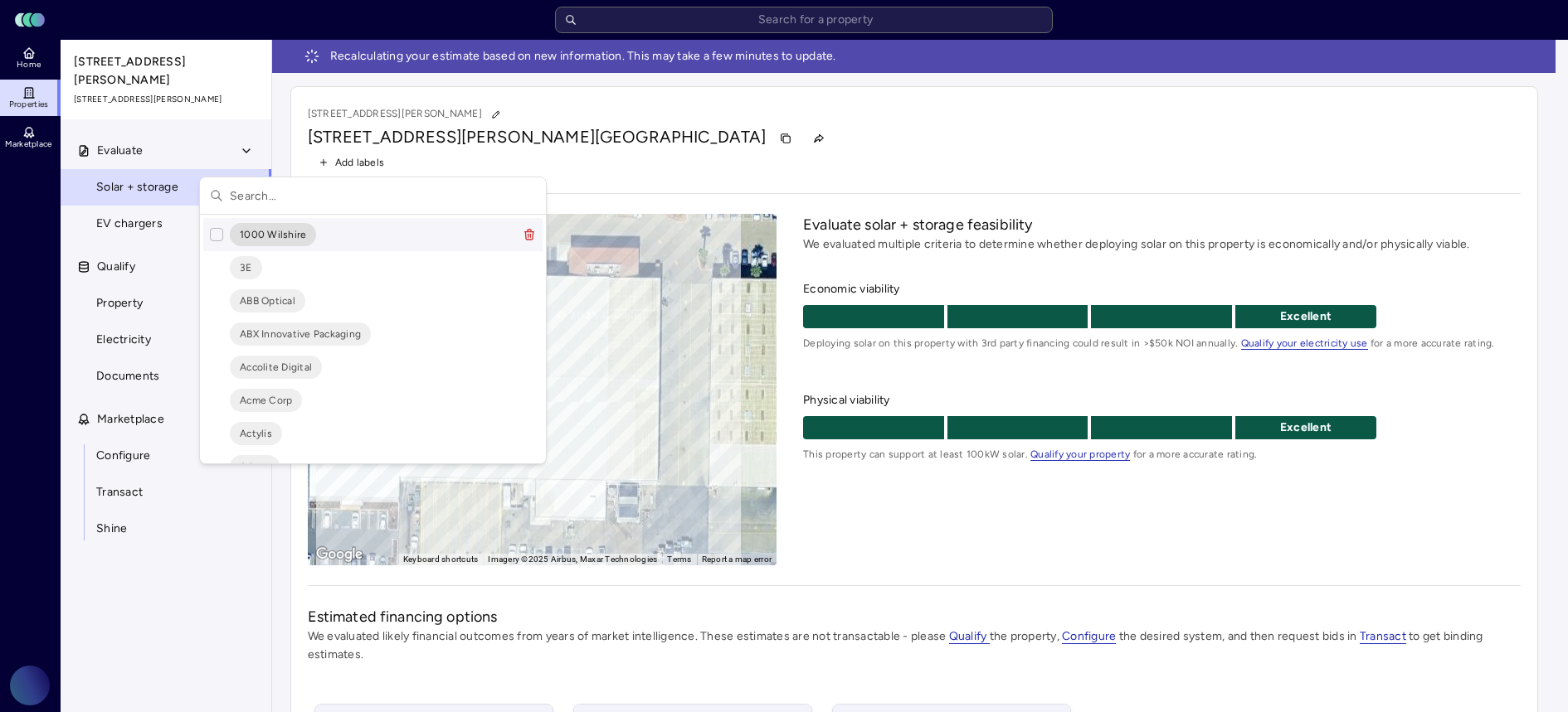
click at [257, 197] on input "text" at bounding box center [383, 196] width 306 height 36
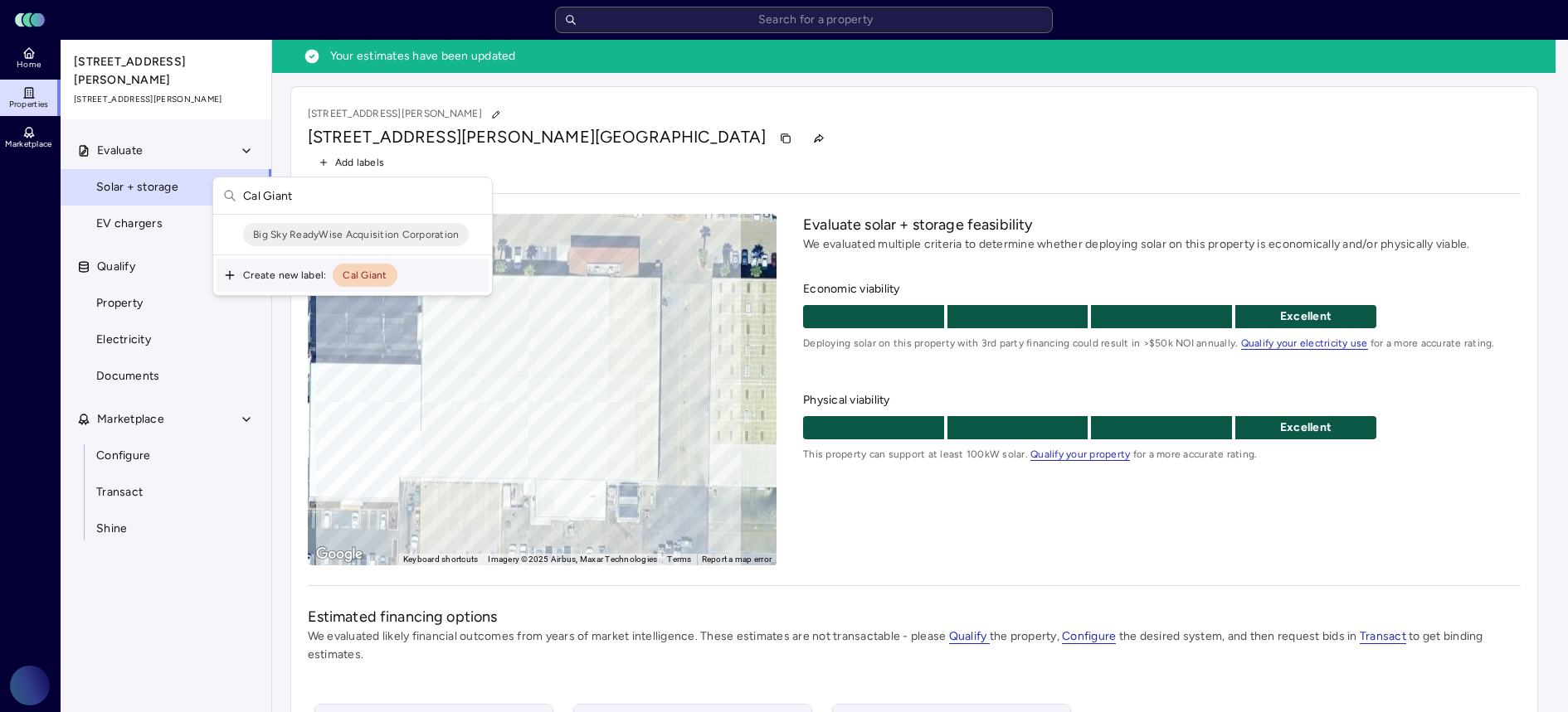
type input "Cal Giant"
click at [274, 275] on div "Create new label: Cal Giant" at bounding box center [352, 275] width 272 height 33
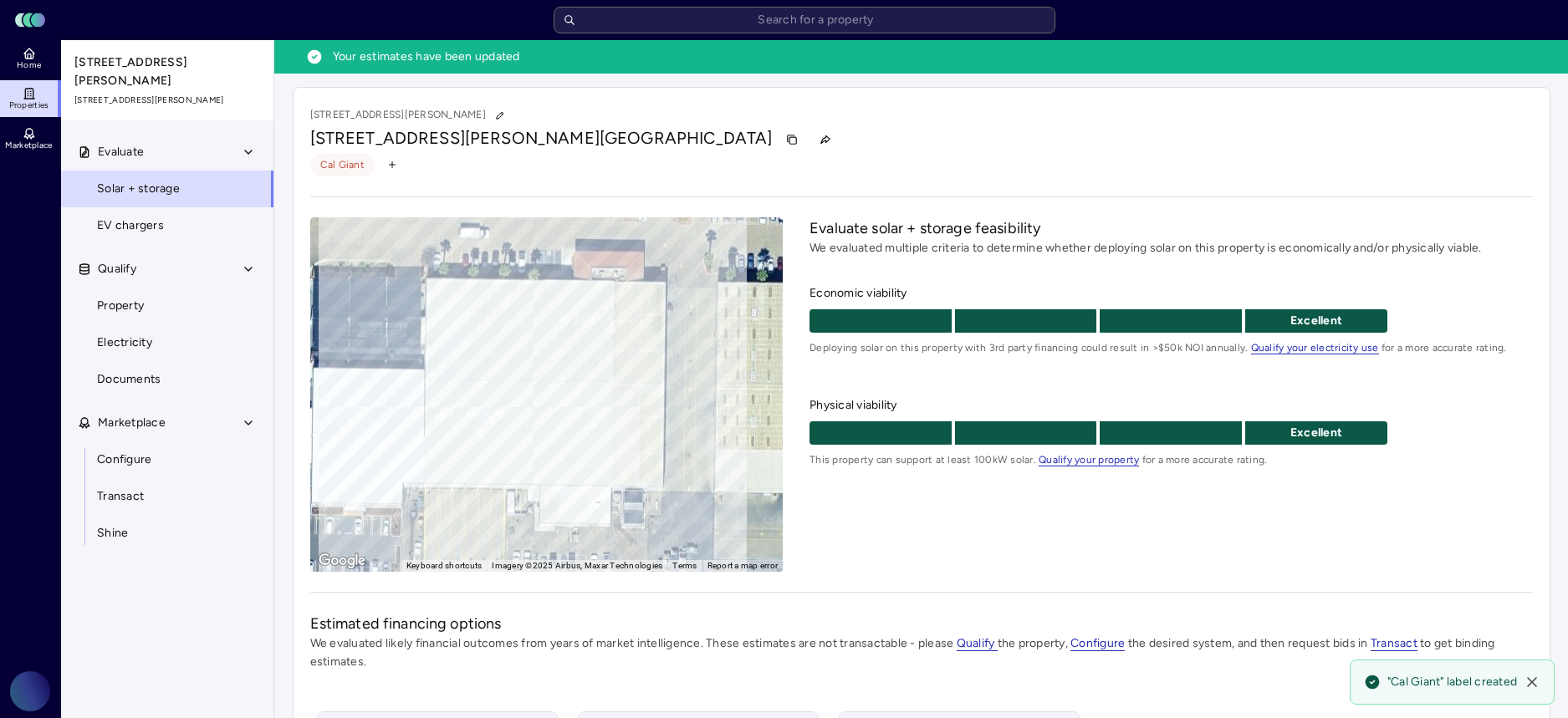
click at [40, 94] on link "Properties" at bounding box center [30, 98] width 61 height 36
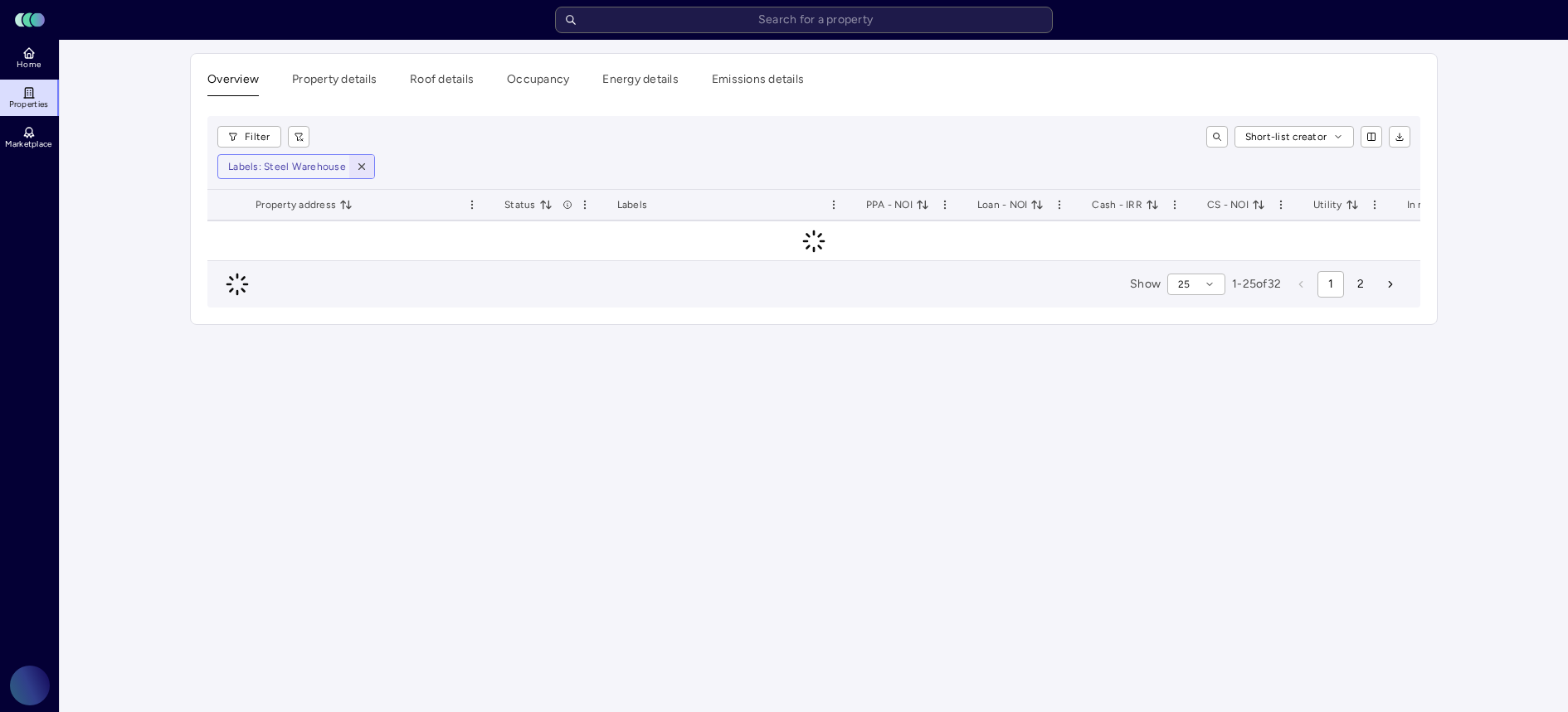
click at [363, 169] on span "button" at bounding box center [362, 167] width 18 height 18
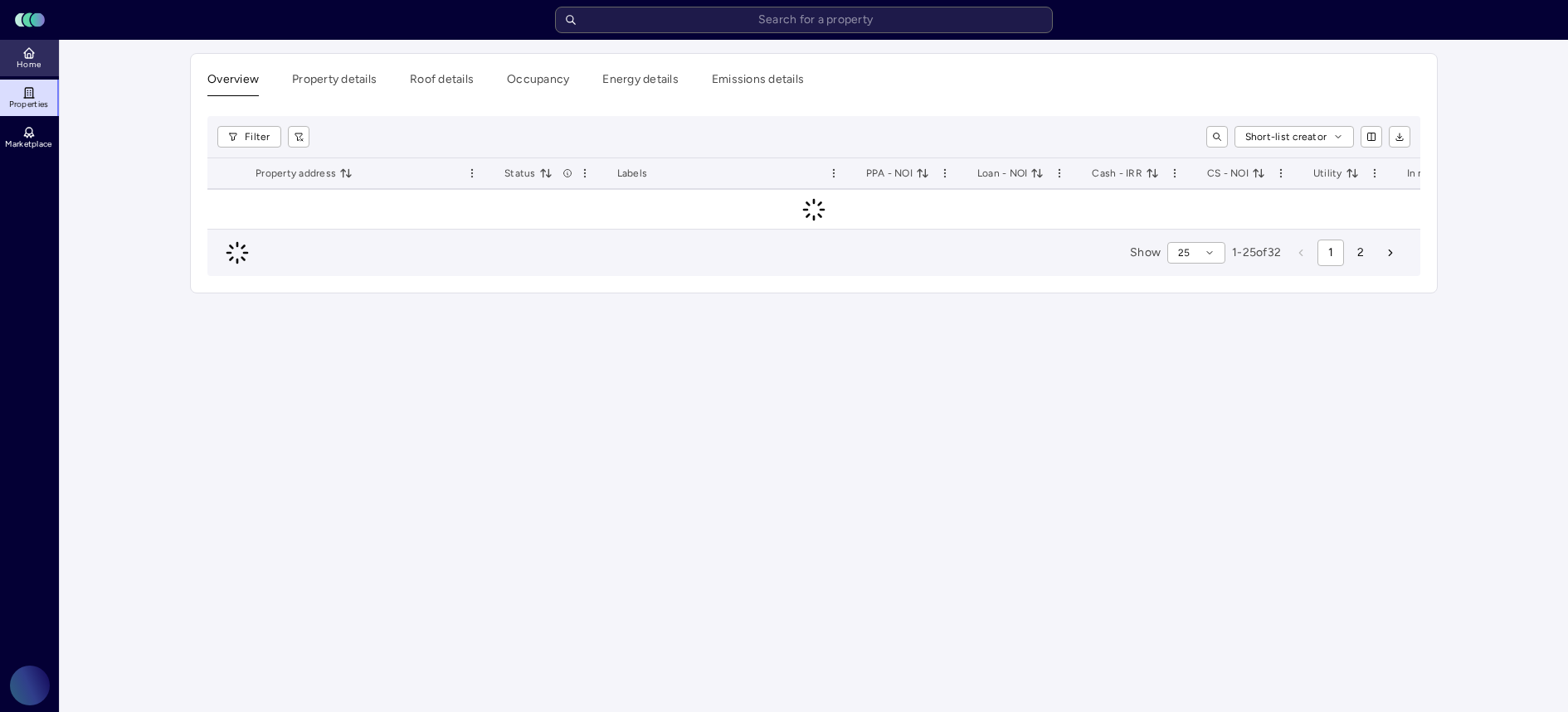
click at [37, 55] on link "Home" at bounding box center [30, 58] width 60 height 36
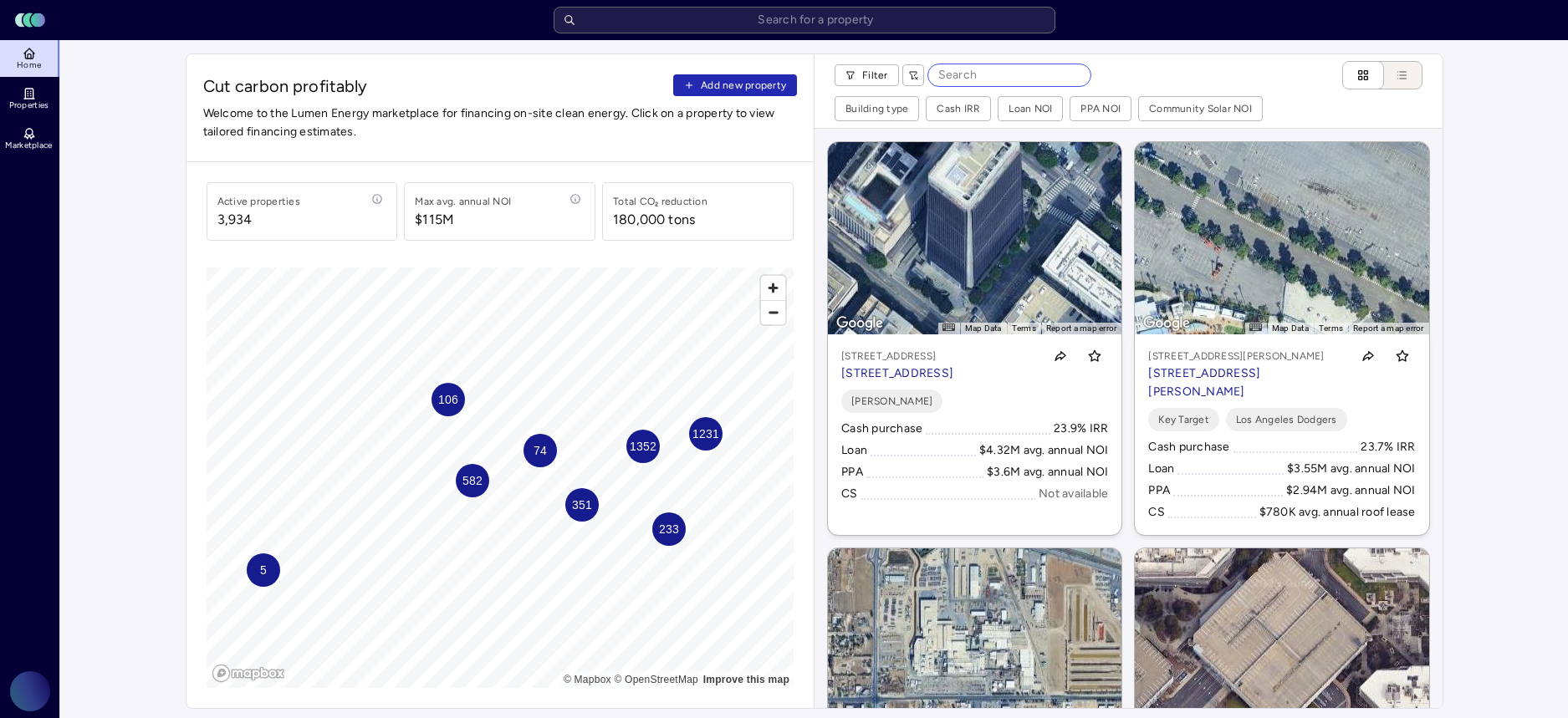
click at [978, 72] on input at bounding box center [1009, 76] width 162 height 22
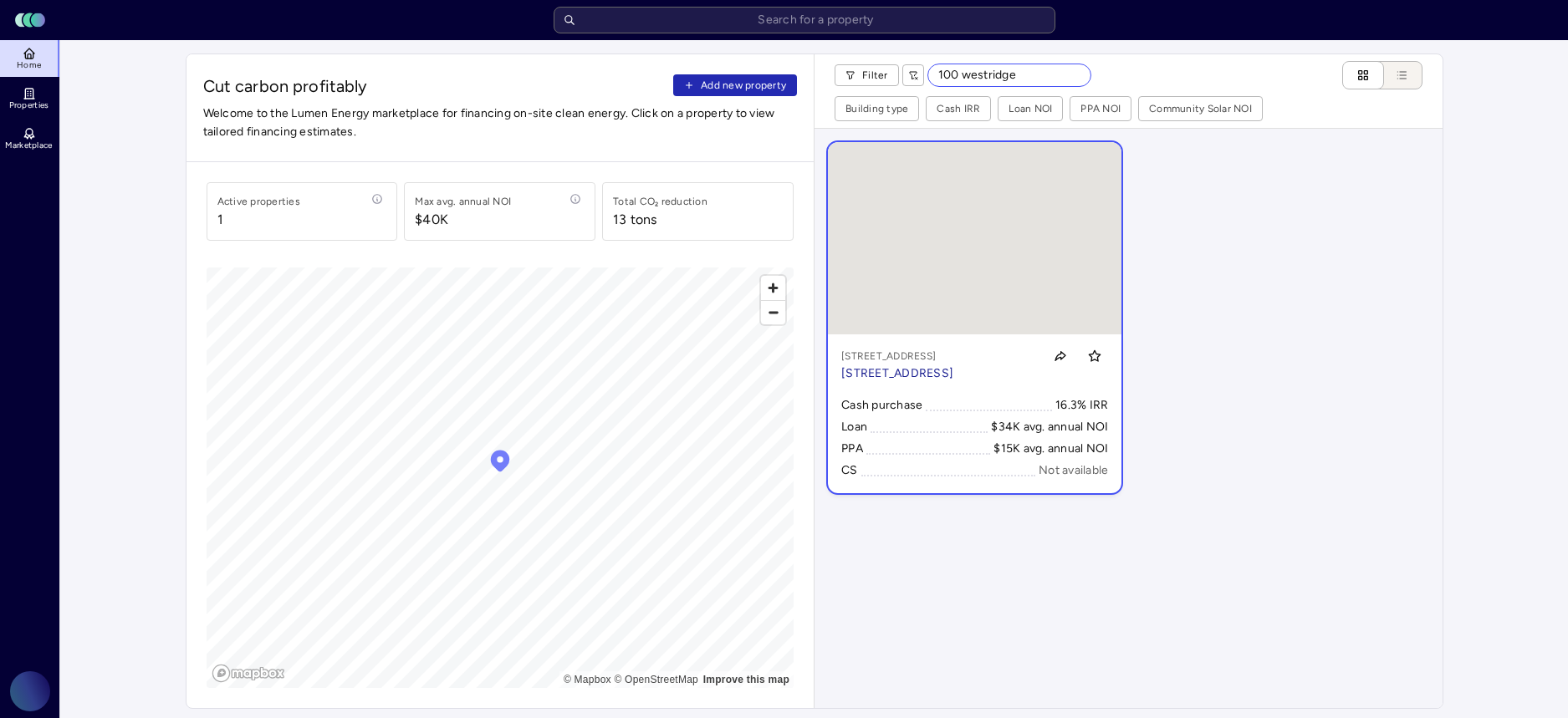
type input "100 westridge"
click at [939, 368] on p "[STREET_ADDRESS]" at bounding box center [897, 374] width 112 height 18
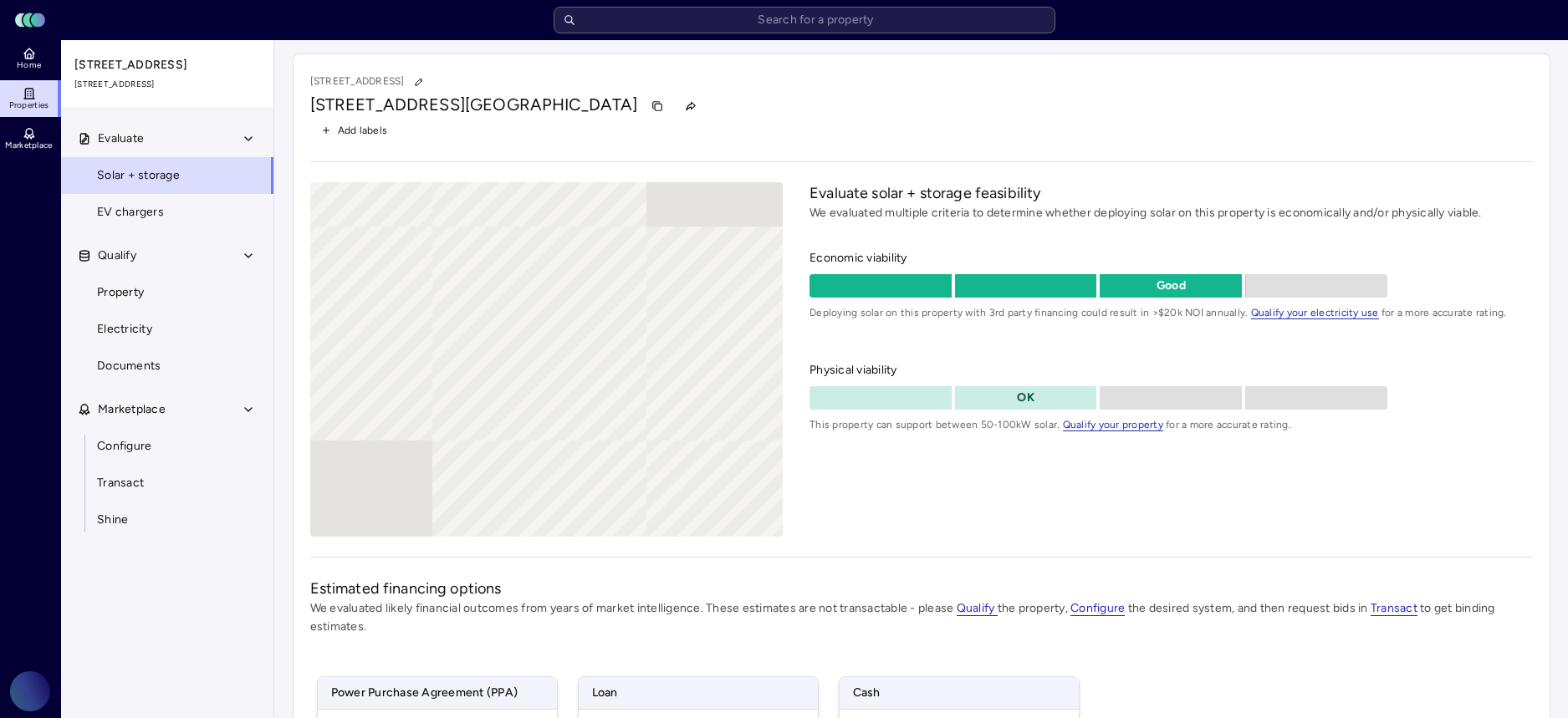
click at [371, 126] on span "Add labels" at bounding box center [362, 130] width 50 height 16
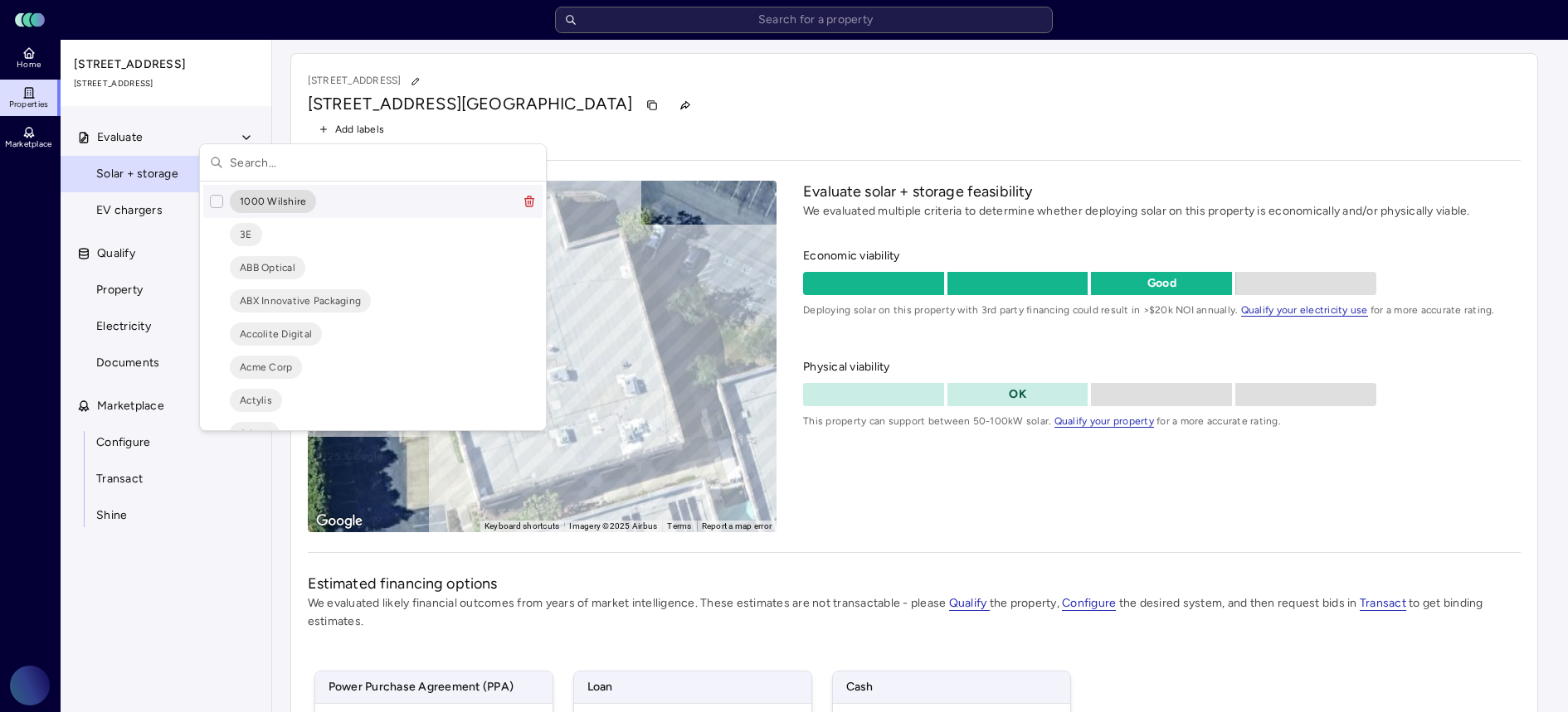
click at [307, 169] on input "text" at bounding box center [383, 162] width 306 height 36
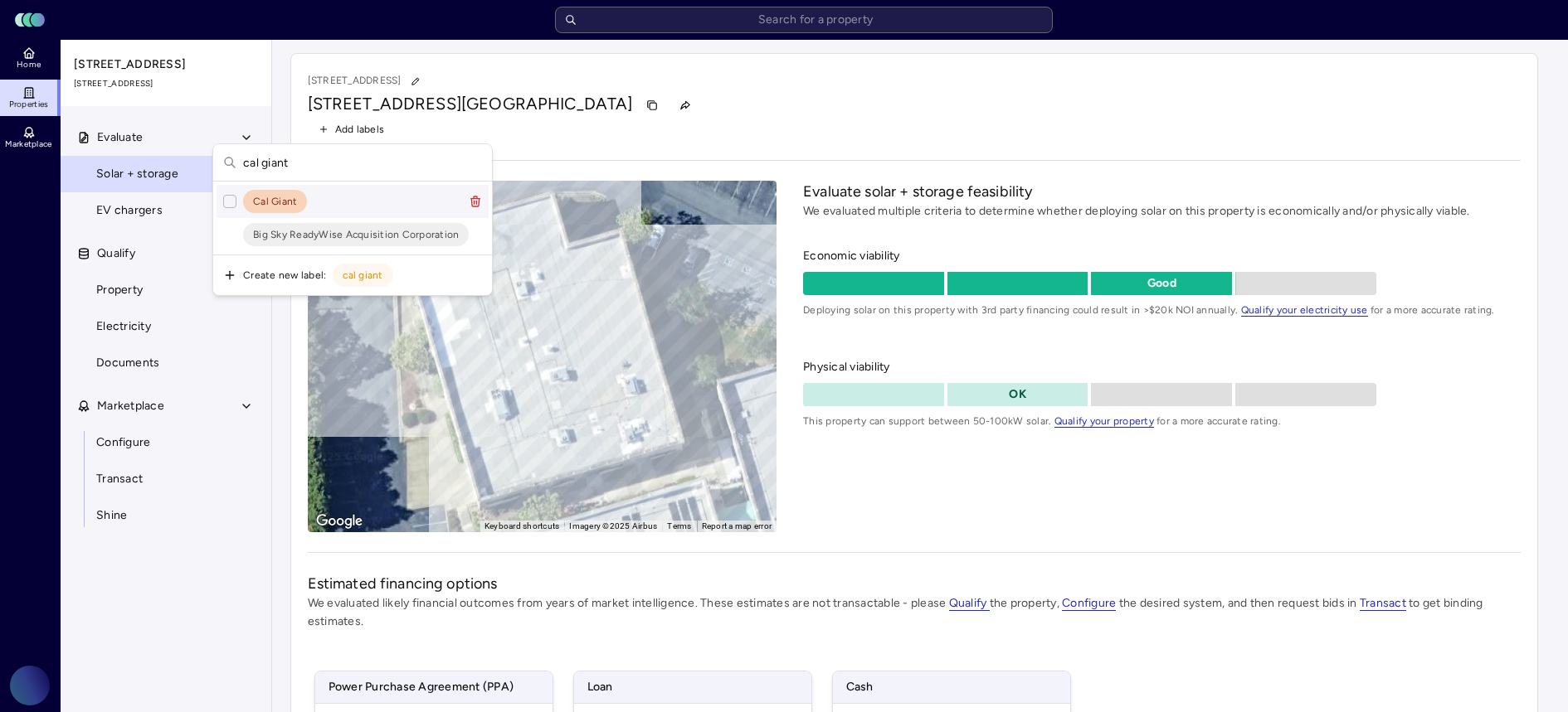
type input "cal giant"
click at [278, 204] on span "Cal Giant" at bounding box center [274, 201] width 44 height 16
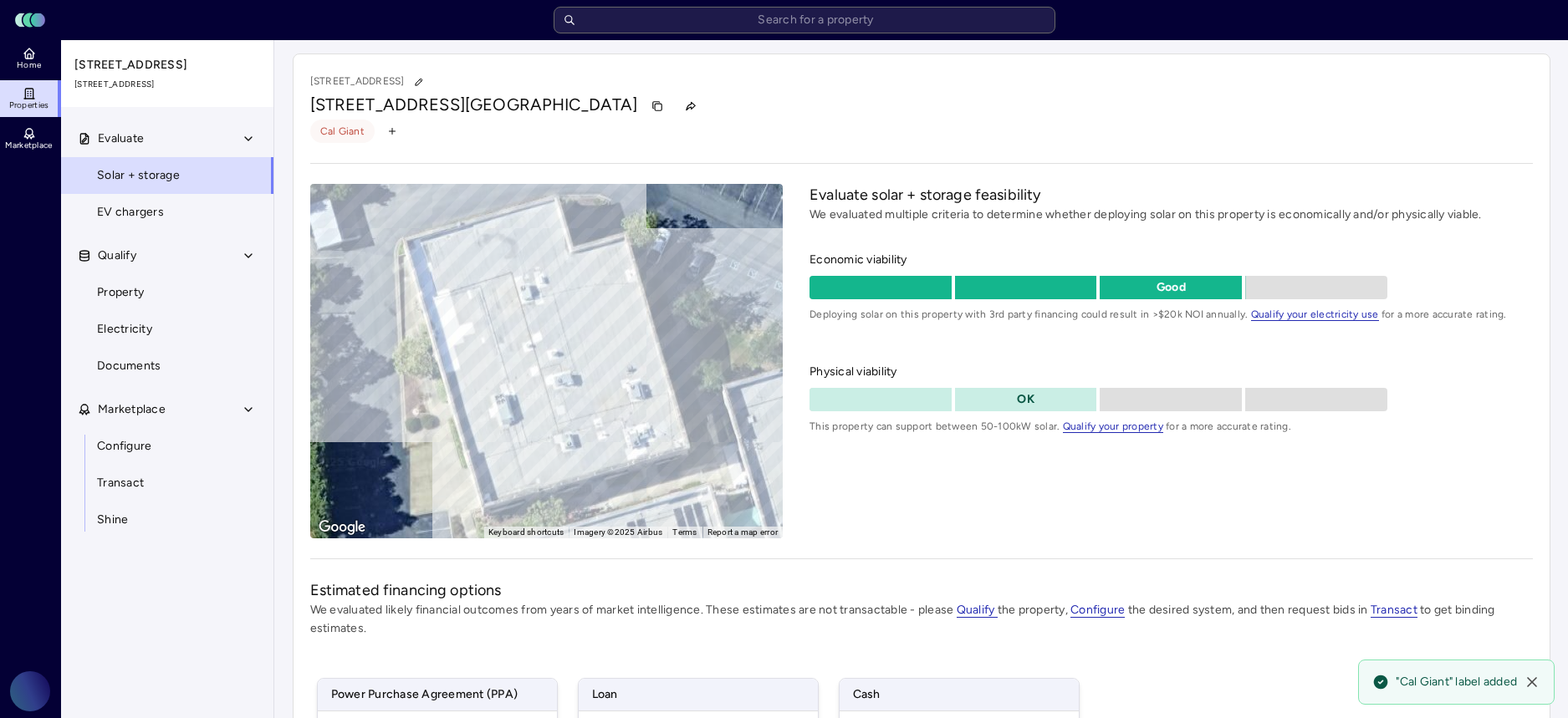
click at [38, 90] on link "Properties" at bounding box center [30, 98] width 61 height 36
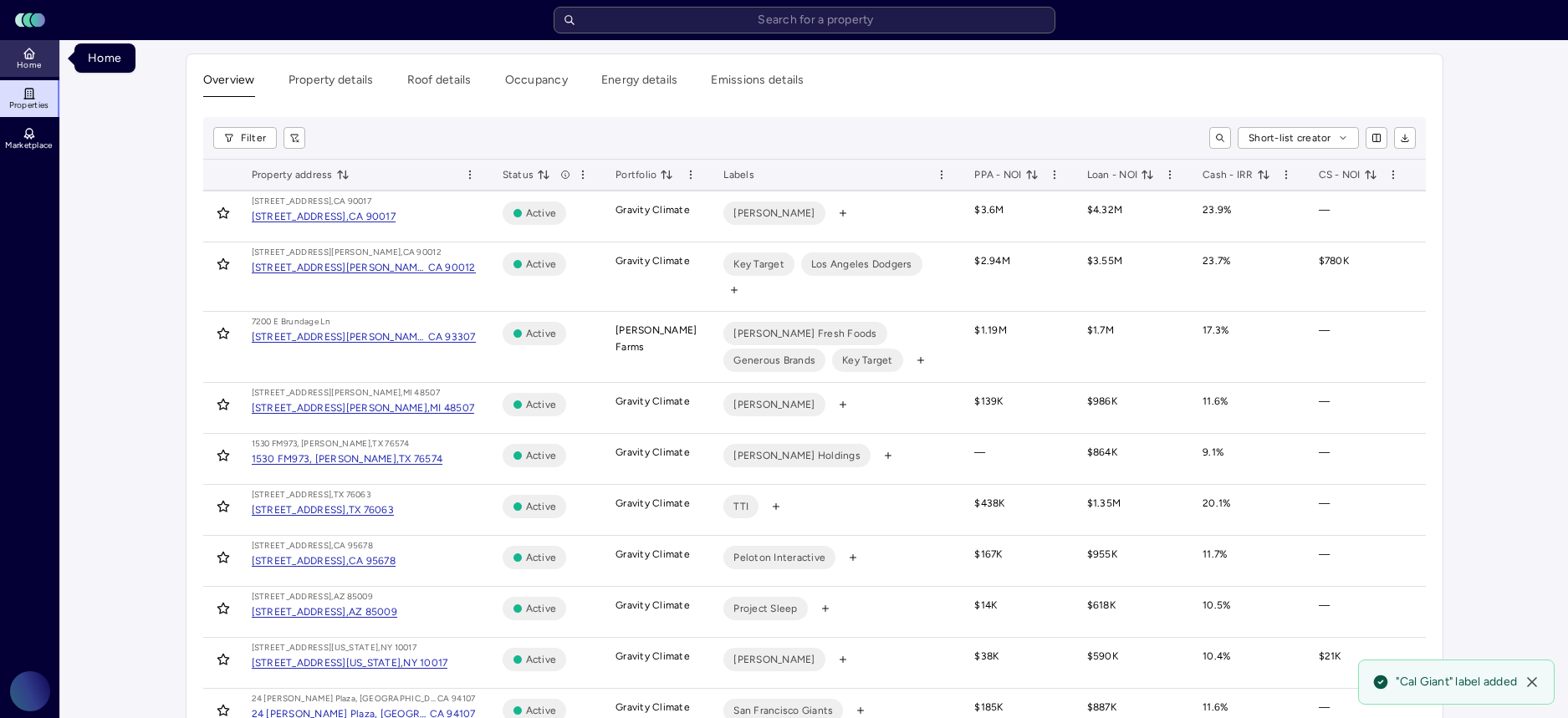
click at [33, 56] on icon at bounding box center [29, 56] width 7 height 5
